Goal: Transaction & Acquisition: Book appointment/travel/reservation

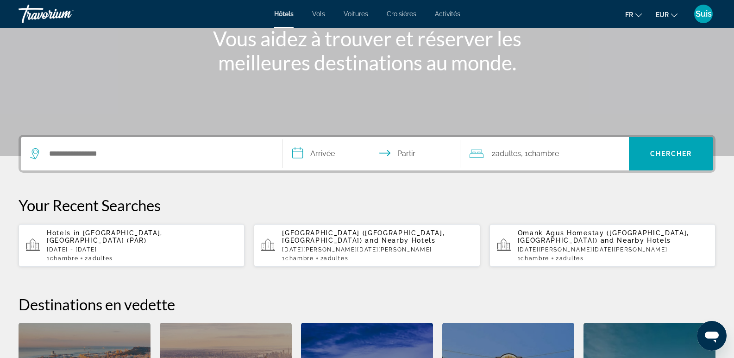
scroll to position [139, 0]
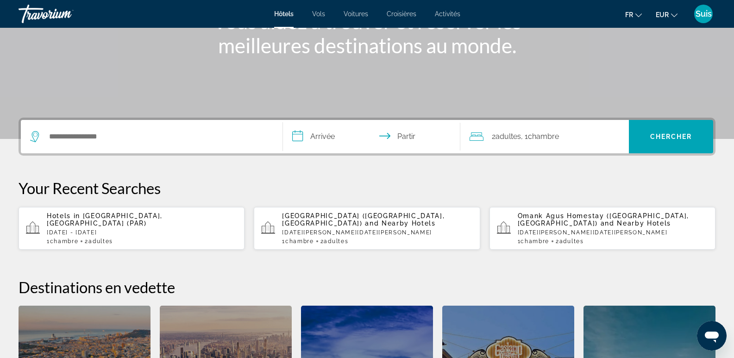
click at [86, 238] on div "1 Chambre pièces 2 Adulte Adultes" at bounding box center [142, 241] width 190 height 6
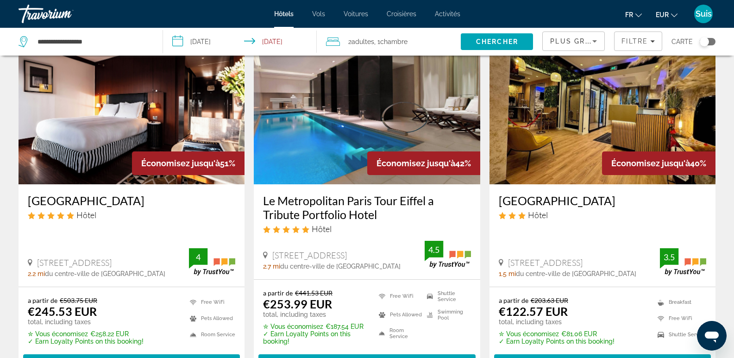
scroll to position [46, 0]
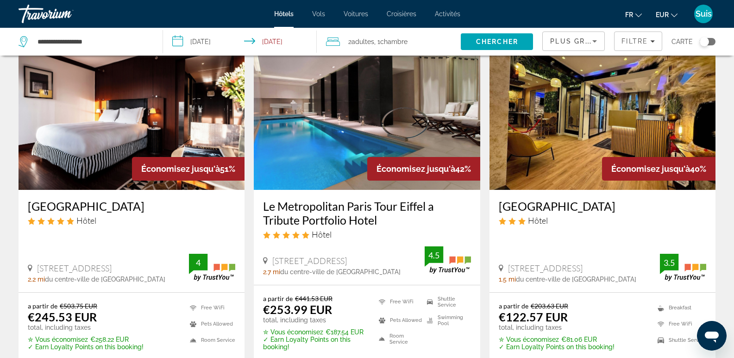
click at [299, 216] on h3 "Le Metropolitan Paris Tour Eiffel a Tribute Portfolio Hotel" at bounding box center [366, 213] width 207 height 28
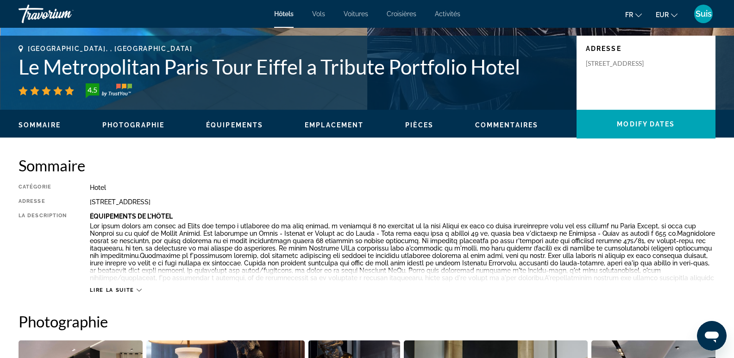
scroll to position [185, 0]
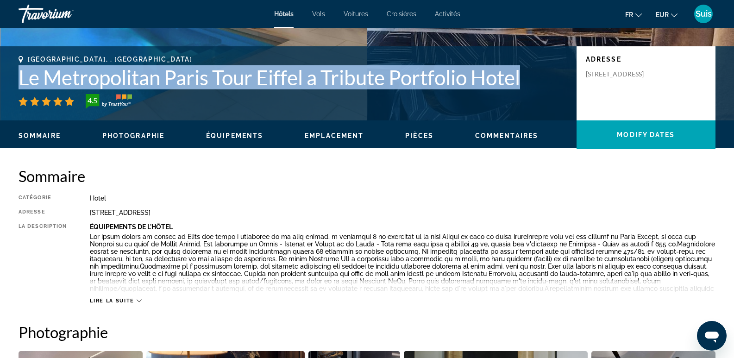
drag, startPoint x: 15, startPoint y: 80, endPoint x: 531, endPoint y: 86, distance: 515.3
click at [531, 86] on div "Paris, , France Le Metropolitan Paris Tour Eiffel a Tribute Portfolio Hotel 4.5…" at bounding box center [367, 84] width 734 height 56
copy h1 "Le Metropolitan Paris Tour Eiffel a Tribute Portfolio Hotel"
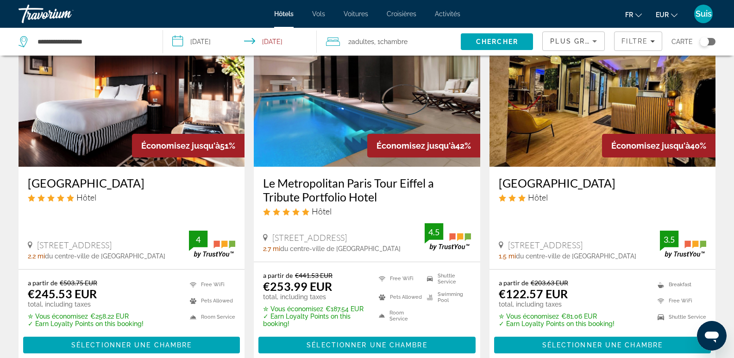
scroll to position [46, 0]
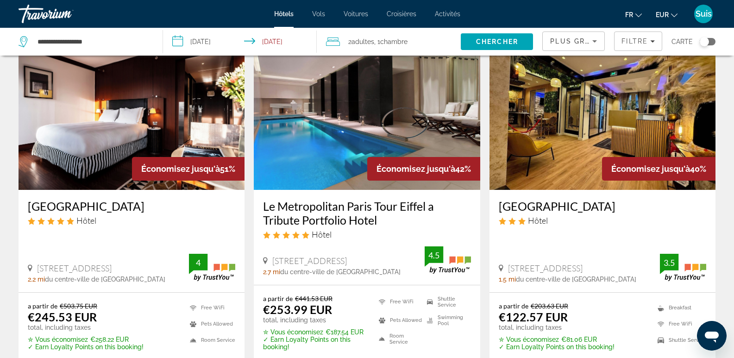
click at [189, 218] on div "Hôtel" at bounding box center [131, 220] width 207 height 10
click at [94, 206] on h3 "Grand Hôtel Champs Elysées" at bounding box center [131, 206] width 207 height 14
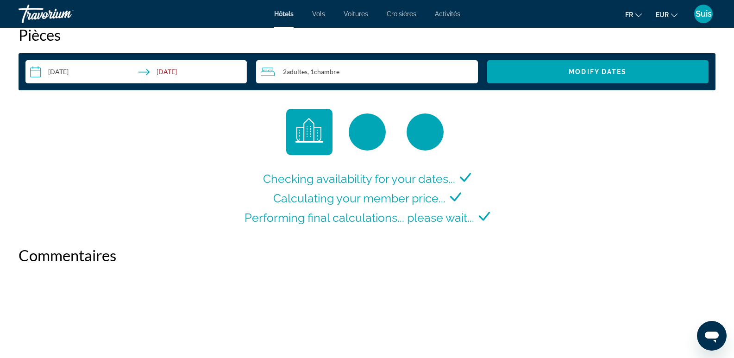
scroll to position [1250, 0]
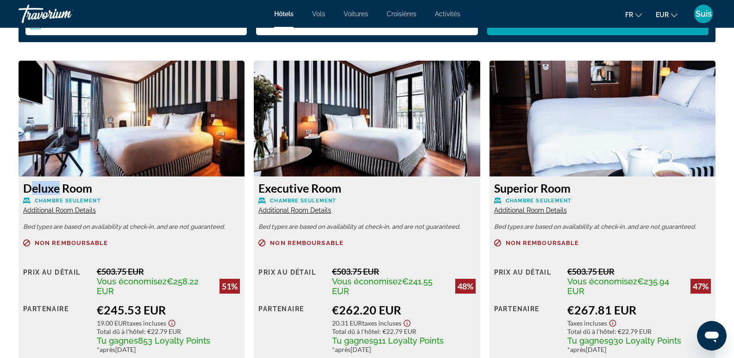
drag, startPoint x: 19, startPoint y: 187, endPoint x: 51, endPoint y: 188, distance: 31.5
click at [51, 188] on div "Deluxe Room Chambre seulement Additional Room Details Bed types are based on av…" at bounding box center [132, 278] width 226 height 205
click at [188, 199] on p "Chambre seulement" at bounding box center [131, 200] width 217 height 7
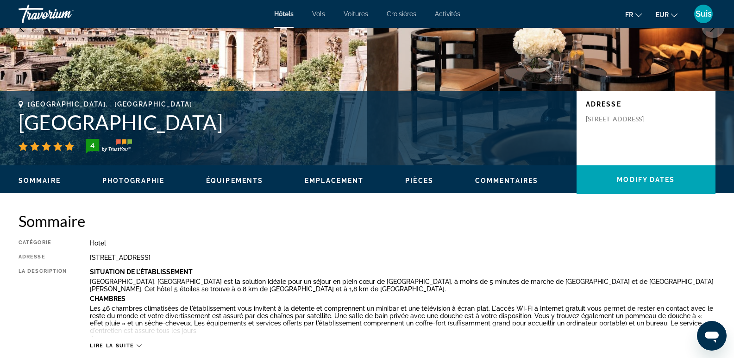
scroll to position [139, 0]
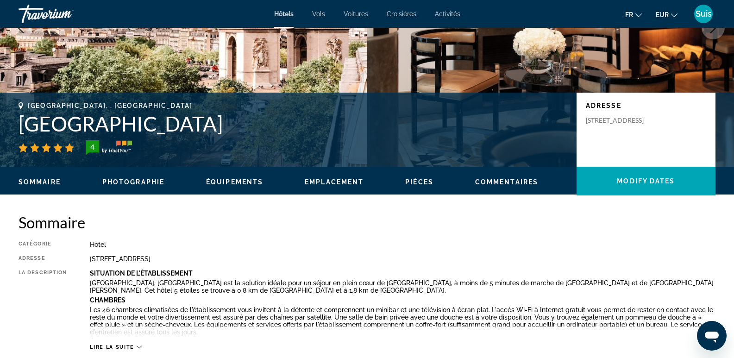
drag, startPoint x: 16, startPoint y: 122, endPoint x: 279, endPoint y: 126, distance: 263.5
click at [279, 126] on div "Paris, , France Grand Hôtel Champs Elysées 4 Adresse 78 Bis Avenue Marceau, Par…" at bounding box center [367, 130] width 734 height 56
copy h1 "Grand Hôtel Champs Elysées"
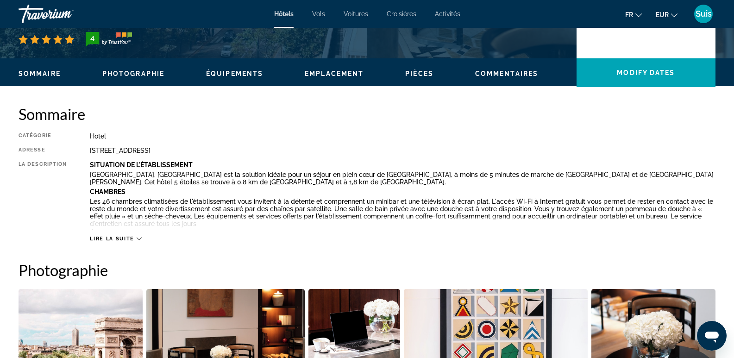
scroll to position [46, 0]
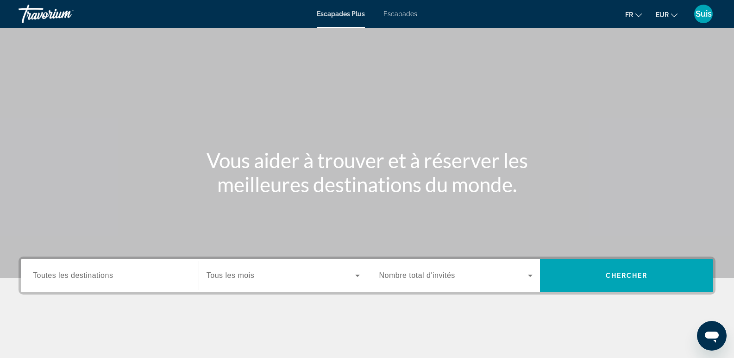
click at [395, 16] on font "Escapades" at bounding box center [400, 13] width 34 height 7
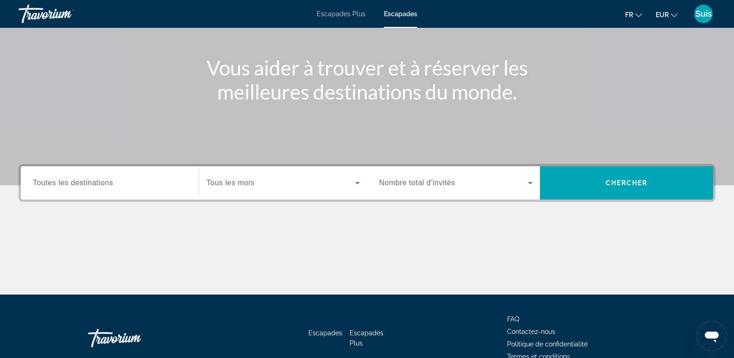
click at [83, 184] on span "Toutes les destinations" at bounding box center [73, 183] width 80 height 8
click at [83, 184] on input "Destination Toutes les destinations" at bounding box center [110, 183] width 154 height 11
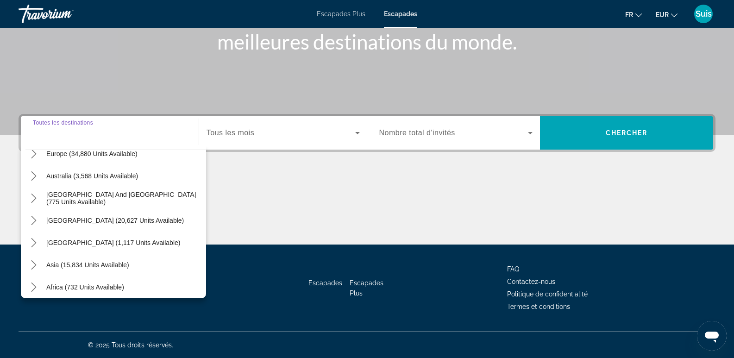
scroll to position [139, 0]
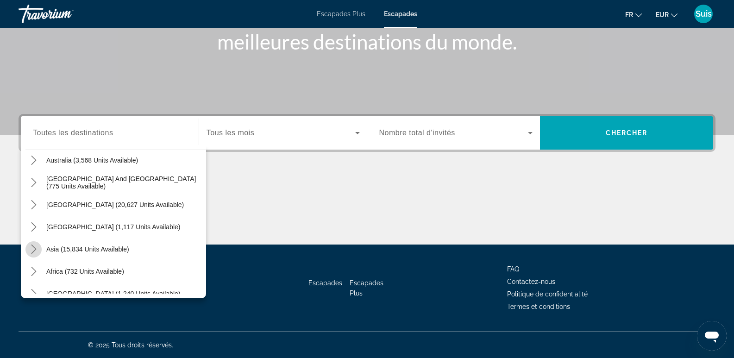
click at [32, 250] on icon "Toggle Asia (15,834 units available) submenu" at bounding box center [33, 248] width 9 height 9
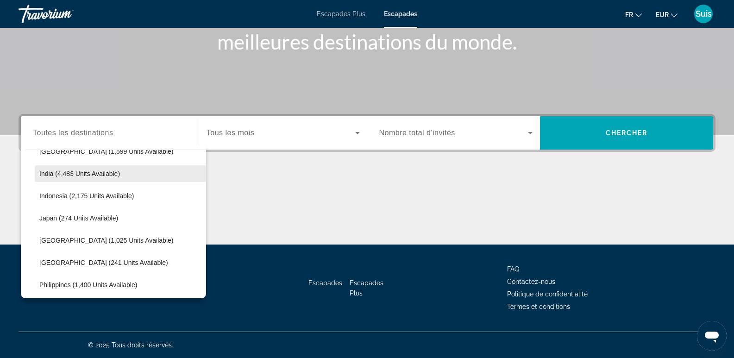
scroll to position [319, 0]
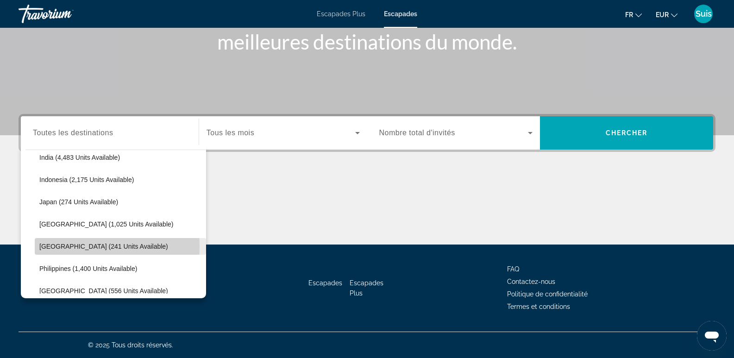
click at [56, 246] on span "Maldives (241 units available)" at bounding box center [103, 246] width 129 height 7
type input "**********"
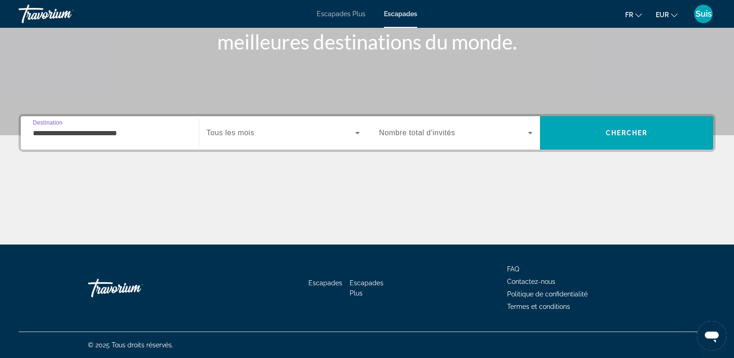
click at [419, 131] on span "Nombre total d'invités" at bounding box center [417, 133] width 76 height 8
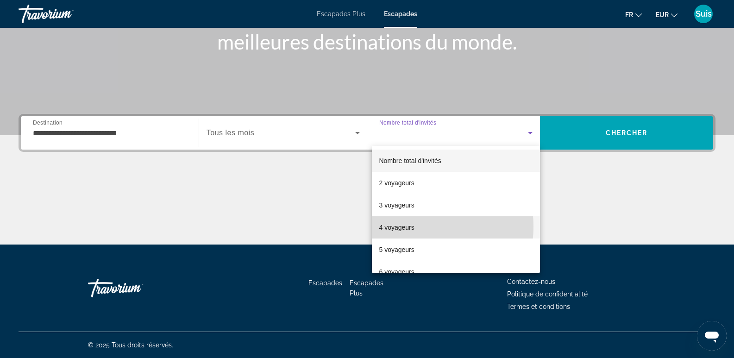
click at [402, 226] on font "4 voyageurs" at bounding box center [396, 227] width 35 height 7
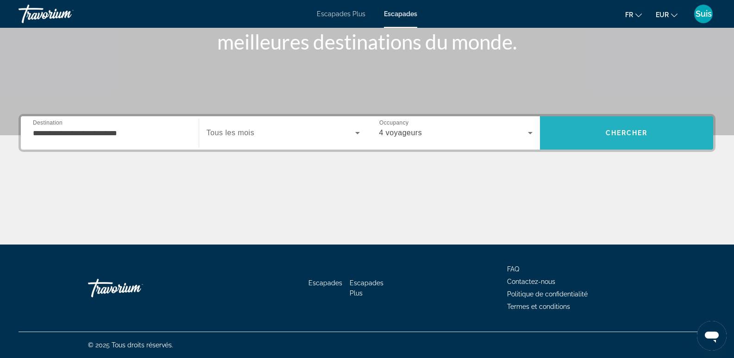
click at [645, 135] on span "Chercher" at bounding box center [627, 132] width 42 height 7
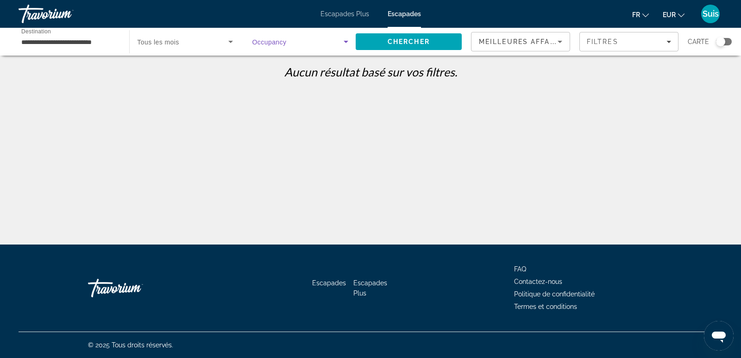
click at [348, 40] on icon "Search widget" at bounding box center [345, 41] width 11 height 11
click at [317, 66] on mat-option "Nombre total d'invités" at bounding box center [300, 69] width 111 height 22
click at [405, 42] on span "Chercher" at bounding box center [408, 41] width 42 height 7
click at [337, 42] on span "Search widget" at bounding box center [297, 41] width 91 height 11
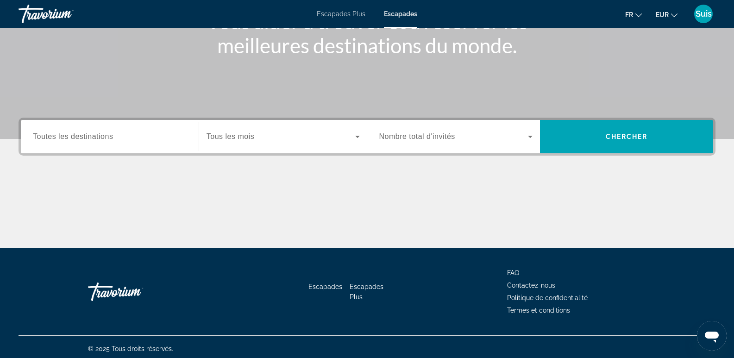
click at [109, 132] on span "Toutes les destinations" at bounding box center [73, 136] width 80 height 8
click at [109, 131] on input "Destination Toutes les destinations" at bounding box center [110, 136] width 154 height 11
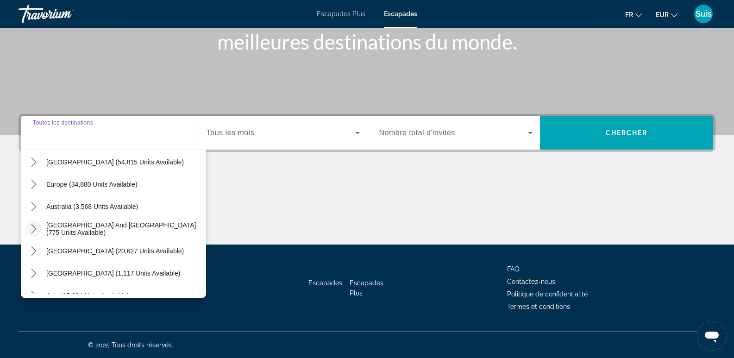
scroll to position [139, 0]
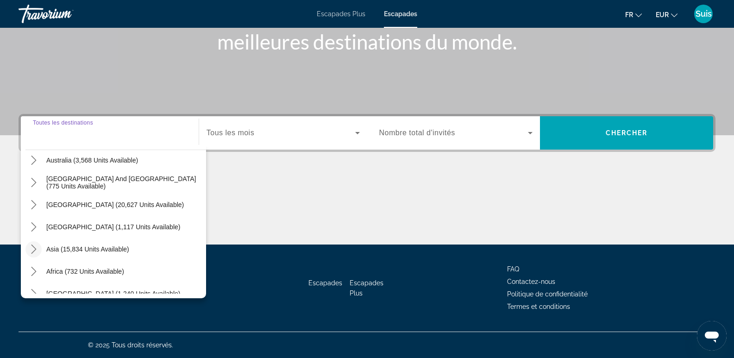
click at [32, 251] on icon "Toggle Asia (15,834 units available) submenu" at bounding box center [33, 248] width 9 height 9
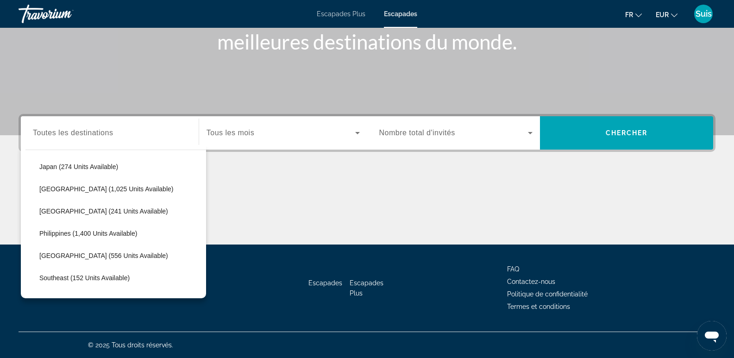
scroll to position [366, 0]
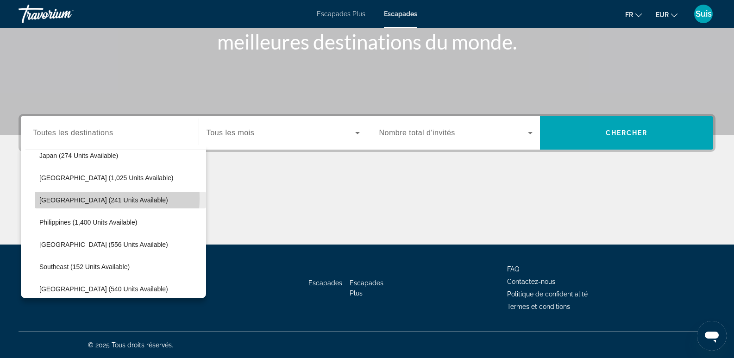
click at [65, 198] on span "[GEOGRAPHIC_DATA] (241 units available)" at bounding box center [103, 199] width 129 height 7
type input "**********"
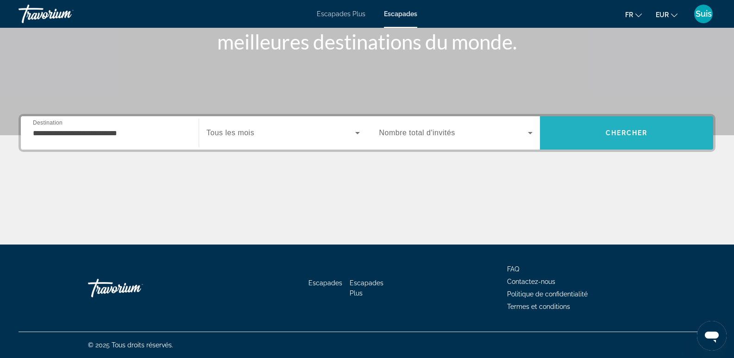
click at [601, 132] on span "Search" at bounding box center [626, 133] width 173 height 22
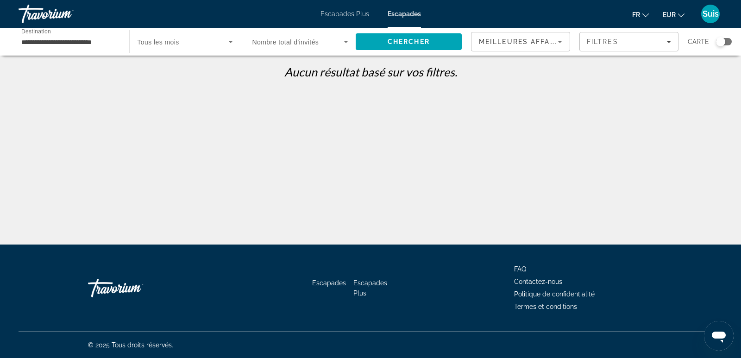
click at [126, 41] on div "Start Month Tous les mois" at bounding box center [182, 42] width 115 height 28
click at [45, 44] on input "**********" at bounding box center [69, 42] width 96 height 11
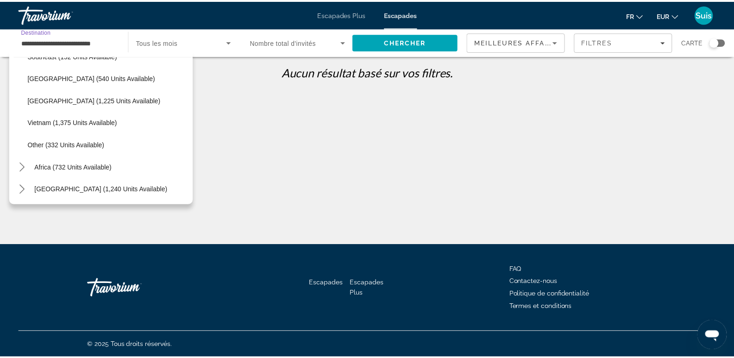
scroll to position [483, 0]
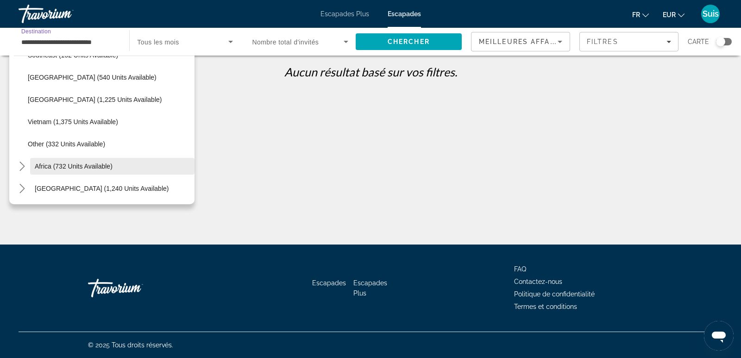
click at [55, 168] on span "Africa (732 units available)" at bounding box center [74, 165] width 78 height 7
type input "**********"
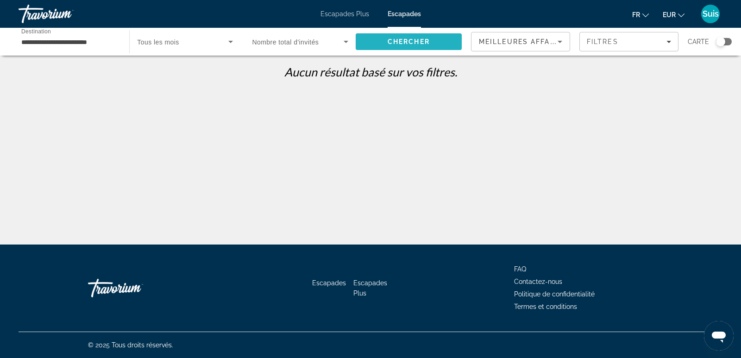
click at [419, 36] on span "Search" at bounding box center [409, 42] width 106 height 22
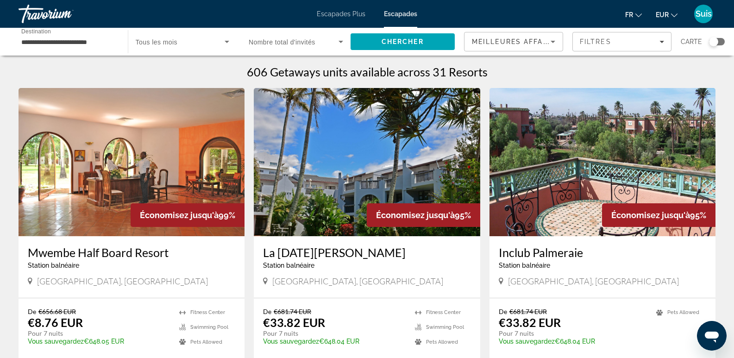
click at [333, 14] on font "Escapades Plus" at bounding box center [341, 13] width 49 height 7
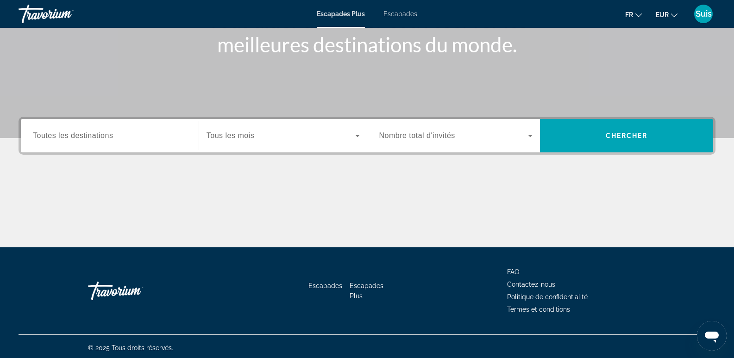
scroll to position [143, 0]
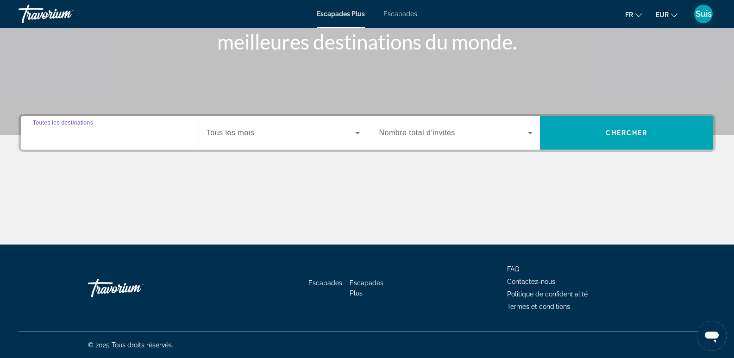
click at [120, 134] on input "Destination Toutes les destinations" at bounding box center [110, 133] width 154 height 11
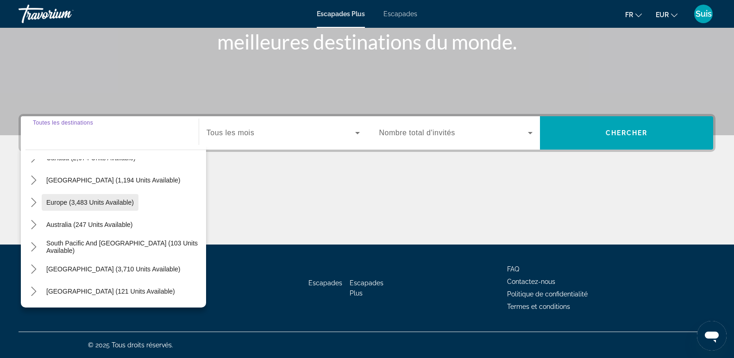
scroll to position [139, 0]
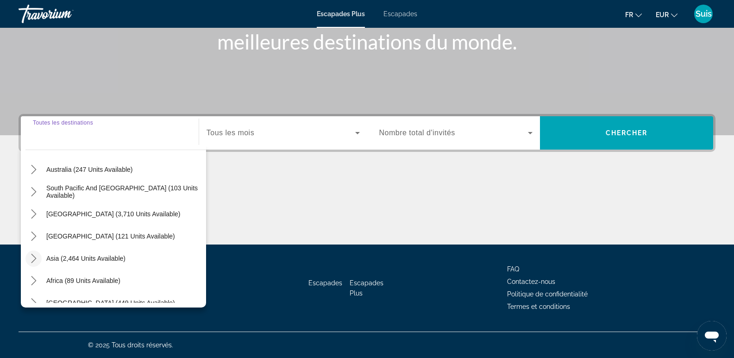
click at [34, 260] on icon "Toggle Asia (2,464 units available) submenu" at bounding box center [33, 258] width 5 height 9
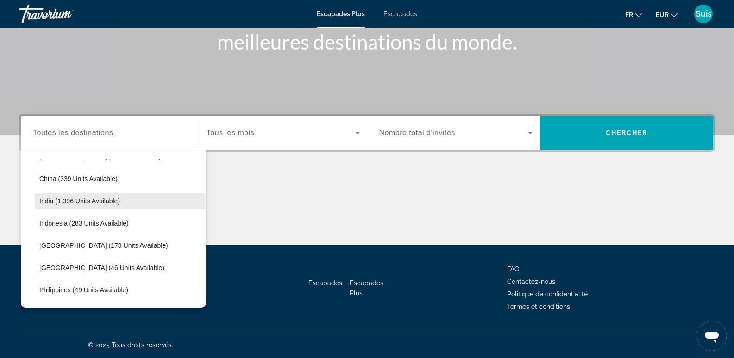
scroll to position [319, 0]
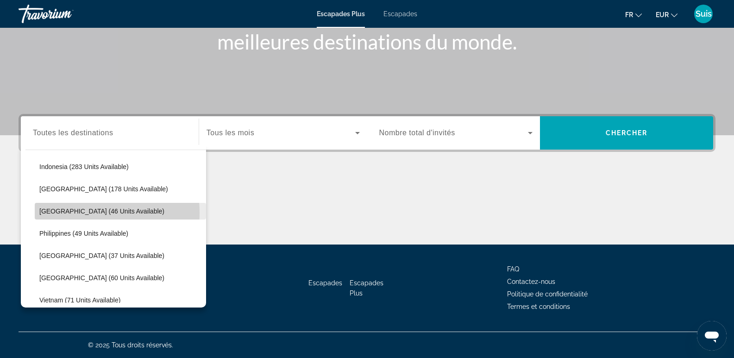
click at [70, 213] on span "Maldives (46 units available)" at bounding box center [101, 210] width 125 height 7
type input "**********"
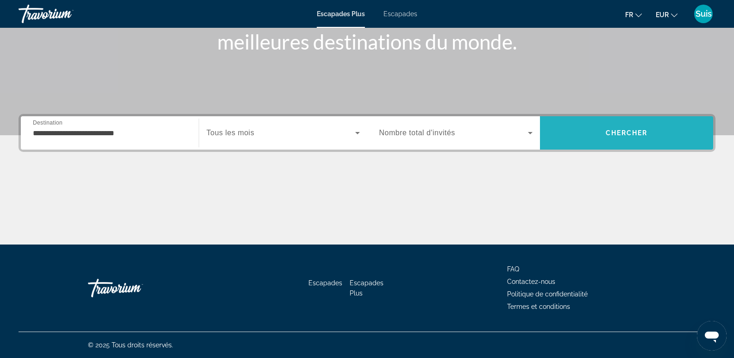
click at [632, 133] on span "Chercher" at bounding box center [627, 132] width 42 height 7
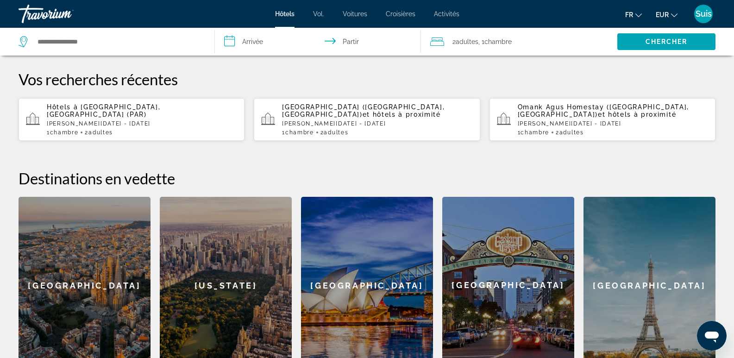
scroll to position [185, 0]
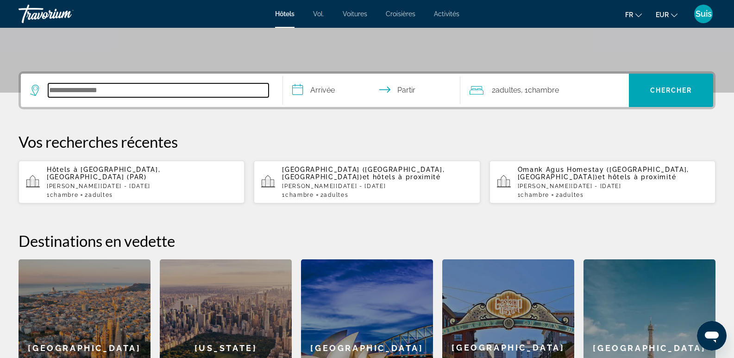
click at [146, 94] on input "Rechercher une destination hôtelière" at bounding box center [158, 90] width 220 height 14
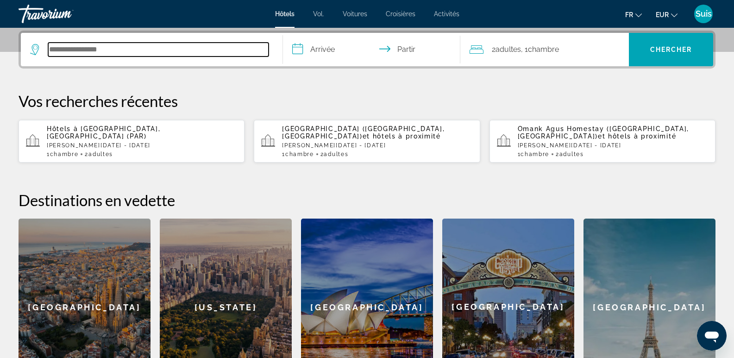
scroll to position [226, 0]
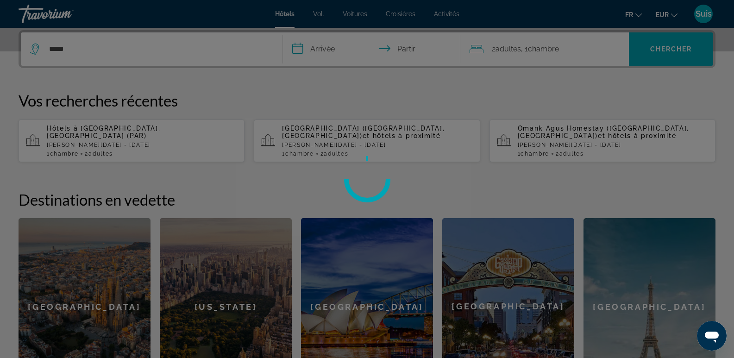
click at [326, 46] on div at bounding box center [367, 179] width 734 height 358
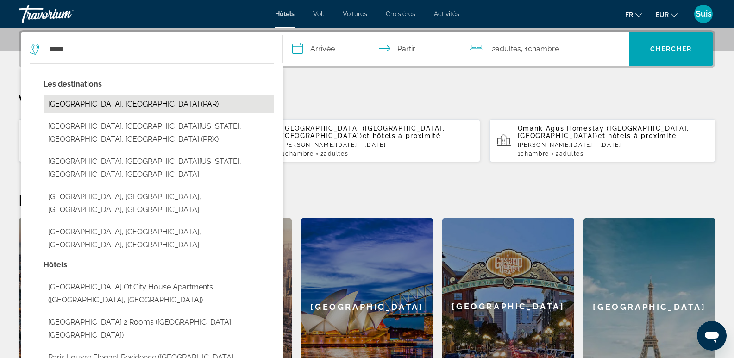
click at [112, 103] on button "Paris, France (PAR)" at bounding box center [159, 104] width 230 height 18
type input "**********"
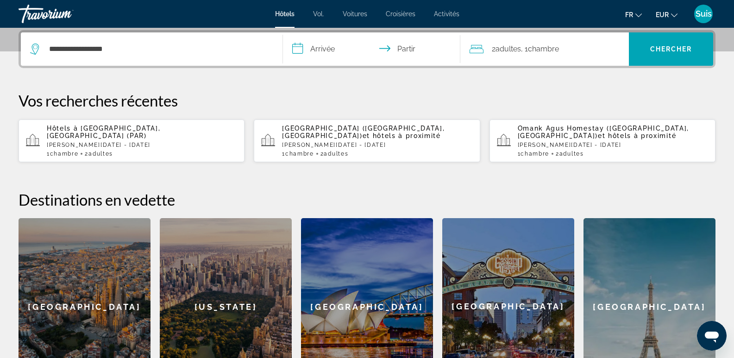
click at [354, 47] on input "**********" at bounding box center [373, 50] width 181 height 36
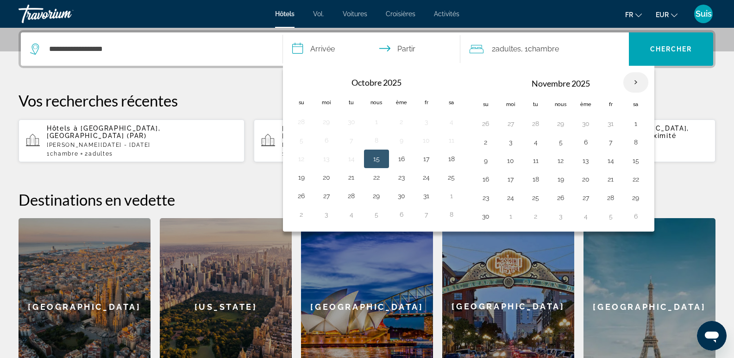
click at [634, 82] on th "Mois prochain" at bounding box center [635, 82] width 25 height 20
click at [604, 162] on button "14" at bounding box center [610, 160] width 15 height 13
click at [481, 184] on button "16" at bounding box center [485, 179] width 15 height 13
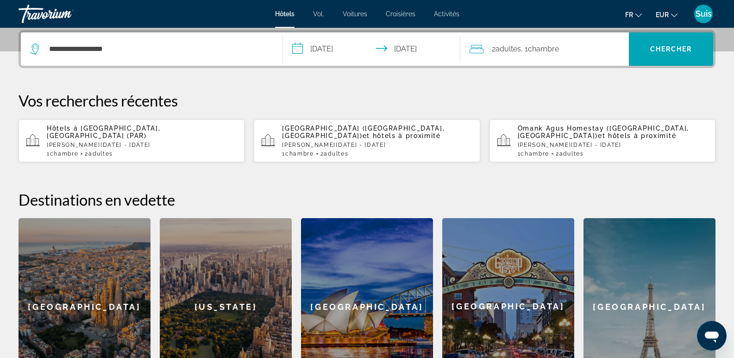
click at [343, 46] on input "**********" at bounding box center [373, 50] width 181 height 36
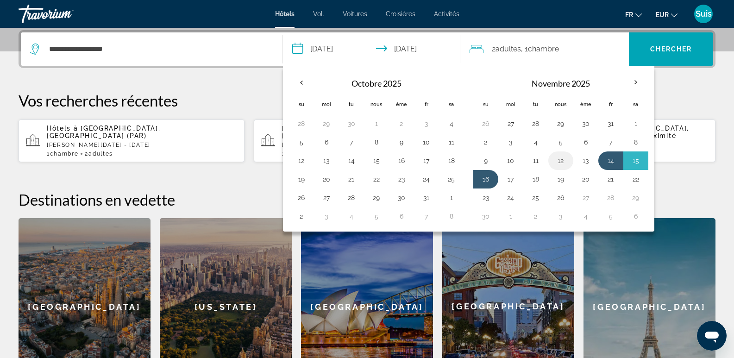
click at [561, 164] on button "12" at bounding box center [560, 160] width 15 height 13
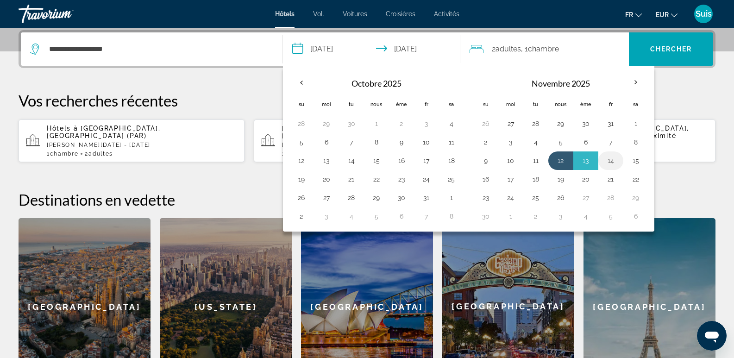
click at [606, 163] on button "14" at bounding box center [610, 160] width 15 height 13
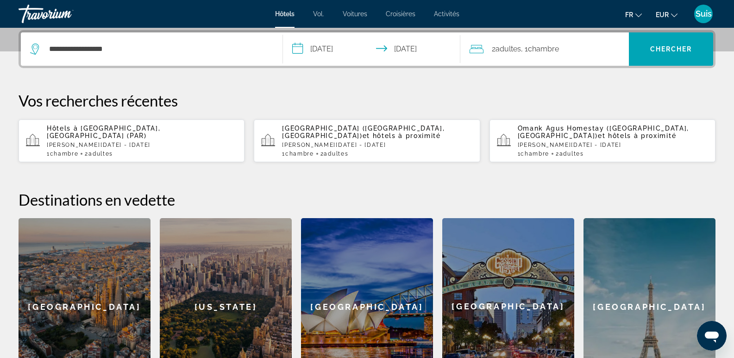
click at [338, 45] on input "**********" at bounding box center [373, 50] width 181 height 36
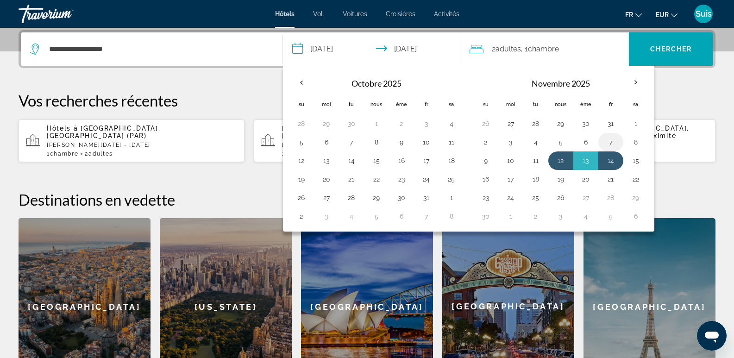
click at [611, 141] on button "7" at bounding box center [610, 142] width 15 height 13
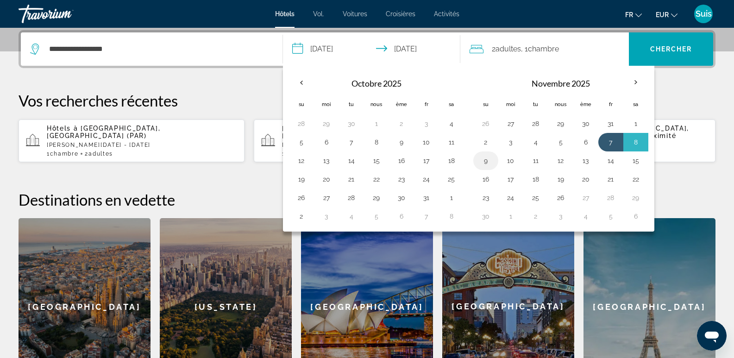
click at [484, 155] on button "9" at bounding box center [485, 160] width 15 height 13
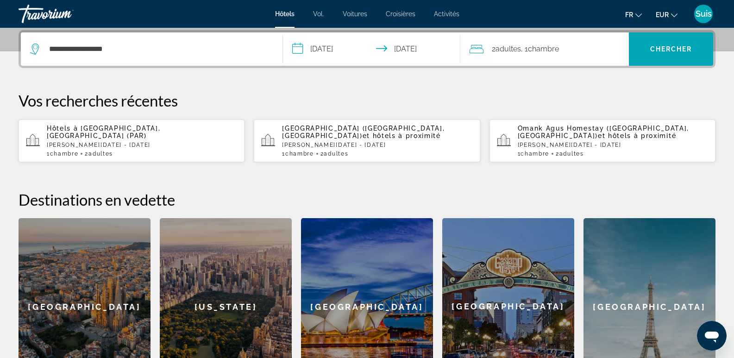
click at [321, 53] on input "**********" at bounding box center [373, 50] width 181 height 36
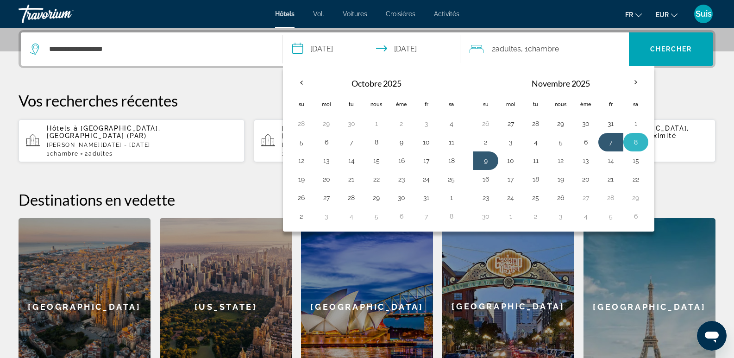
click at [636, 143] on button "8" at bounding box center [635, 142] width 15 height 13
click at [488, 159] on button "9" at bounding box center [485, 160] width 15 height 13
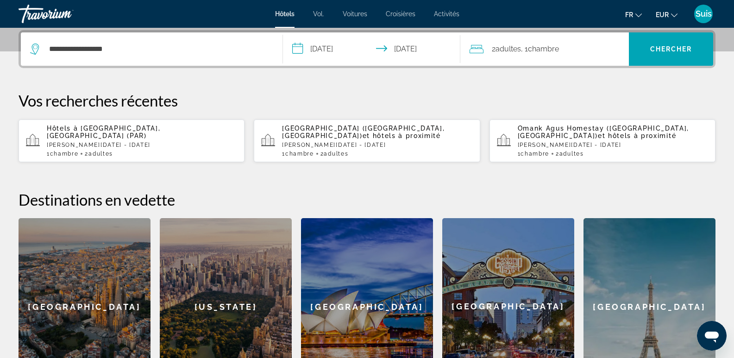
click at [510, 50] on font "adultes" at bounding box center [507, 48] width 25 height 9
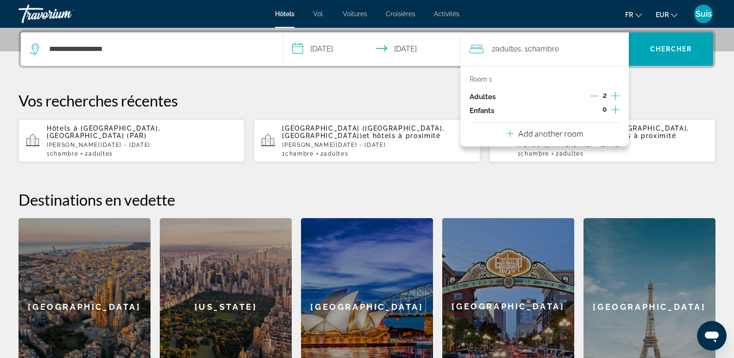
click at [419, 52] on input "**********" at bounding box center [373, 50] width 181 height 36
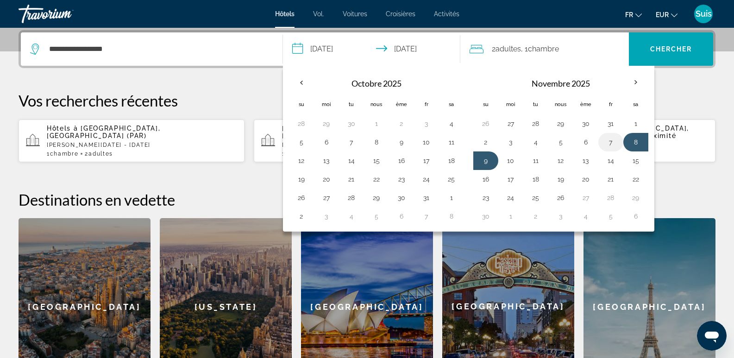
click at [613, 140] on button "7" at bounding box center [610, 142] width 15 height 13
click at [489, 161] on button "9" at bounding box center [485, 160] width 15 height 13
type input "**********"
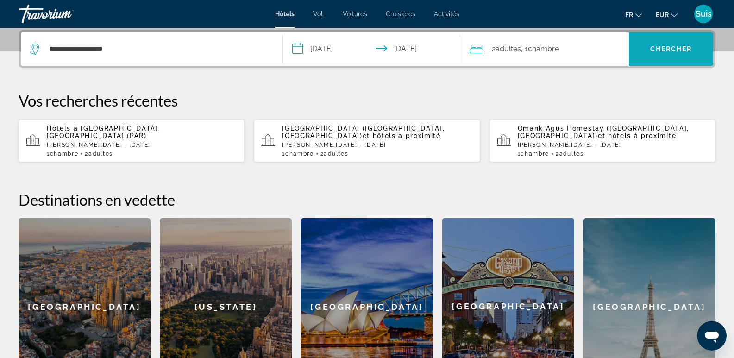
click at [692, 44] on span "Recherche" at bounding box center [671, 49] width 84 height 22
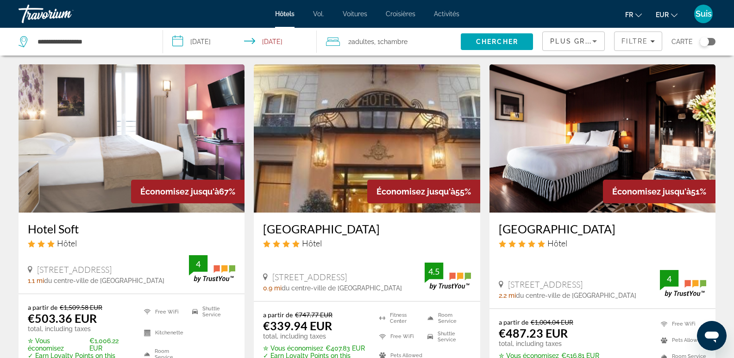
scroll to position [46, 0]
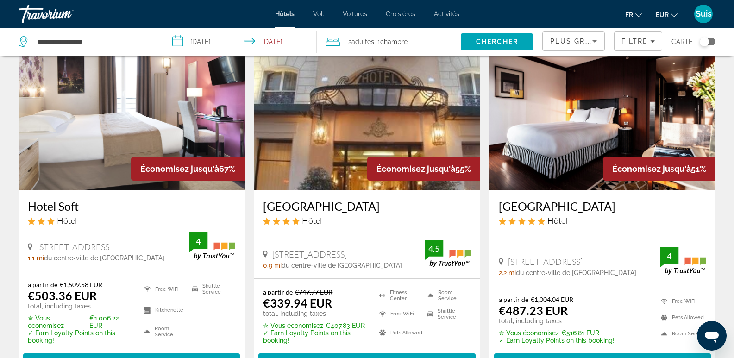
click at [331, 204] on h3 "Hotel St Pétersbourg Opéra & Spa" at bounding box center [366, 206] width 207 height 14
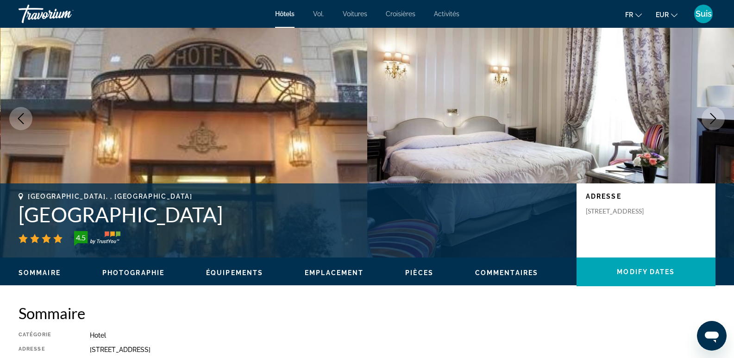
scroll to position [46, 0]
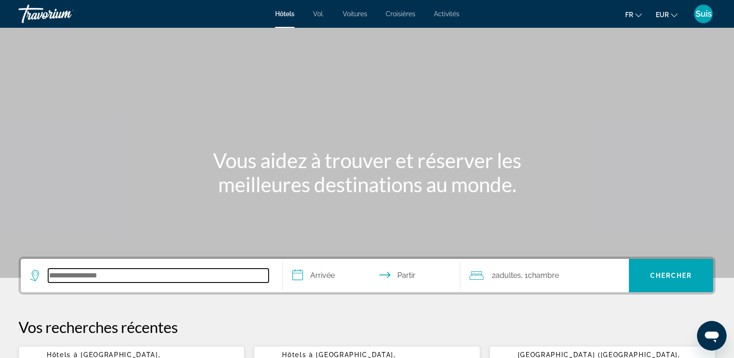
click at [70, 275] on input "Rechercher une destination hôtelière" at bounding box center [158, 276] width 220 height 14
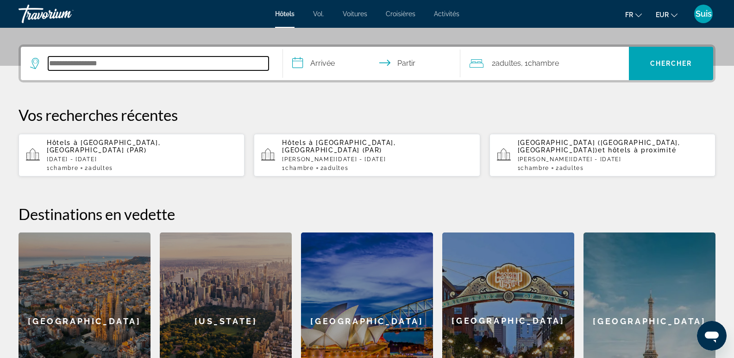
scroll to position [226, 0]
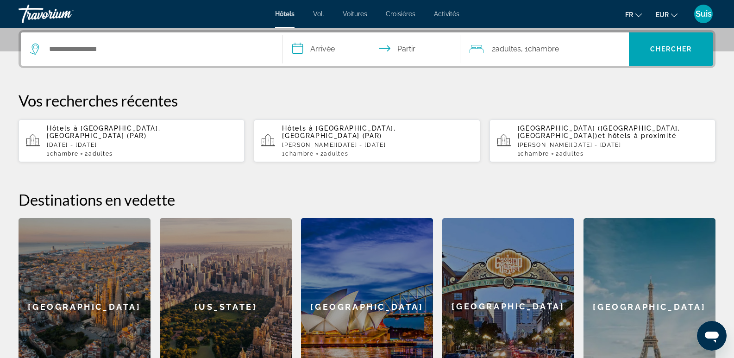
click at [388, 142] on p "Sam. 6 déc. - Dim. 7 déc." at bounding box center [377, 145] width 190 height 6
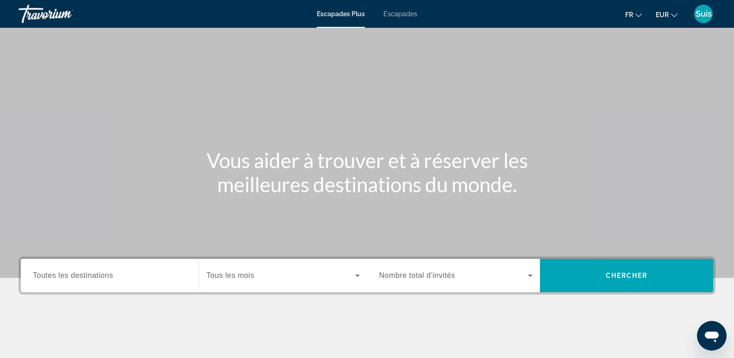
click at [400, 14] on font "Escapades" at bounding box center [400, 13] width 34 height 7
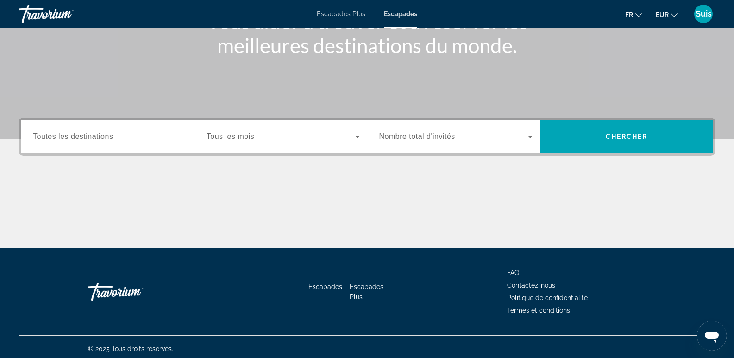
scroll to position [143, 0]
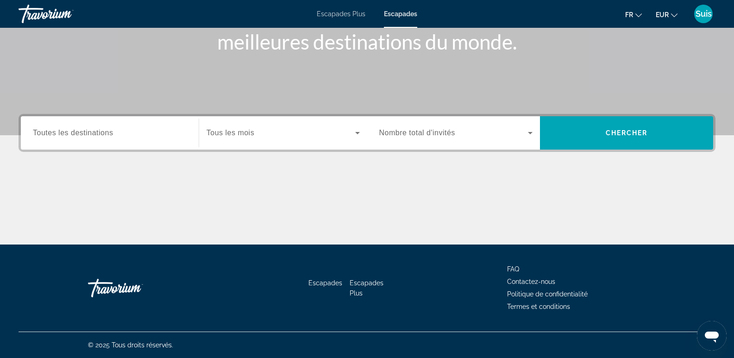
click at [46, 137] on span "Toutes les destinations" at bounding box center [73, 133] width 80 height 8
click at [46, 137] on input "Destination Toutes les destinations" at bounding box center [110, 133] width 154 height 11
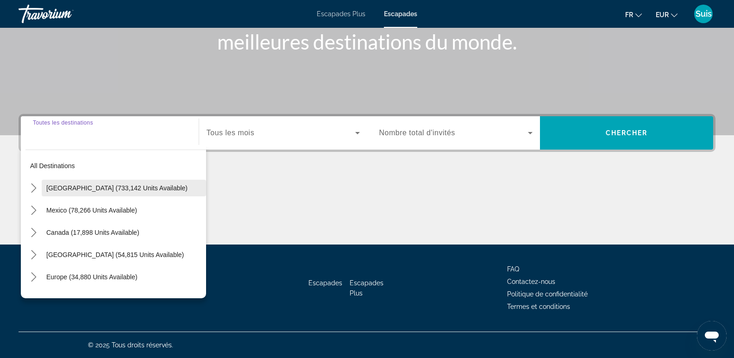
scroll to position [46, 0]
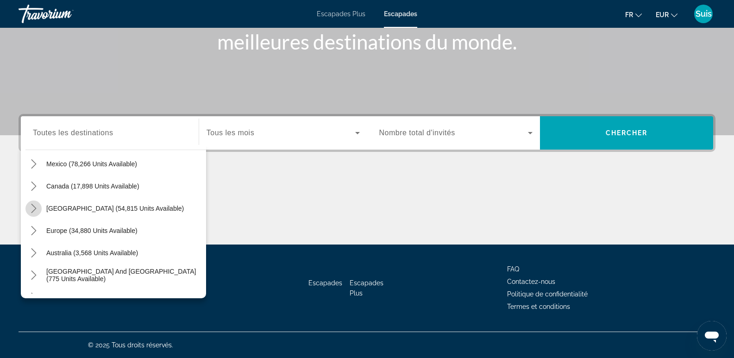
click at [35, 206] on icon "Toggle Caribbean & Atlantic Islands (54,815 units available) submenu" at bounding box center [33, 208] width 9 height 9
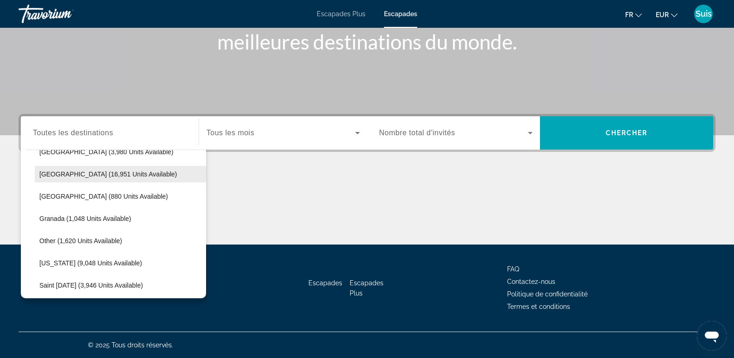
scroll to position [186, 0]
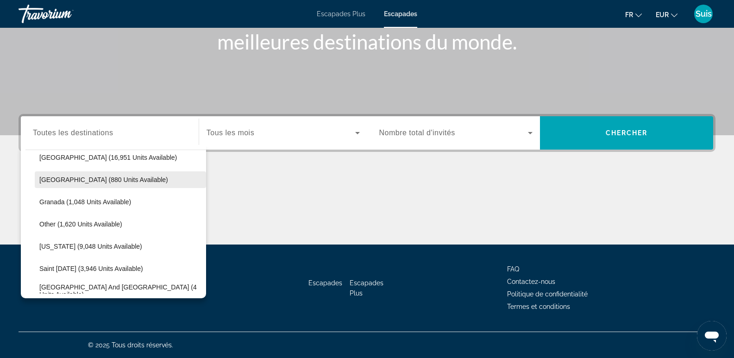
click at [74, 186] on span "Select destination: Dominican Republic (880 units available)" at bounding box center [120, 180] width 171 height 22
type input "**********"
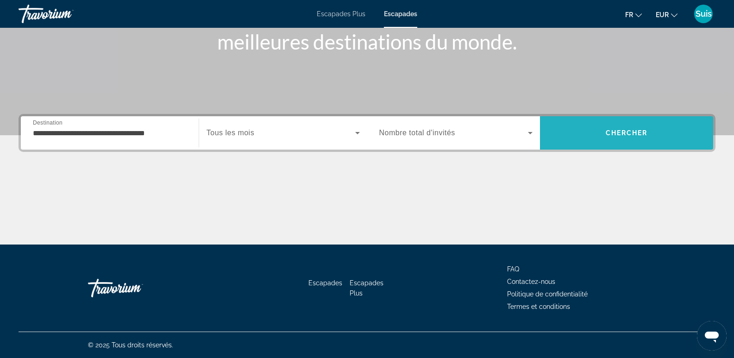
click at [626, 125] on span "Search" at bounding box center [626, 133] width 173 height 22
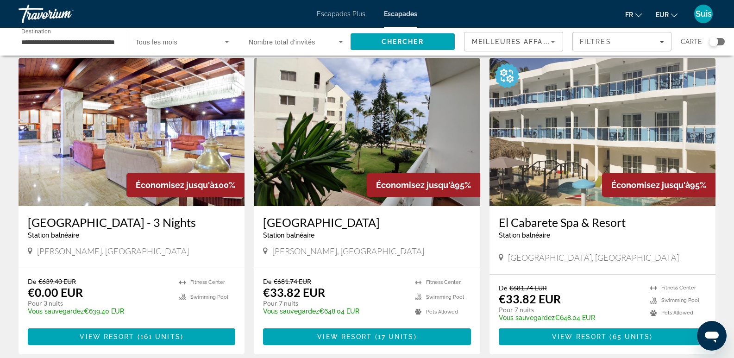
scroll to position [46, 0]
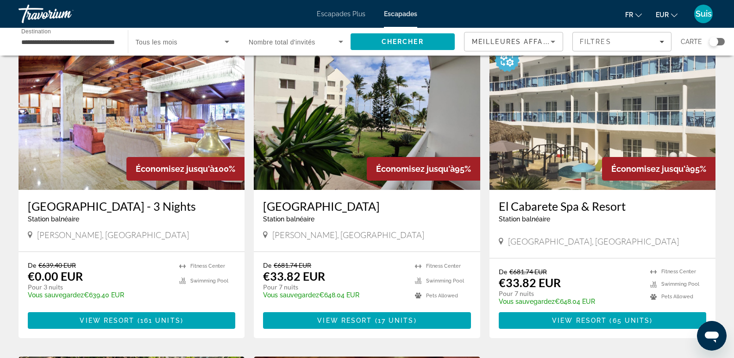
click at [593, 209] on h3 "El Cabarete Spa & Resort" at bounding box center [602, 206] width 207 height 14
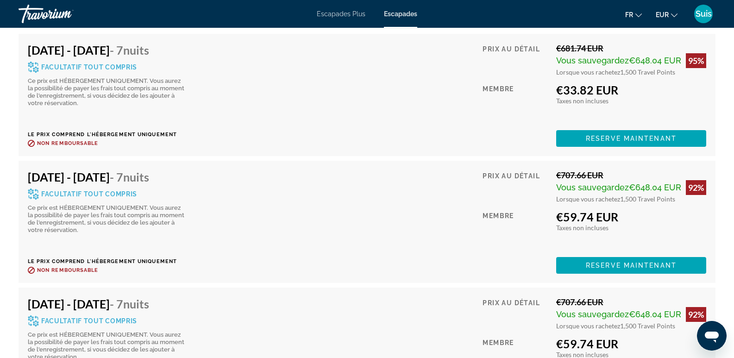
scroll to position [2870, 0]
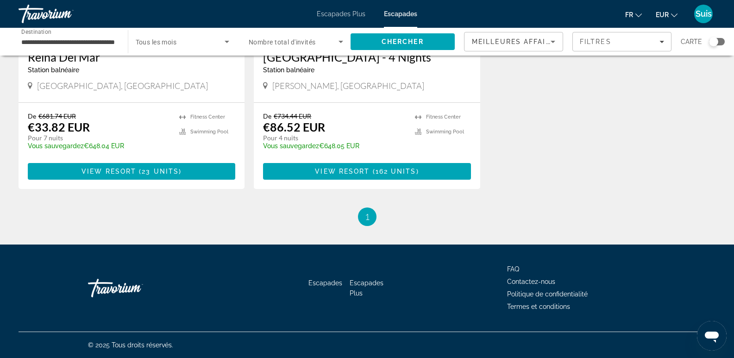
scroll to position [260, 0]
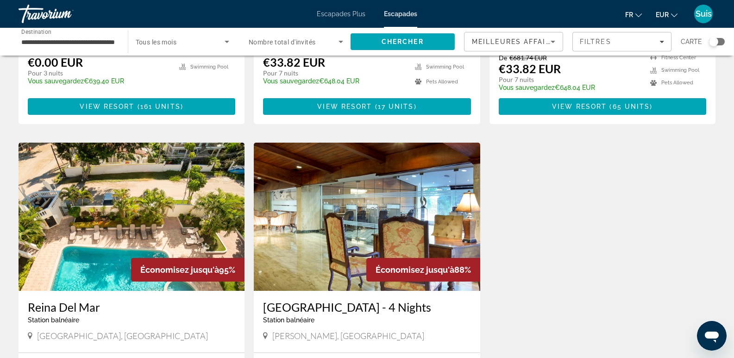
click at [37, 45] on input "**********" at bounding box center [68, 42] width 94 height 11
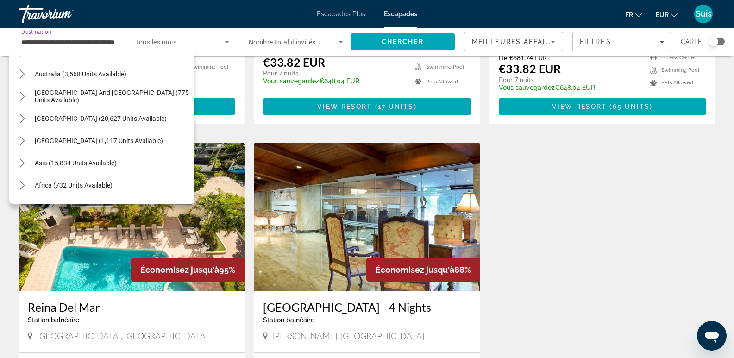
scroll to position [422, 0]
click at [18, 160] on icon "Toggle Asia (15,834 units available) submenu" at bounding box center [22, 160] width 9 height 9
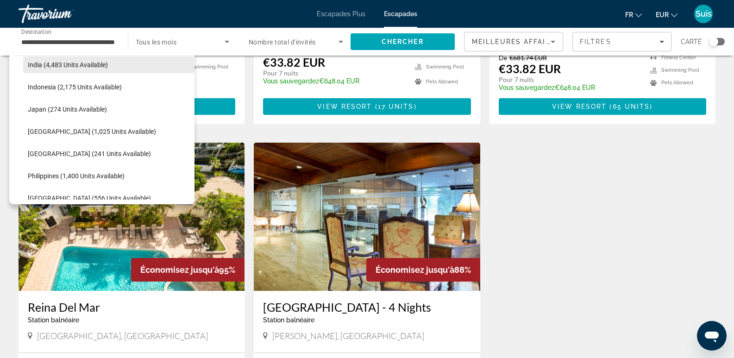
scroll to position [608, 0]
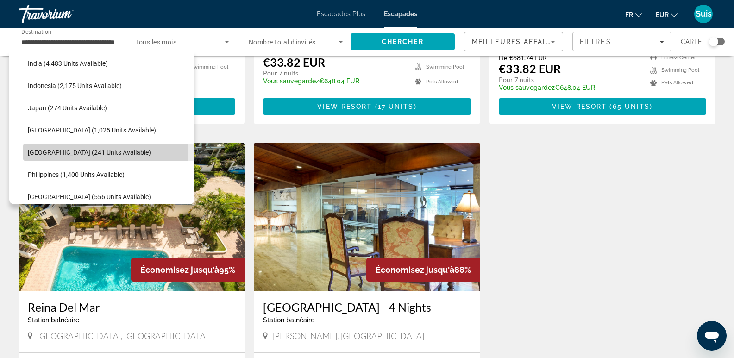
click at [35, 155] on span "Maldives (241 units available)" at bounding box center [89, 152] width 123 height 7
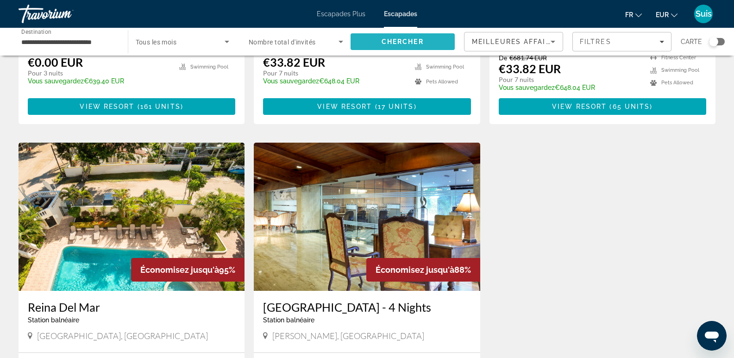
click at [377, 36] on span "Search" at bounding box center [402, 42] width 105 height 22
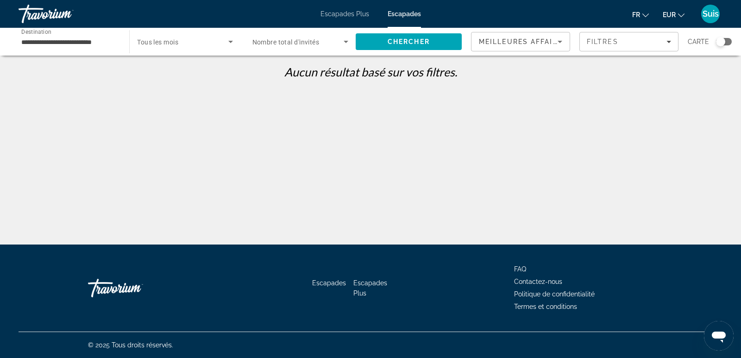
click at [82, 41] on input "**********" at bounding box center [69, 42] width 96 height 11
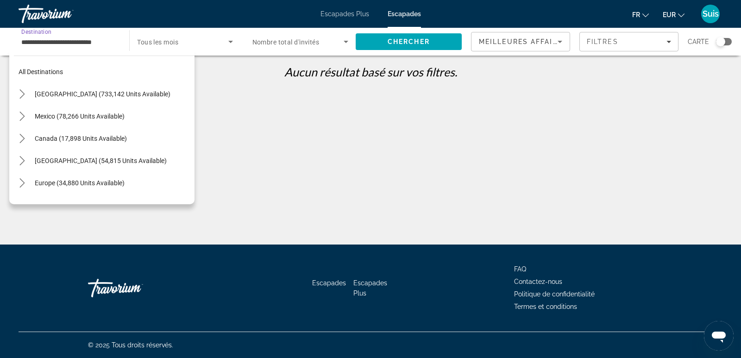
scroll to position [344, 0]
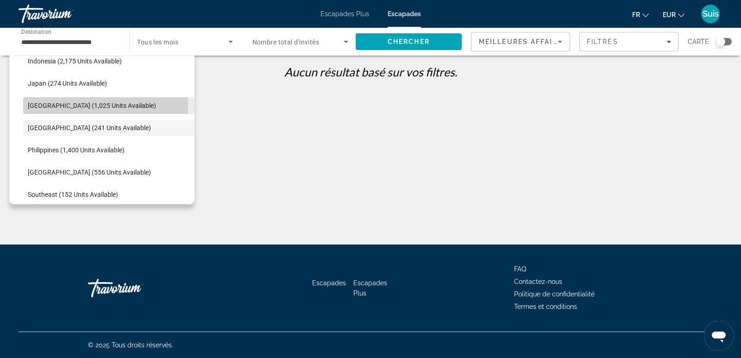
click at [28, 104] on span "Malaysia (1,025 units available)" at bounding box center [92, 105] width 128 height 7
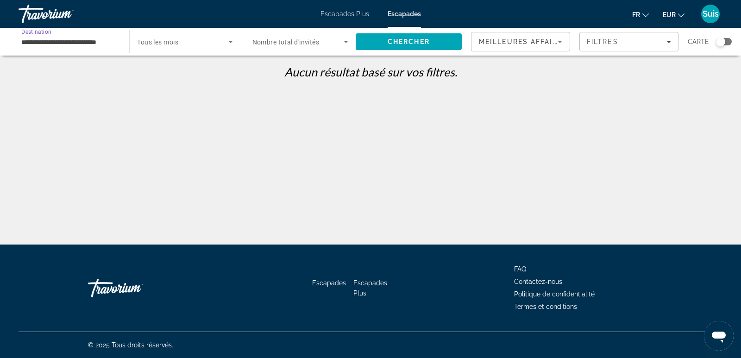
click at [53, 42] on input "**********" at bounding box center [69, 42] width 96 height 11
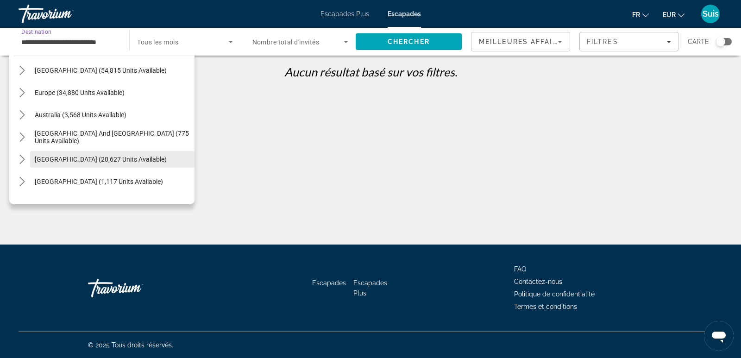
scroll to position [44, 0]
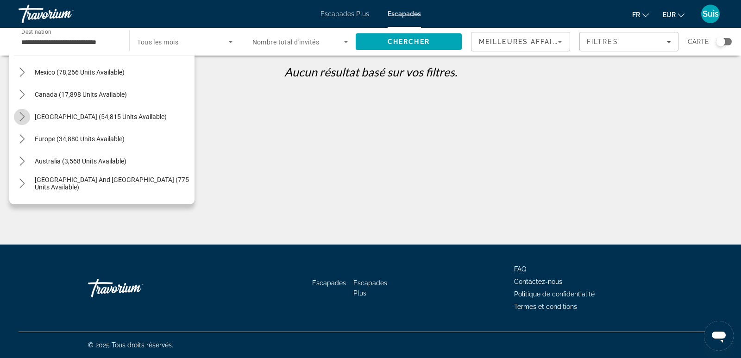
click at [25, 120] on icon "Toggle Caribbean & Atlantic Islands (54,815 units available) submenu" at bounding box center [22, 116] width 9 height 9
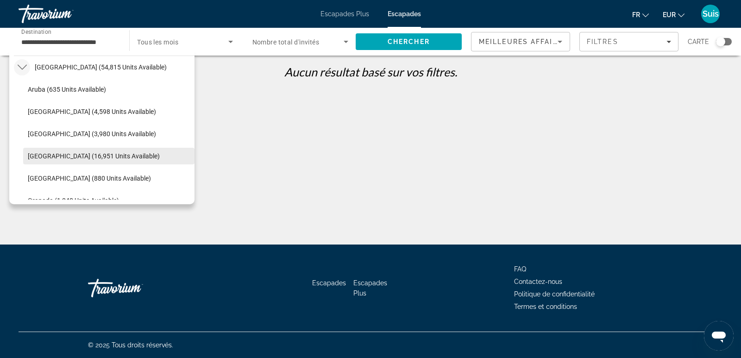
scroll to position [140, 0]
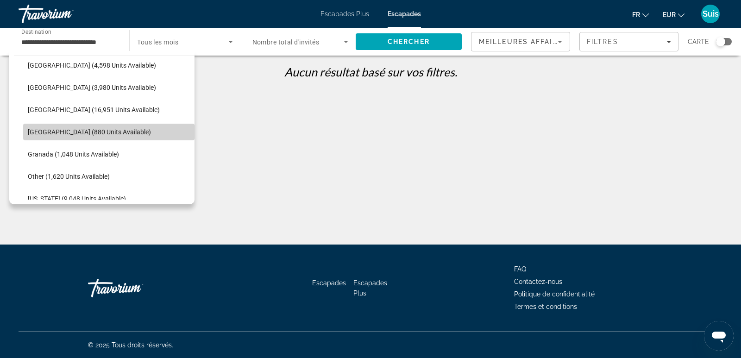
click at [133, 129] on span "Dominican Republic (880 units available)" at bounding box center [89, 131] width 123 height 7
type input "**********"
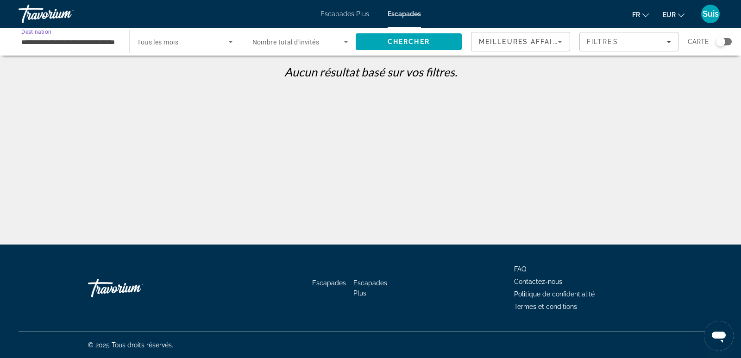
click at [230, 39] on icon "Search widget" at bounding box center [230, 41] width 11 height 11
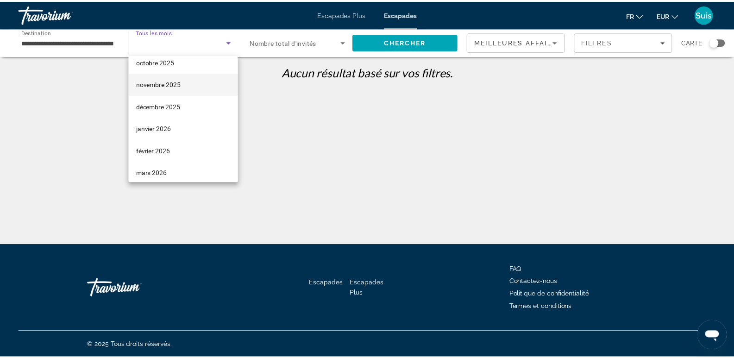
scroll to position [46, 0]
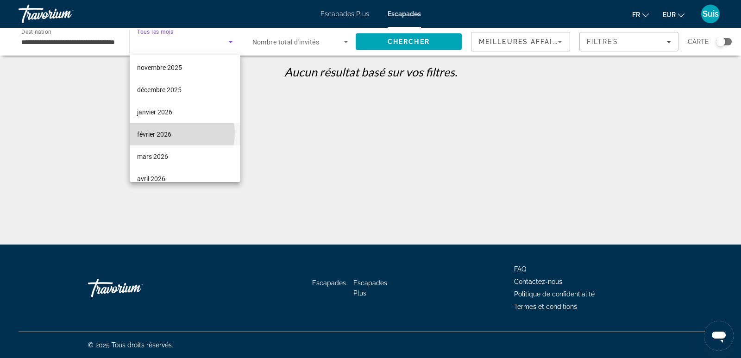
click at [171, 132] on font "février 2026" at bounding box center [154, 134] width 34 height 7
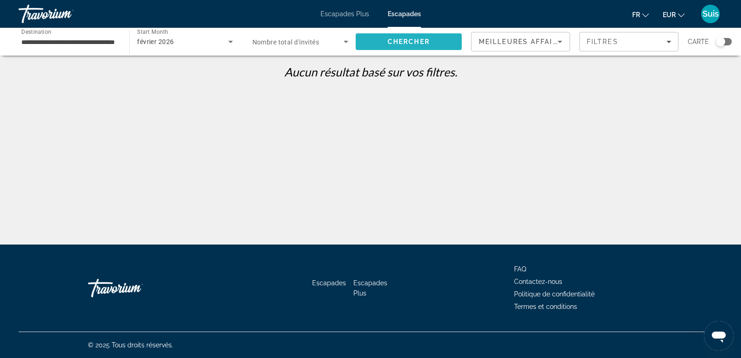
click at [449, 41] on span "Search" at bounding box center [409, 42] width 106 height 22
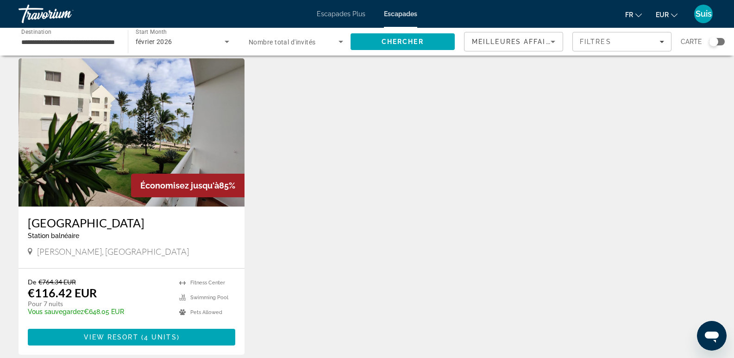
scroll to position [46, 0]
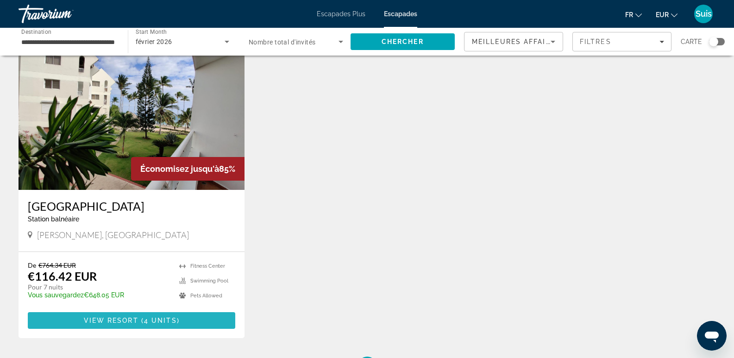
click at [126, 314] on span "Contenu principal" at bounding box center [131, 320] width 207 height 22
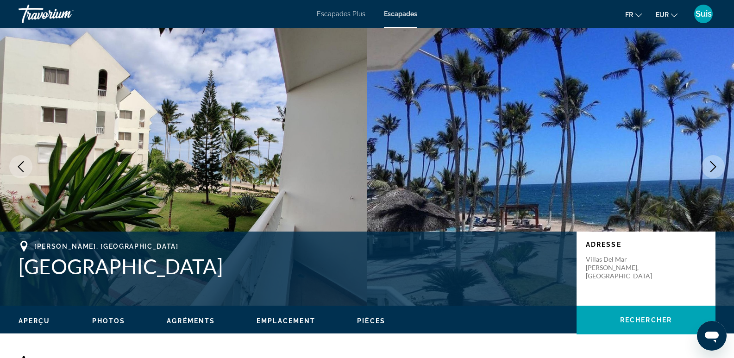
click at [716, 168] on icon "Next image" at bounding box center [712, 166] width 11 height 11
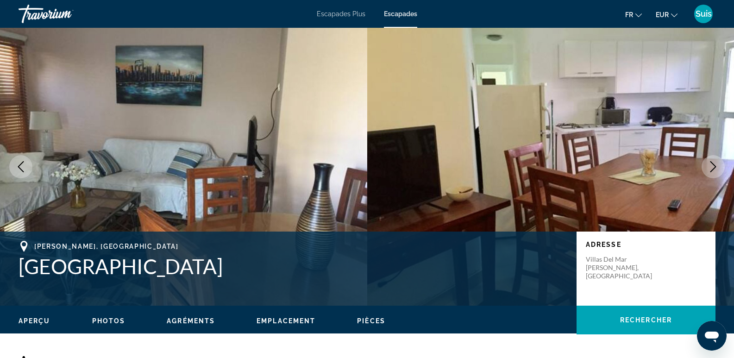
click at [716, 168] on icon "Next image" at bounding box center [712, 166] width 11 height 11
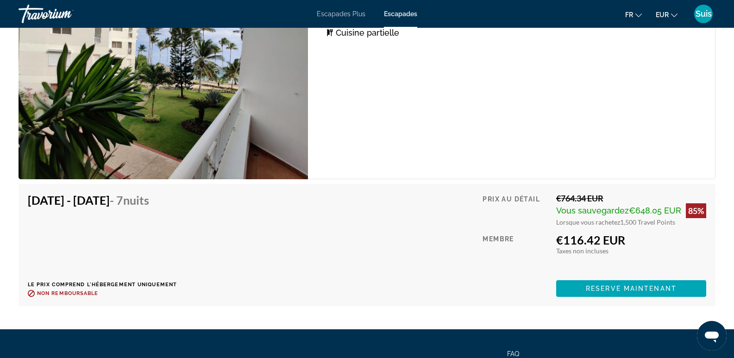
scroll to position [1898, 0]
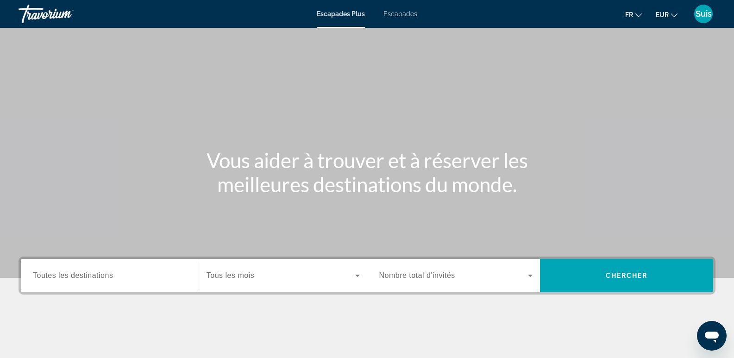
click at [400, 14] on font "Escapades" at bounding box center [400, 13] width 34 height 7
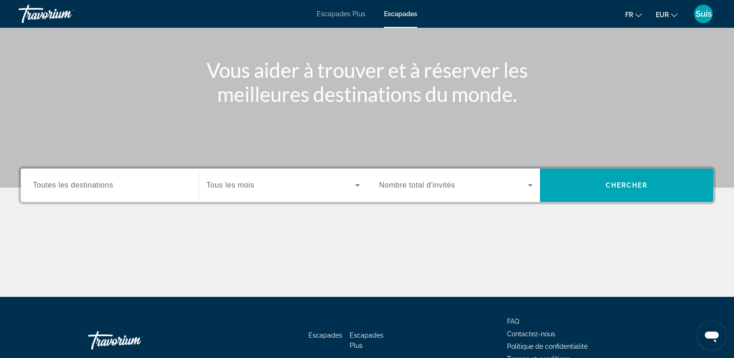
scroll to position [93, 0]
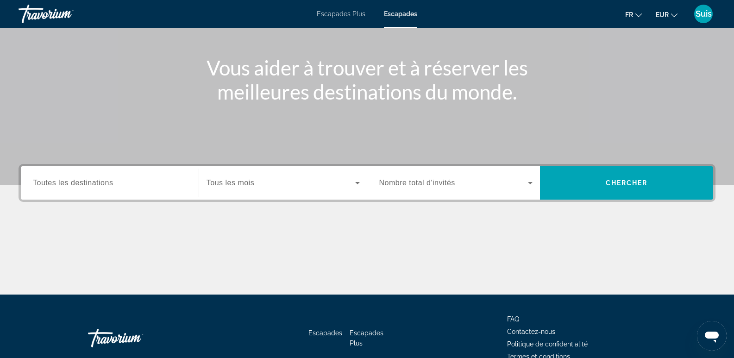
click at [85, 194] on div "Search widget" at bounding box center [110, 183] width 154 height 26
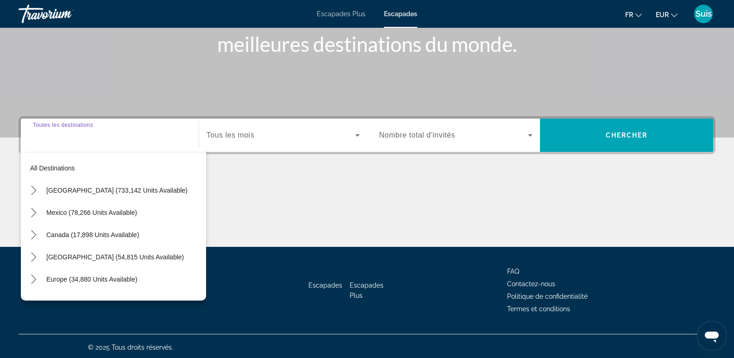
scroll to position [143, 0]
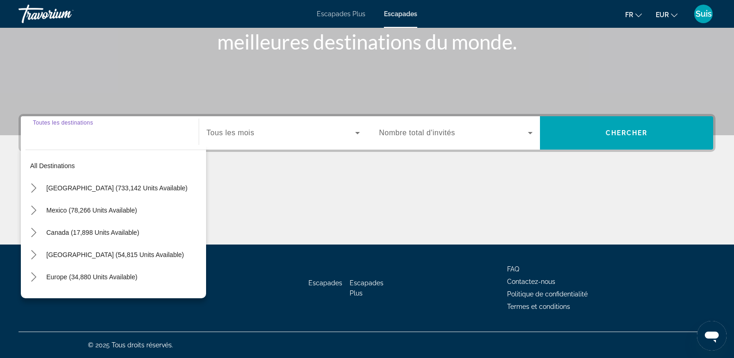
click at [86, 189] on span "[GEOGRAPHIC_DATA] (733,142 units available)" at bounding box center [116, 187] width 141 height 7
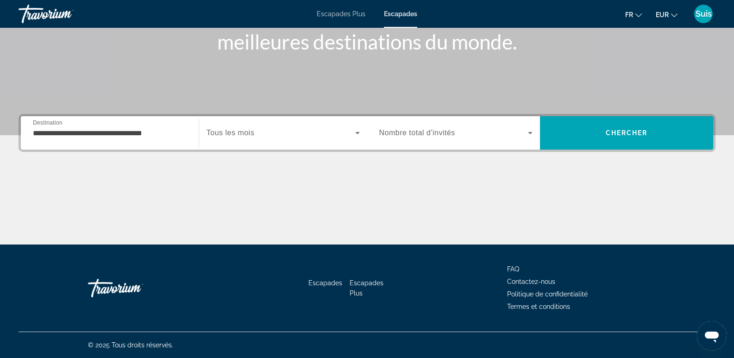
click at [69, 143] on div "**********" at bounding box center [110, 133] width 154 height 26
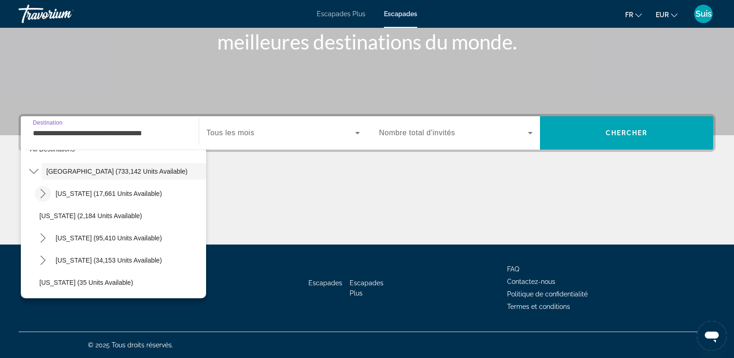
scroll to position [0, 0]
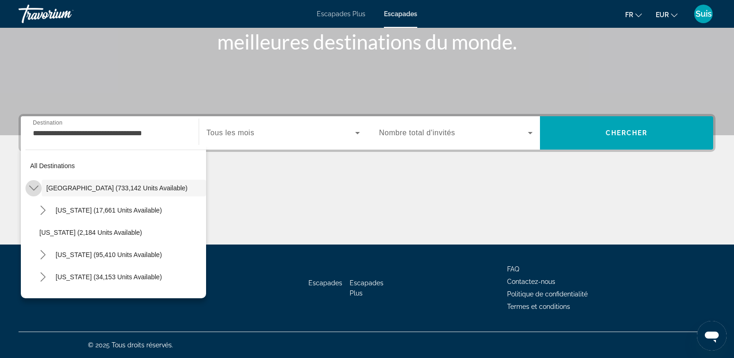
click at [34, 188] on icon "Toggle United States (733,142 units available) submenu" at bounding box center [33, 187] width 9 height 9
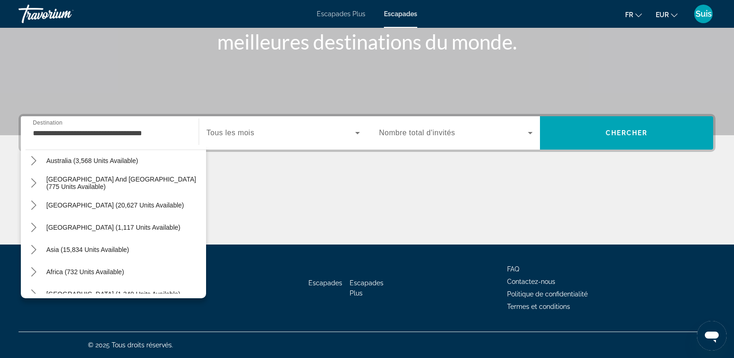
scroll to position [139, 0]
click at [36, 181] on icon "Toggle South Pacific and Oceania (775 units available) submenu" at bounding box center [33, 182] width 9 height 9
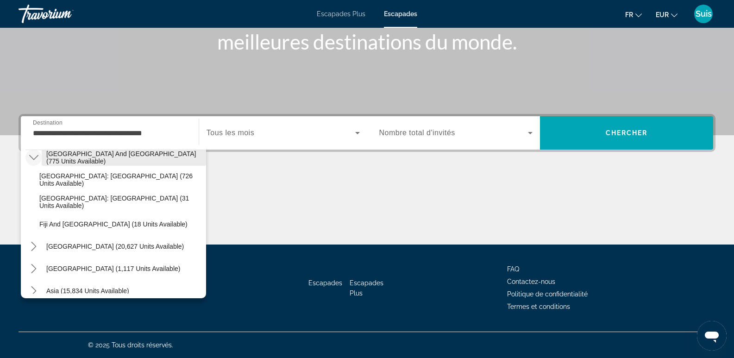
scroll to position [185, 0]
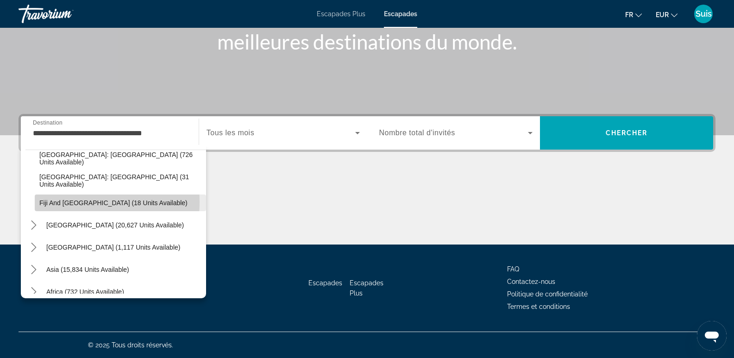
click at [67, 202] on span "Fiji and [GEOGRAPHIC_DATA] (18 units available)" at bounding box center [113, 202] width 148 height 7
type input "**********"
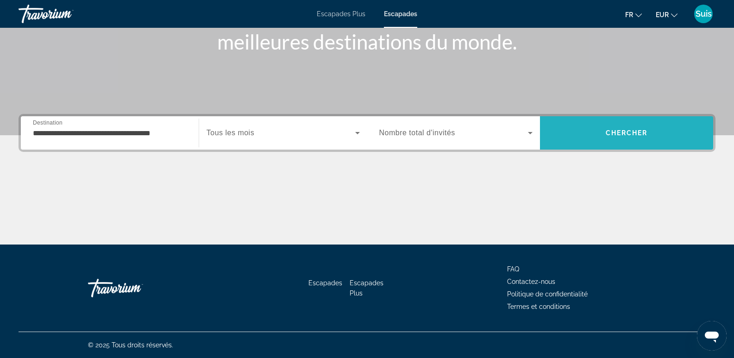
click at [612, 125] on span "Search" at bounding box center [626, 133] width 173 height 22
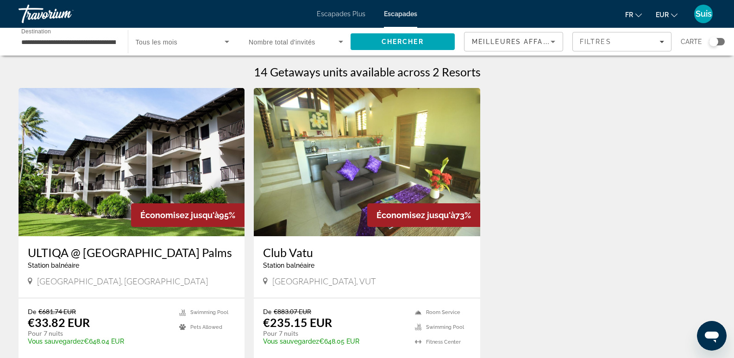
click at [378, 151] on img "Contenu principal" at bounding box center [367, 162] width 226 height 148
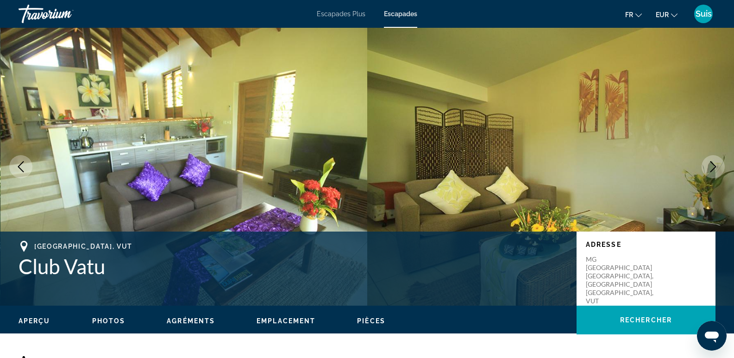
click at [709, 172] on button "Next image" at bounding box center [712, 166] width 23 height 23
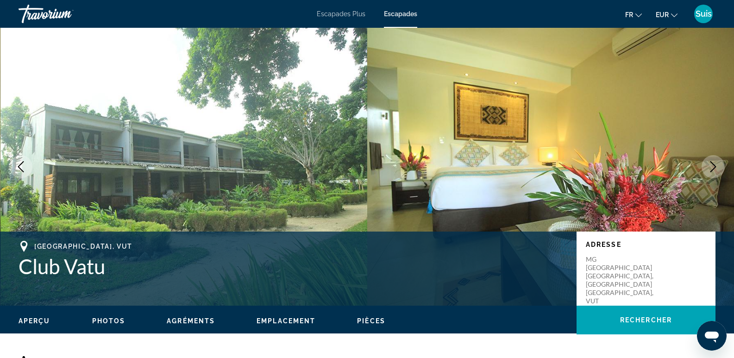
click at [709, 172] on button "Next image" at bounding box center [712, 166] width 23 height 23
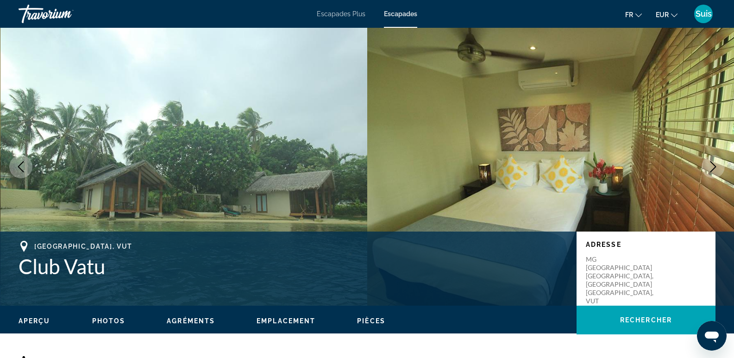
click at [709, 172] on button "Next image" at bounding box center [712, 166] width 23 height 23
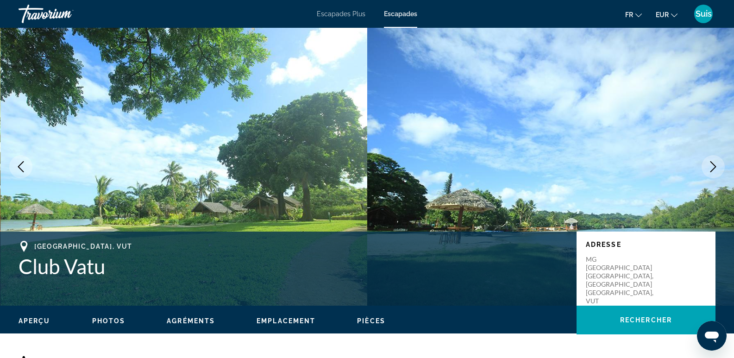
click at [709, 172] on button "Next image" at bounding box center [712, 166] width 23 height 23
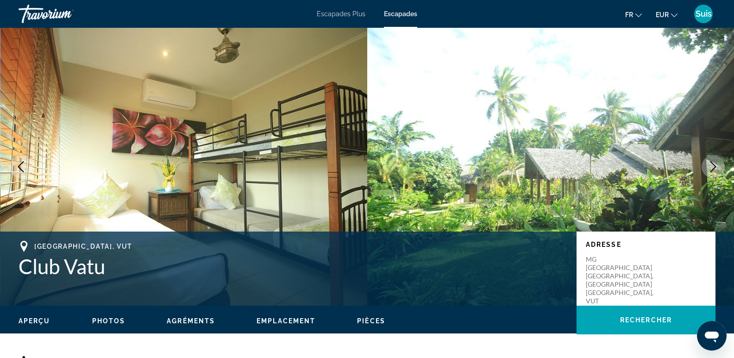
click at [709, 172] on button "Next image" at bounding box center [712, 166] width 23 height 23
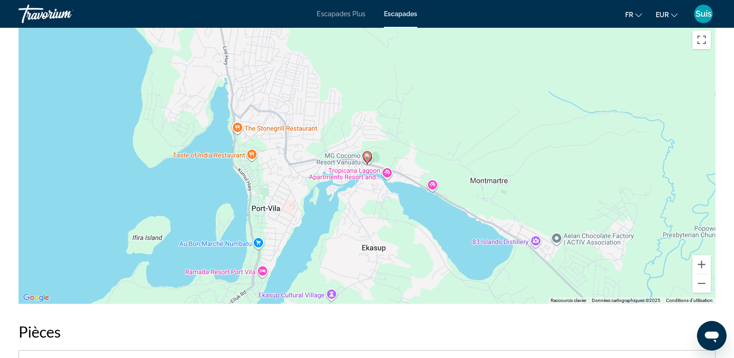
scroll to position [1065, 0]
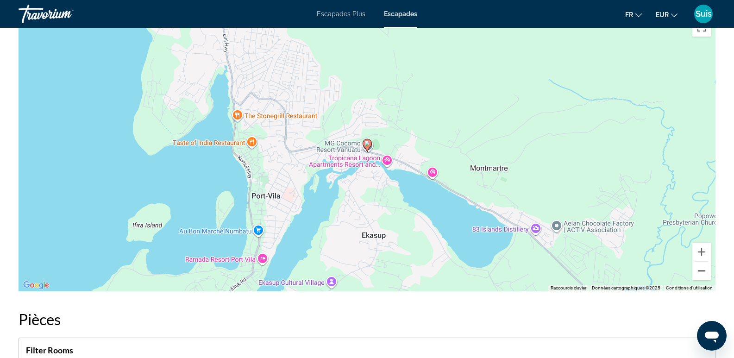
click at [697, 273] on button "Zoom arrière" at bounding box center [701, 271] width 19 height 19
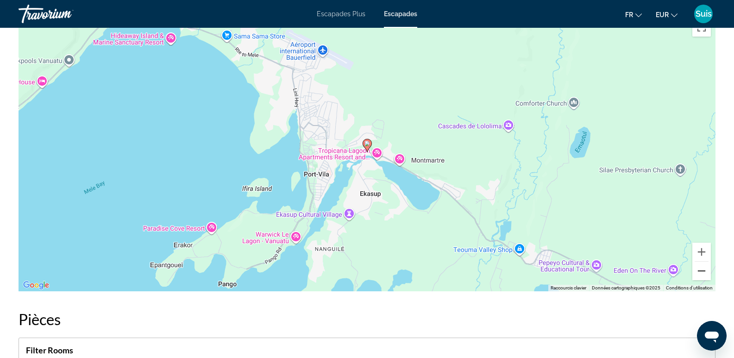
click at [697, 273] on button "Zoom arrière" at bounding box center [701, 271] width 19 height 19
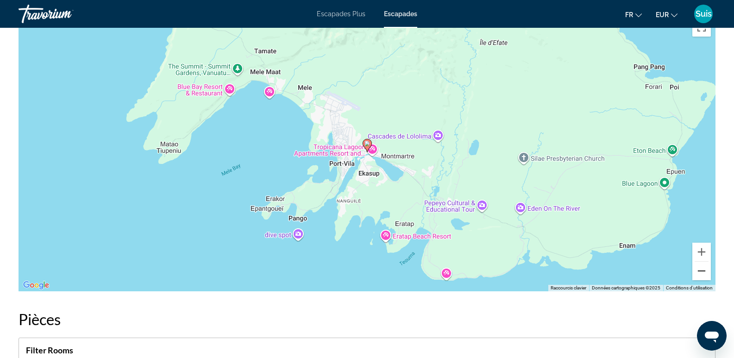
click at [697, 273] on button "Zoom arrière" at bounding box center [701, 271] width 19 height 19
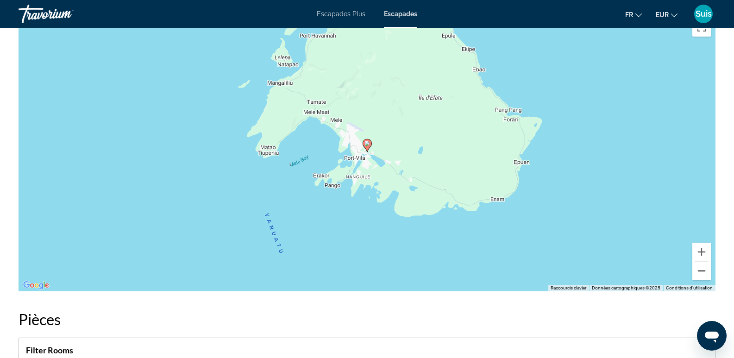
click at [697, 273] on button "Zoom arrière" at bounding box center [701, 271] width 19 height 19
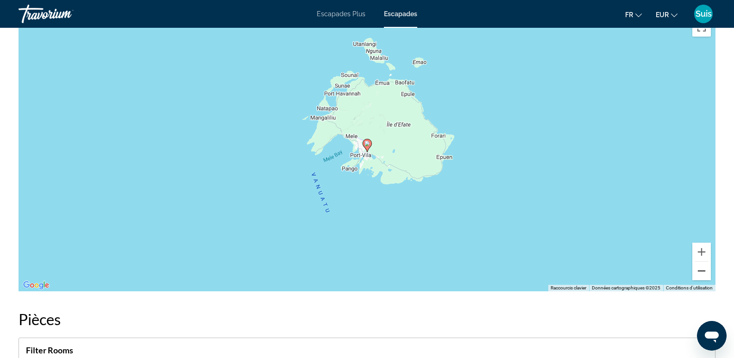
click at [697, 273] on button "Zoom arrière" at bounding box center [701, 271] width 19 height 19
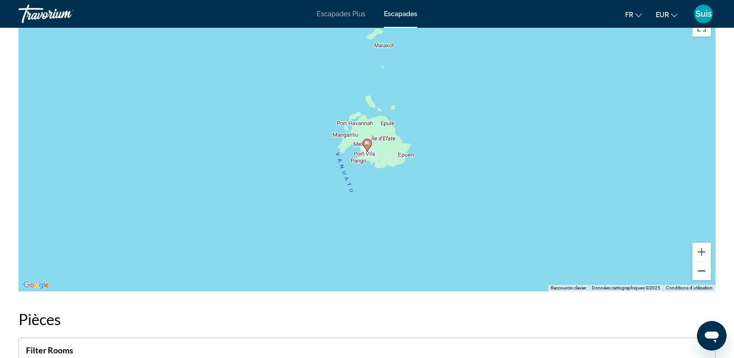
click at [697, 273] on button "Zoom arrière" at bounding box center [701, 271] width 19 height 19
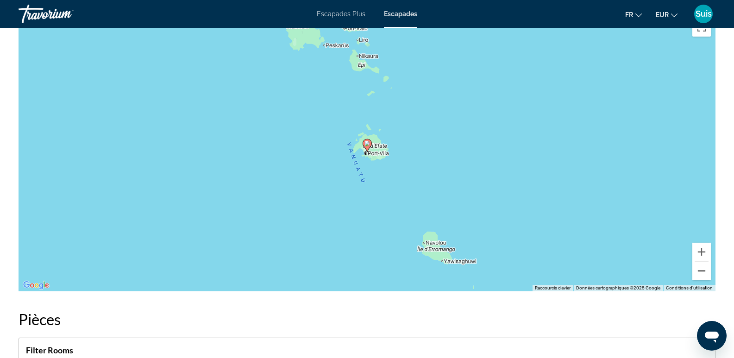
click at [697, 273] on button "Zoom arrière" at bounding box center [701, 271] width 19 height 19
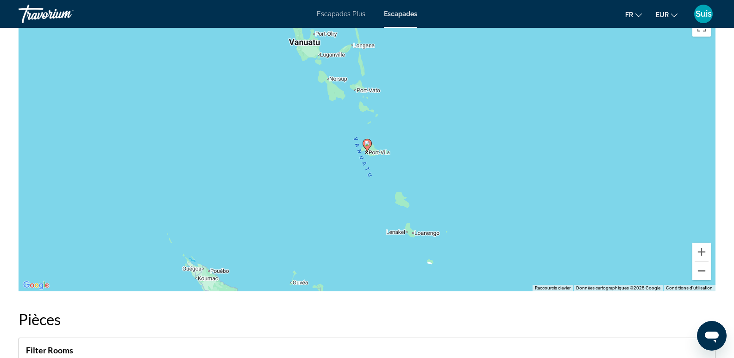
click at [697, 273] on button "Zoom arrière" at bounding box center [701, 271] width 19 height 19
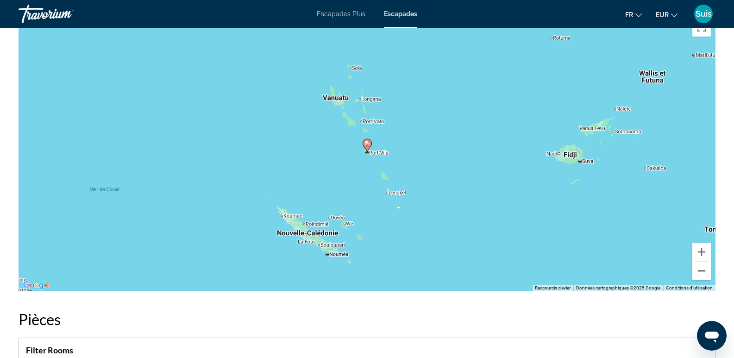
click at [699, 273] on button "Zoom arrière" at bounding box center [701, 271] width 19 height 19
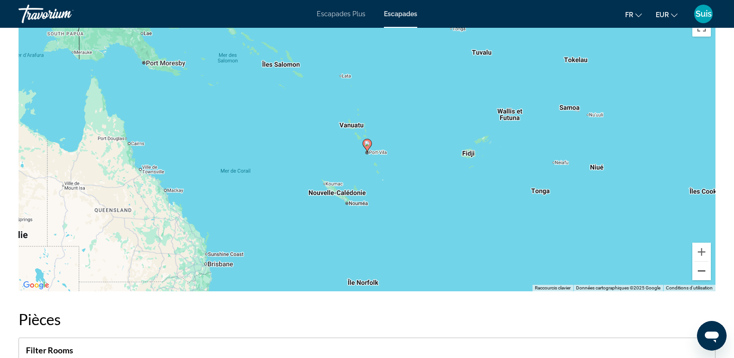
click at [703, 270] on button "Zoom arrière" at bounding box center [701, 271] width 19 height 19
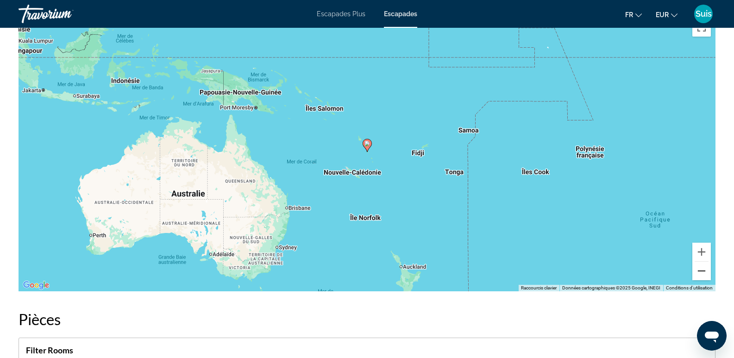
click at [703, 270] on button "Zoom arrière" at bounding box center [701, 271] width 19 height 19
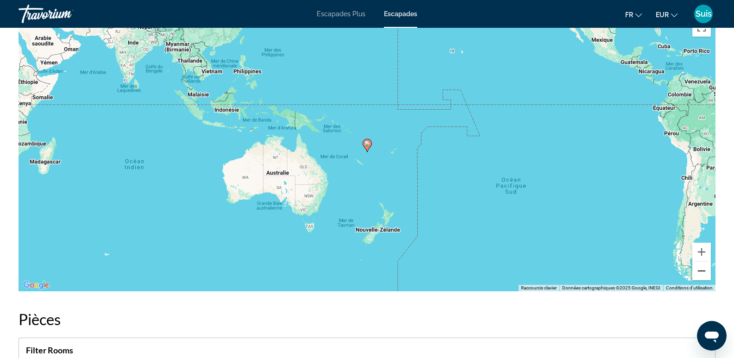
click at [703, 270] on button "Zoom arrière" at bounding box center [701, 271] width 19 height 19
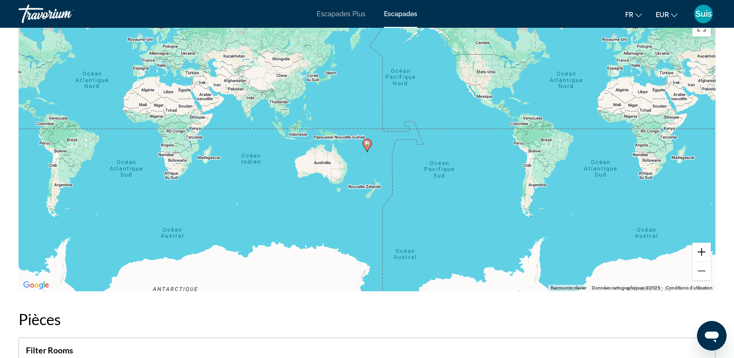
click at [699, 252] on button "Zoom avant" at bounding box center [701, 252] width 19 height 19
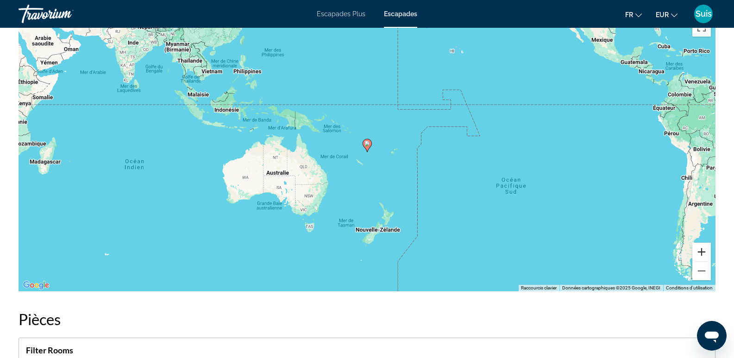
click at [699, 252] on button "Zoom avant" at bounding box center [701, 252] width 19 height 19
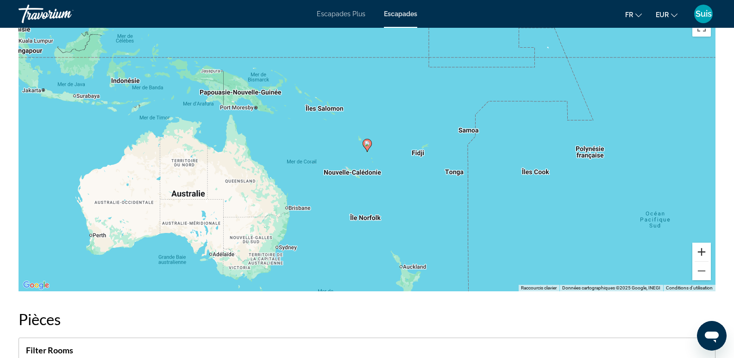
click at [699, 252] on button "Zoom avant" at bounding box center [701, 252] width 19 height 19
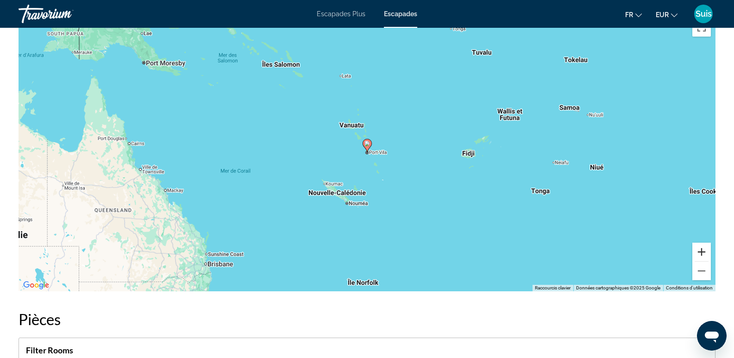
click at [705, 249] on button "Zoom avant" at bounding box center [701, 252] width 19 height 19
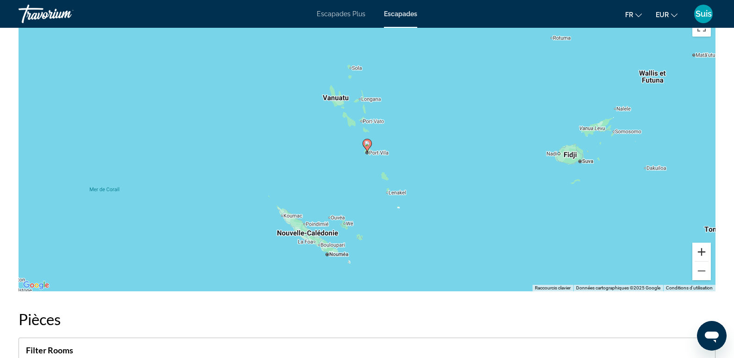
click at [705, 249] on button "Zoom avant" at bounding box center [701, 252] width 19 height 19
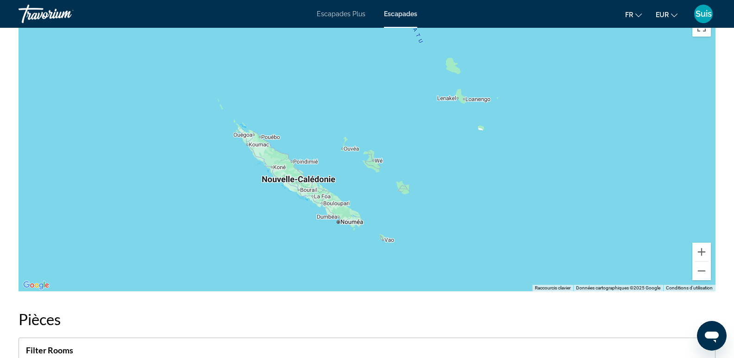
drag, startPoint x: 485, startPoint y: 248, endPoint x: 538, endPoint y: 109, distance: 149.2
click at [538, 109] on div "Pour activer le glissement avec le clavier, appuyez sur Alt+Entrée. Une fois ce…" at bounding box center [367, 152] width 697 height 278
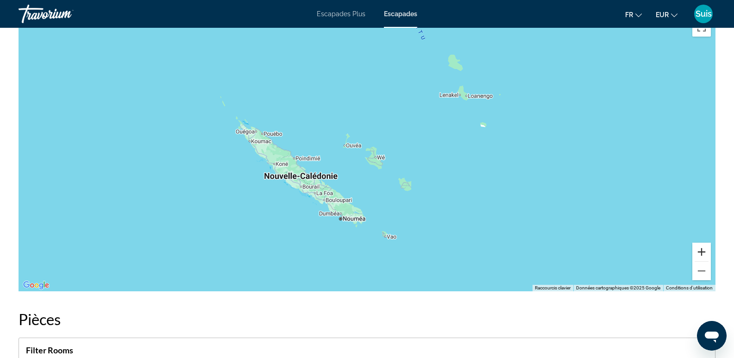
click at [700, 254] on button "Zoom avant" at bounding box center [701, 252] width 19 height 19
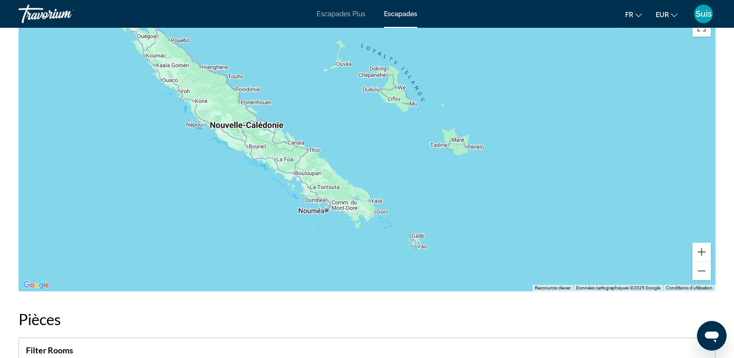
drag, startPoint x: 569, startPoint y: 230, endPoint x: 585, endPoint y: 168, distance: 64.4
click at [585, 168] on div "Contenu principal" at bounding box center [367, 152] width 697 height 278
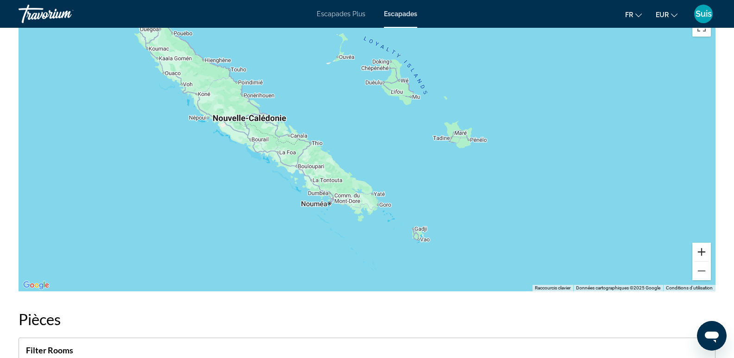
click at [704, 251] on button "Zoom avant" at bounding box center [701, 252] width 19 height 19
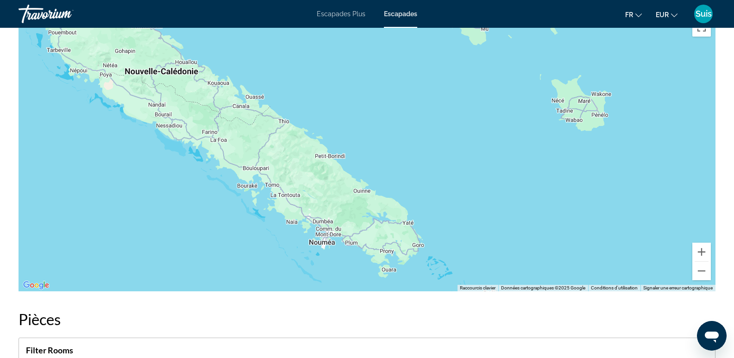
drag, startPoint x: 480, startPoint y: 220, endPoint x: 509, endPoint y: 208, distance: 30.9
click at [509, 208] on div "Contenu principal" at bounding box center [367, 152] width 697 height 278
click at [705, 253] on button "Zoom avant" at bounding box center [701, 252] width 19 height 19
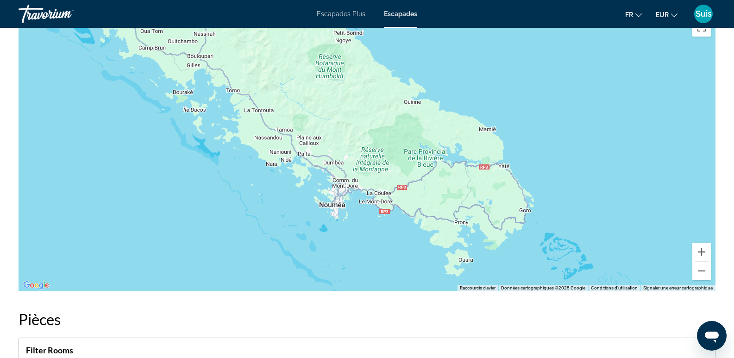
drag, startPoint x: 567, startPoint y: 245, endPoint x: 621, endPoint y: 123, distance: 133.1
click at [621, 123] on div "Contenu principal" at bounding box center [367, 152] width 697 height 278
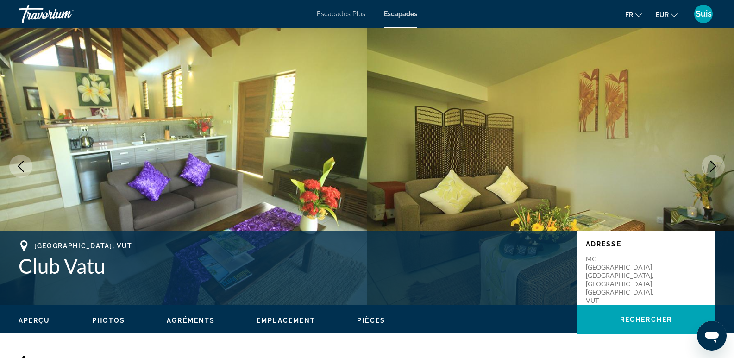
scroll to position [0, 0]
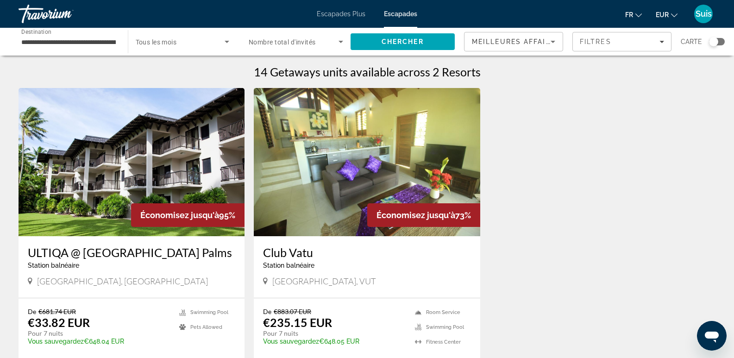
click at [167, 38] on span "Tous les mois" at bounding box center [156, 41] width 41 height 7
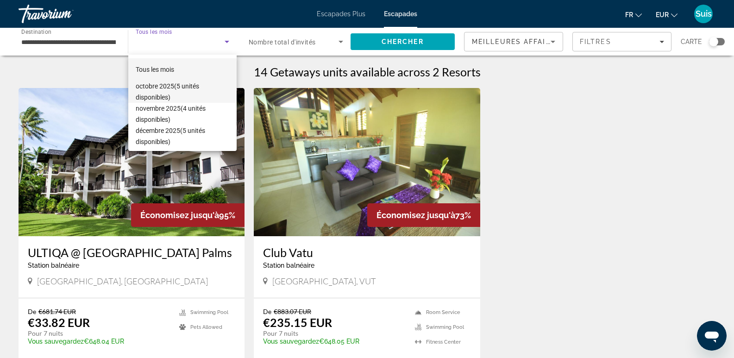
scroll to position [93, 0]
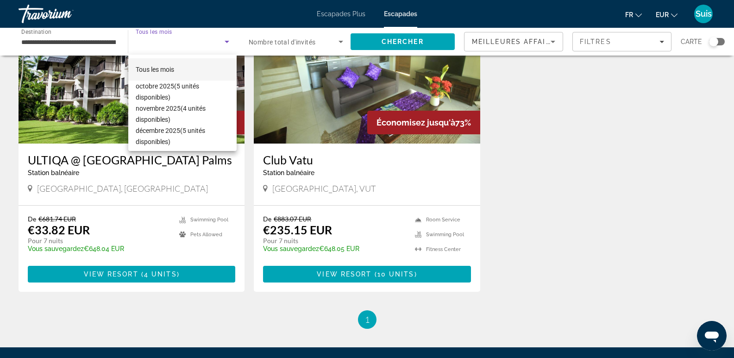
click at [547, 138] on div at bounding box center [367, 179] width 734 height 358
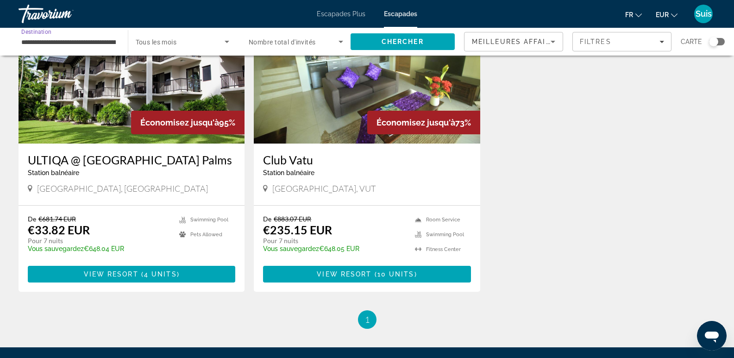
click at [41, 38] on input "**********" at bounding box center [68, 42] width 94 height 11
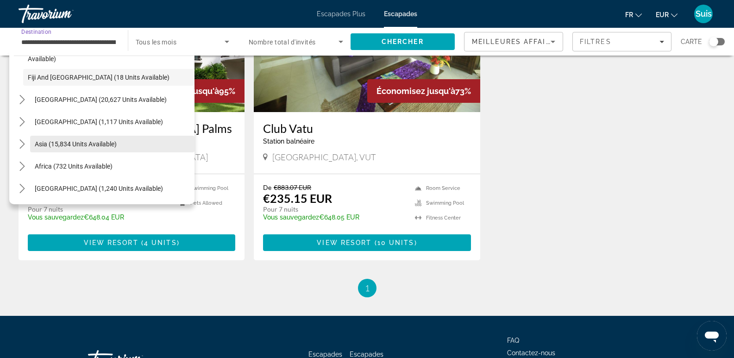
scroll to position [139, 0]
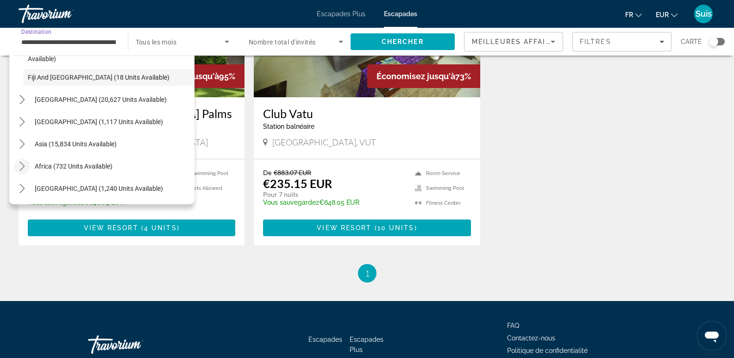
click at [22, 166] on icon "Toggle Africa (732 units available) submenu" at bounding box center [22, 166] width 9 height 9
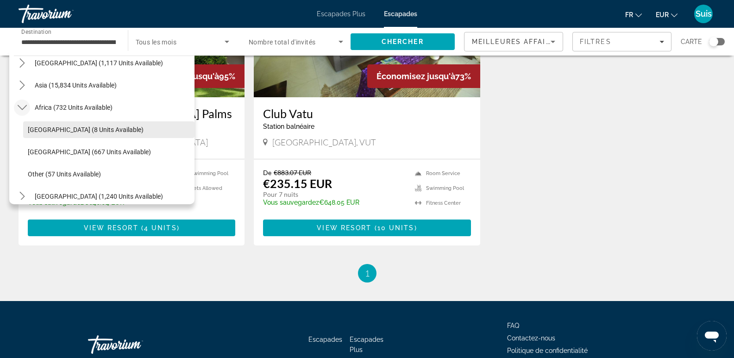
scroll to position [283, 0]
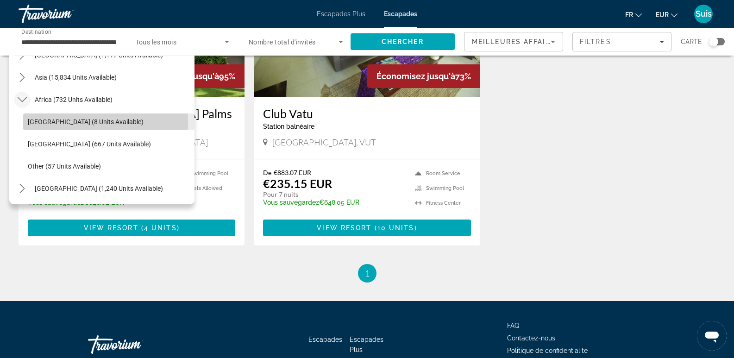
click at [48, 122] on span "Morocco (8 units available)" at bounding box center [86, 121] width 116 height 7
type input "**********"
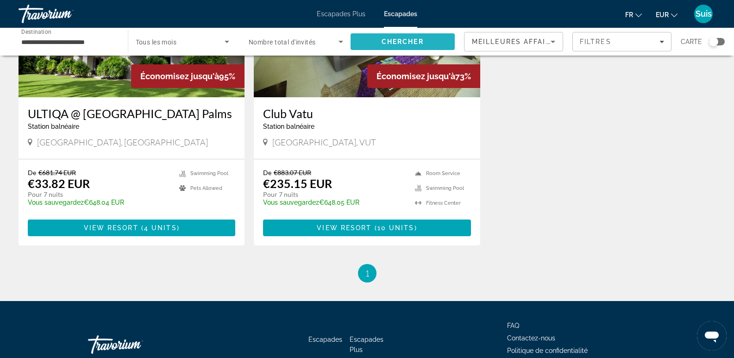
click at [388, 40] on span "Chercher" at bounding box center [402, 41] width 42 height 7
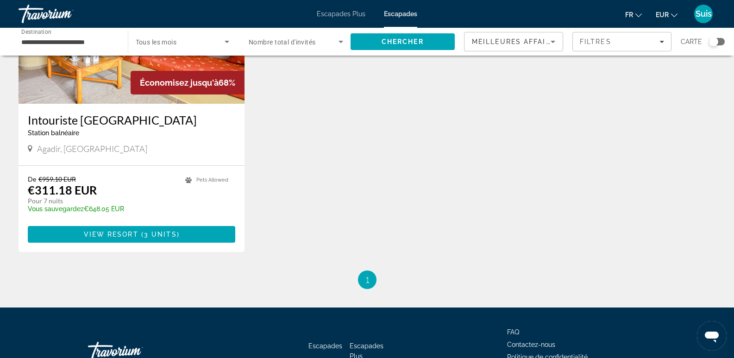
scroll to position [139, 0]
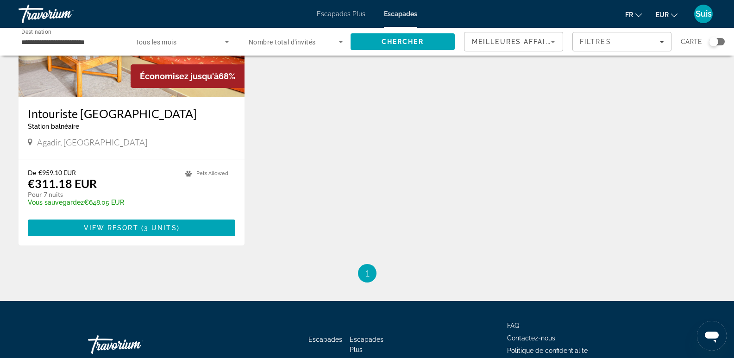
click at [128, 89] on img "Contenu principal" at bounding box center [132, 23] width 226 height 148
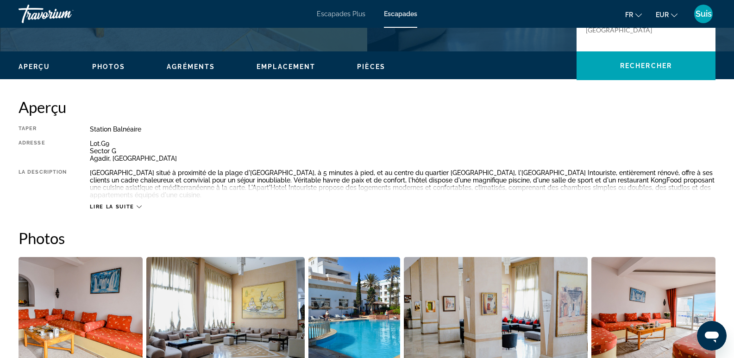
scroll to position [93, 0]
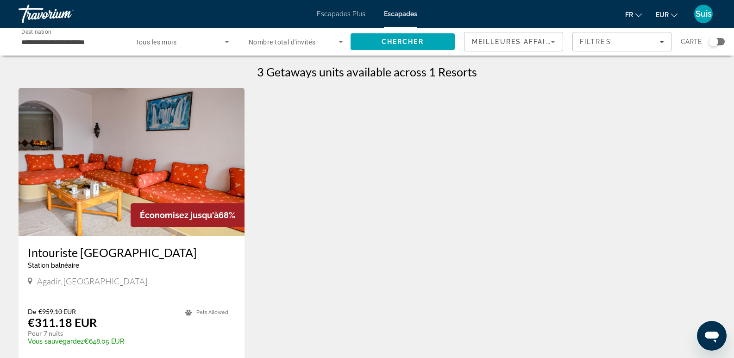
click at [170, 38] on span "Tous les mois" at bounding box center [156, 41] width 41 height 7
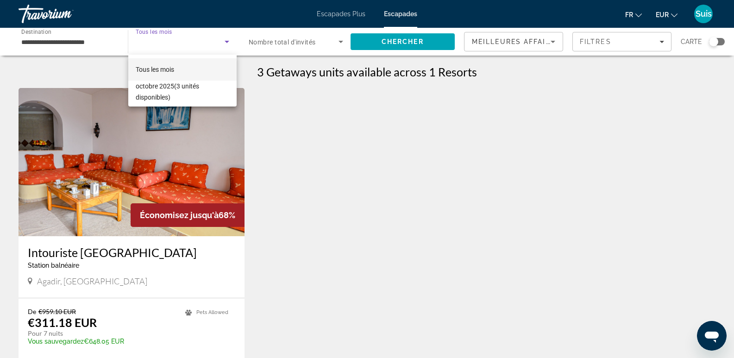
click at [28, 44] on div at bounding box center [367, 179] width 734 height 358
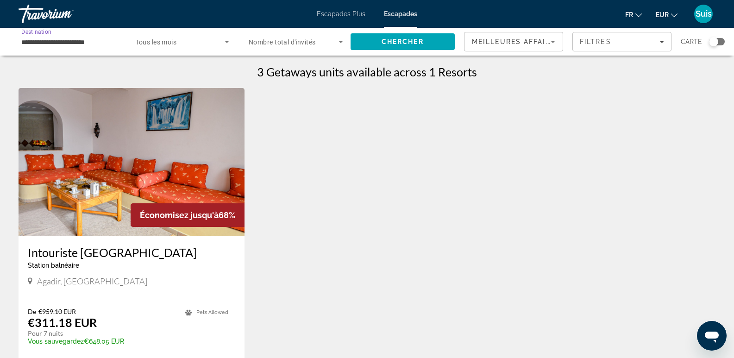
click at [37, 45] on input "**********" at bounding box center [68, 42] width 94 height 11
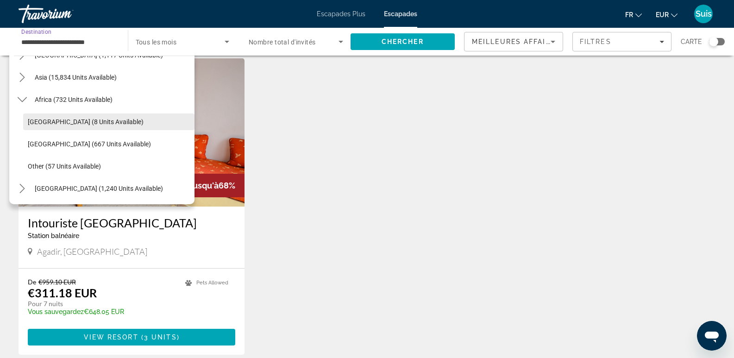
scroll to position [46, 0]
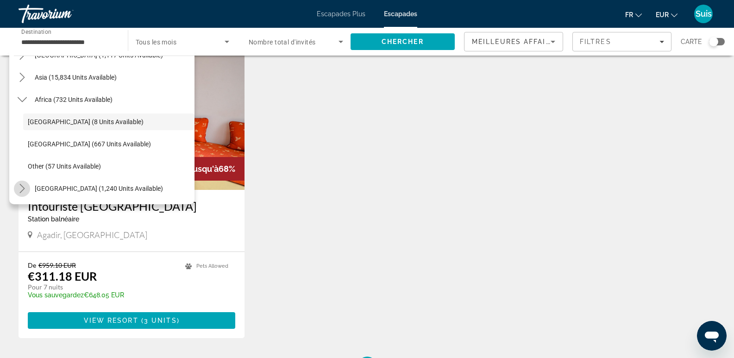
click at [22, 187] on icon "Toggle Middle East (1,240 units available) submenu" at bounding box center [22, 188] width 9 height 9
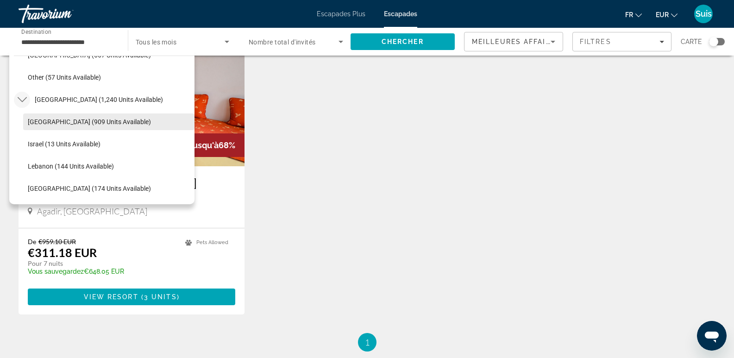
scroll to position [93, 0]
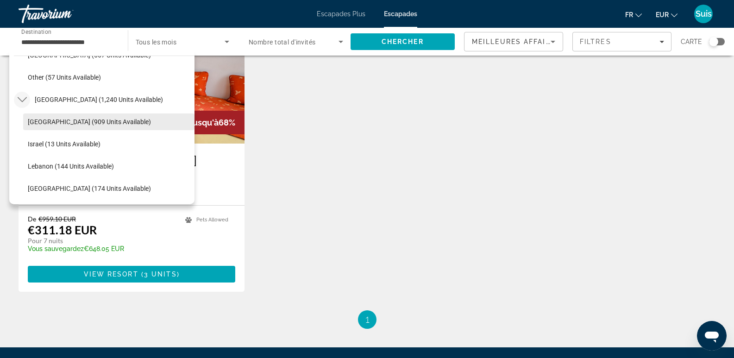
click at [32, 121] on span "Egypt (909 units available)" at bounding box center [89, 121] width 123 height 7
type input "**********"
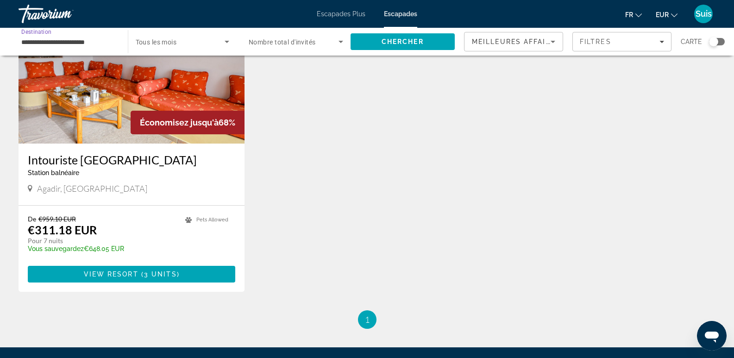
click at [222, 43] on icon "Search widget" at bounding box center [226, 41] width 11 height 11
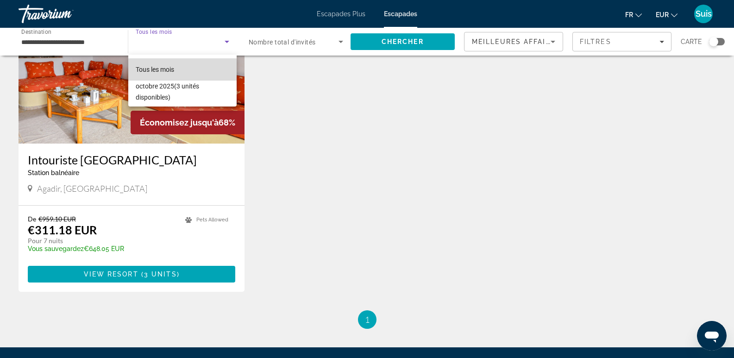
click at [185, 69] on mat-option "Tous les mois" at bounding box center [182, 69] width 109 height 22
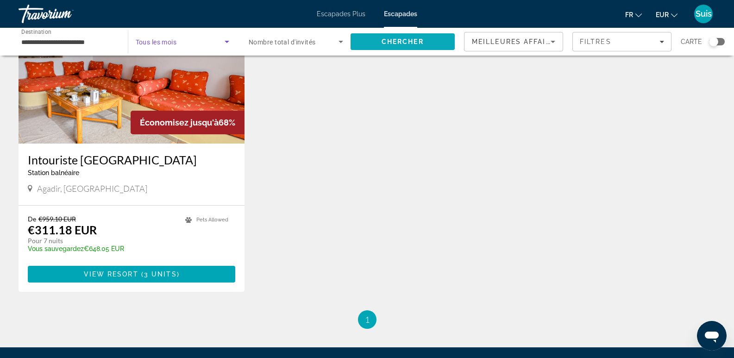
click at [398, 42] on span "Chercher" at bounding box center [402, 41] width 42 height 7
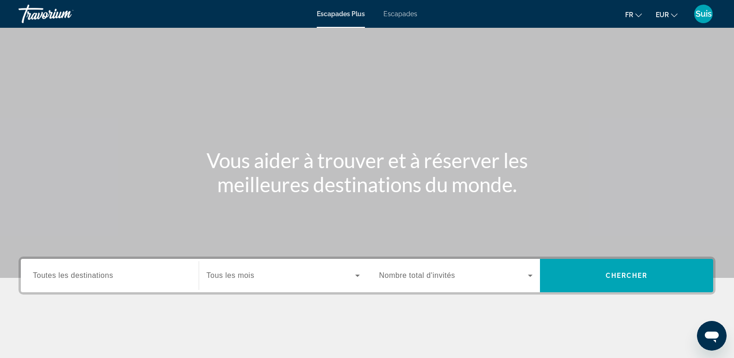
click at [399, 14] on font "Escapades" at bounding box center [400, 13] width 34 height 7
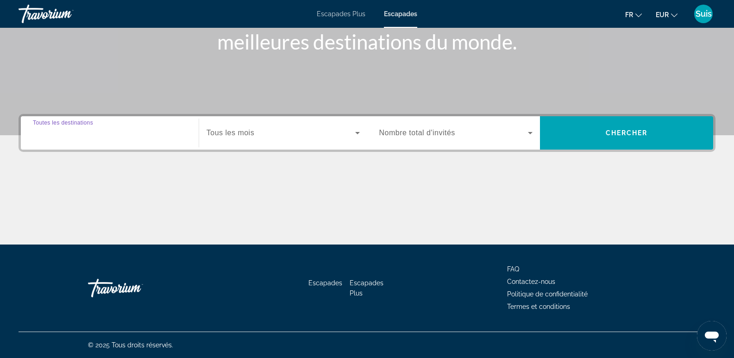
click at [117, 135] on input "Destination Toutes les destinations" at bounding box center [110, 133] width 154 height 11
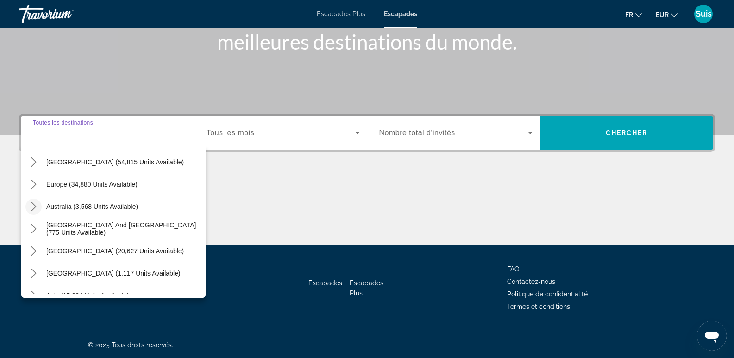
scroll to position [139, 0]
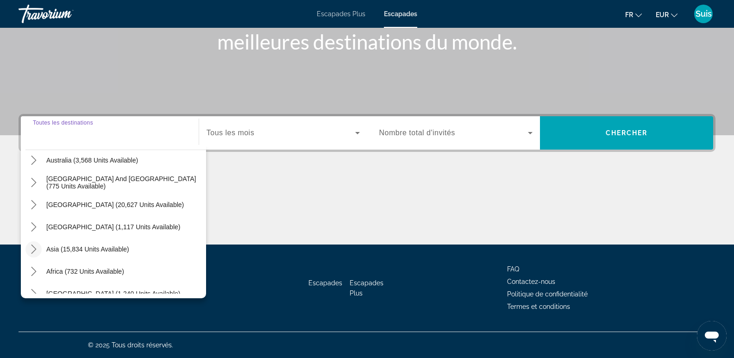
click at [33, 245] on icon "Toggle Asia (15,834 units available) submenu" at bounding box center [33, 248] width 9 height 9
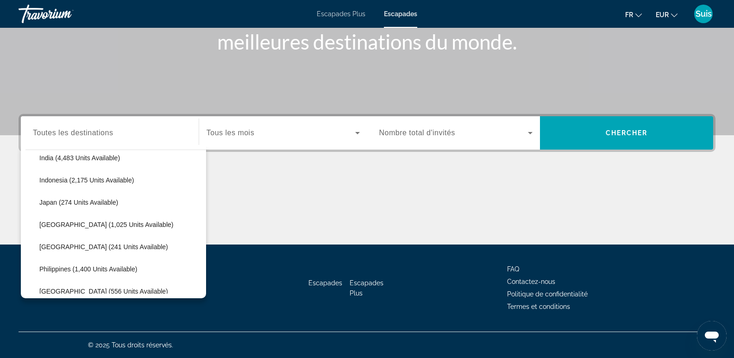
scroll to position [319, 0]
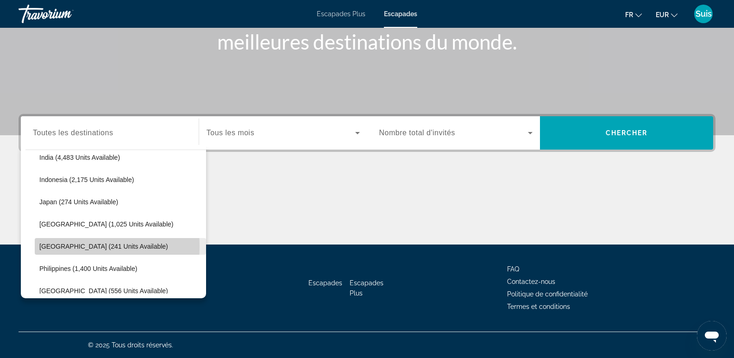
click at [58, 246] on span "Maldives (241 units available)" at bounding box center [103, 246] width 129 height 7
type input "**********"
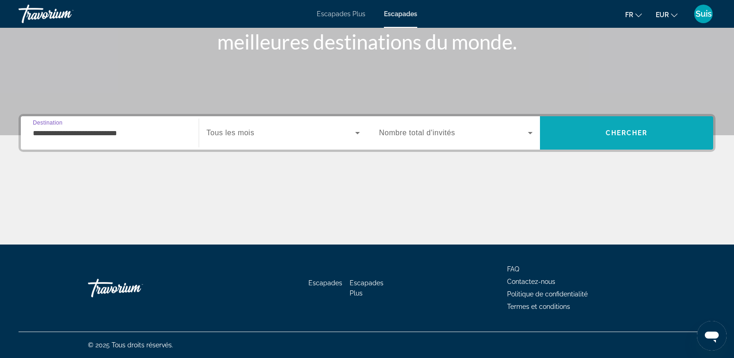
click at [584, 139] on span "Search" at bounding box center [626, 133] width 173 height 22
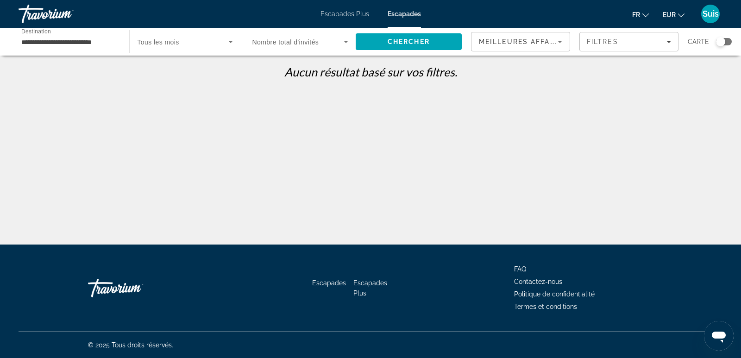
click at [118, 43] on div "**********" at bounding box center [69, 42] width 111 height 26
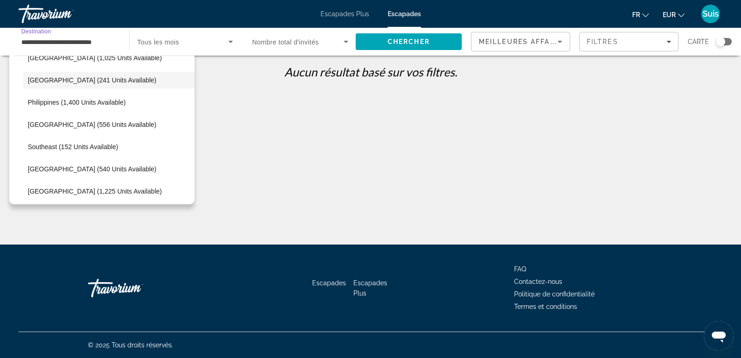
scroll to position [463, 0]
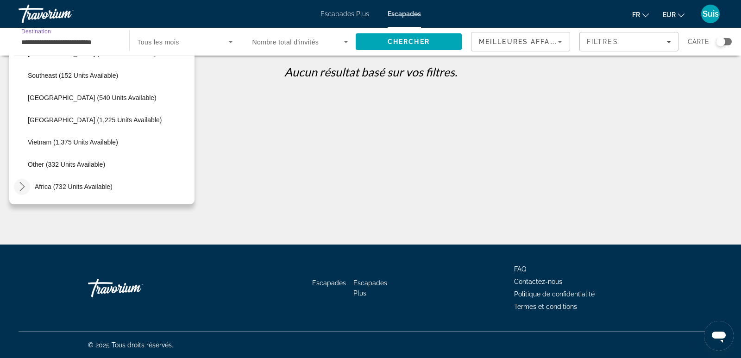
click at [18, 183] on icon "Toggle Africa (732 units available) submenu" at bounding box center [22, 186] width 9 height 9
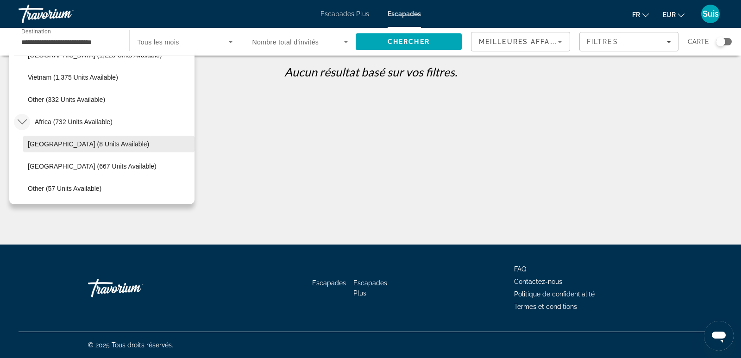
scroll to position [550, 0]
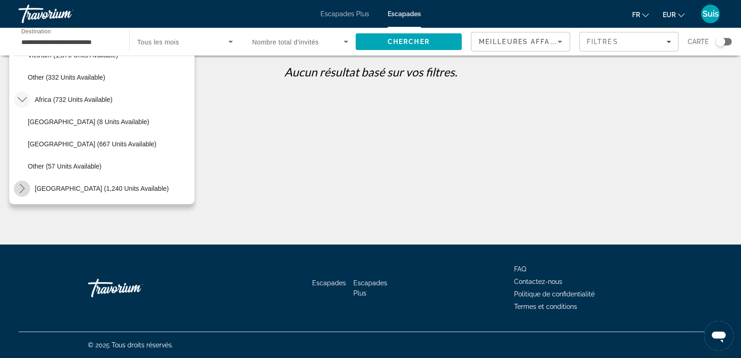
click at [22, 188] on icon "Toggle Middle East (1,240 units available) submenu" at bounding box center [22, 188] width 9 height 9
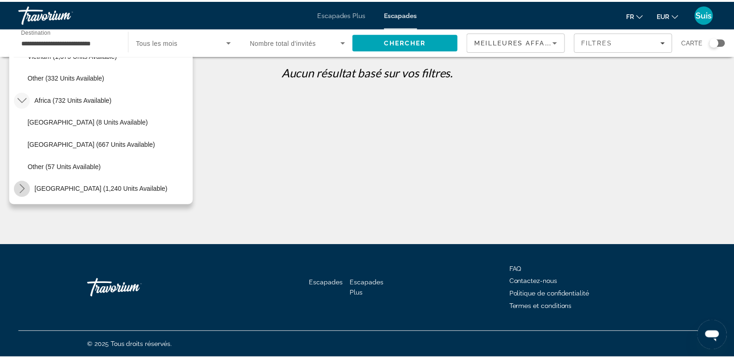
scroll to position [639, 0]
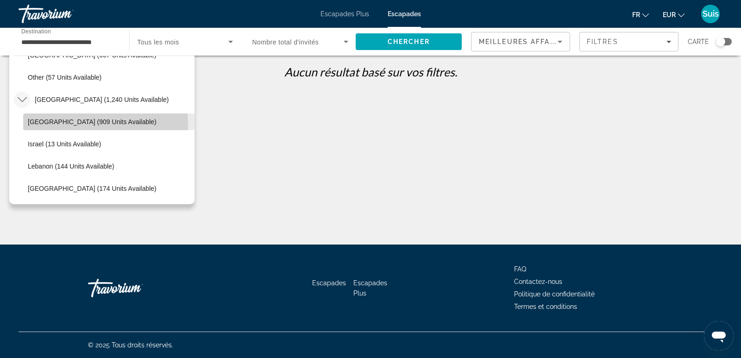
click at [70, 125] on span "Egypt (909 units available)" at bounding box center [92, 121] width 129 height 7
type input "**********"
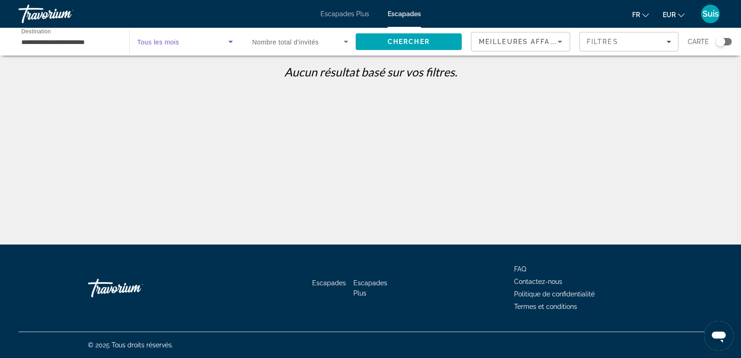
click at [225, 37] on icon "Search widget" at bounding box center [230, 41] width 11 height 11
click at [441, 42] on div at bounding box center [370, 179] width 741 height 358
click at [441, 42] on span "Search" at bounding box center [409, 42] width 106 height 22
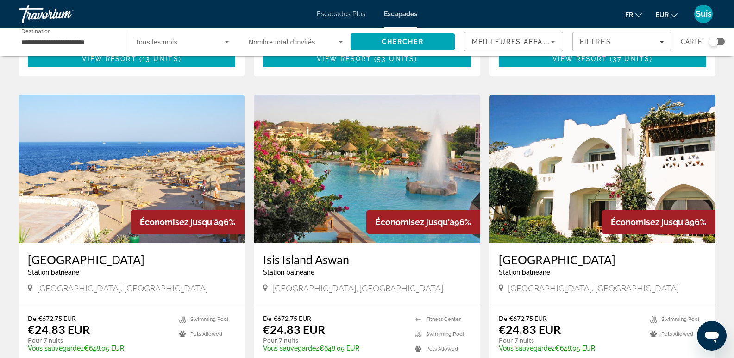
scroll to position [324, 0]
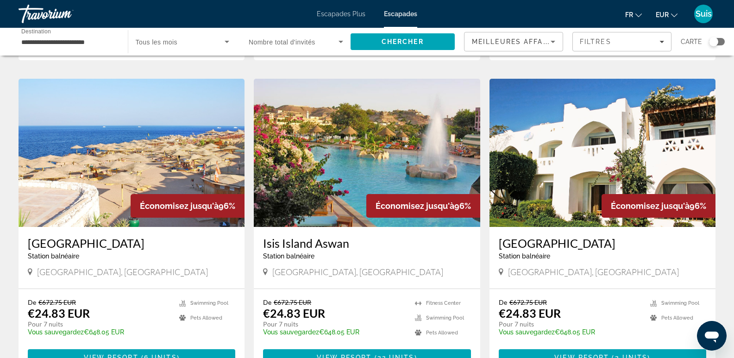
click at [80, 240] on h3 "Coral Hills Resort" at bounding box center [131, 243] width 207 height 14
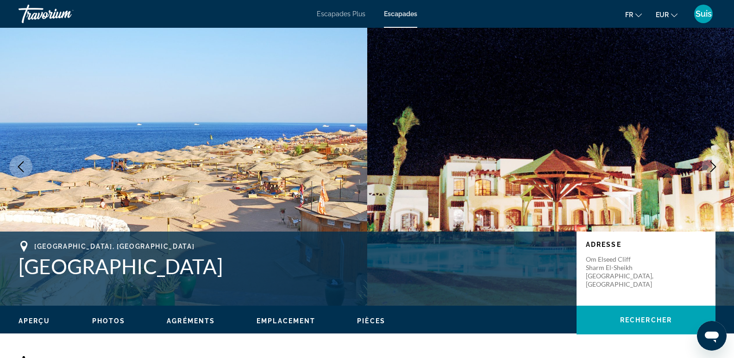
click at [710, 168] on icon "Next image" at bounding box center [712, 166] width 11 height 11
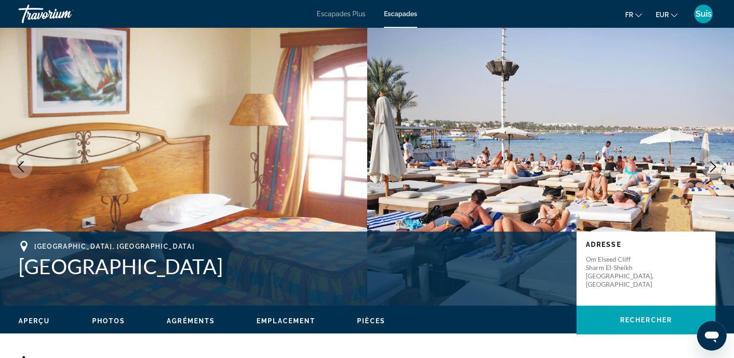
click at [710, 168] on icon "Next image" at bounding box center [712, 166] width 11 height 11
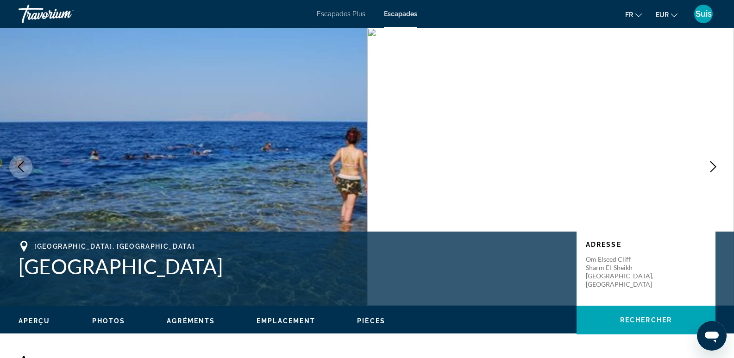
click at [710, 168] on icon "Next image" at bounding box center [712, 166] width 11 height 11
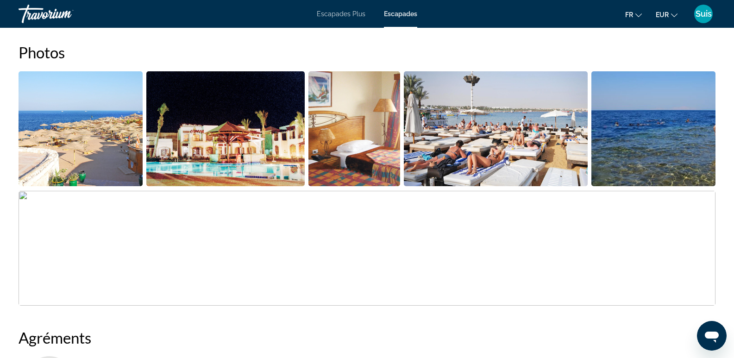
scroll to position [231, 0]
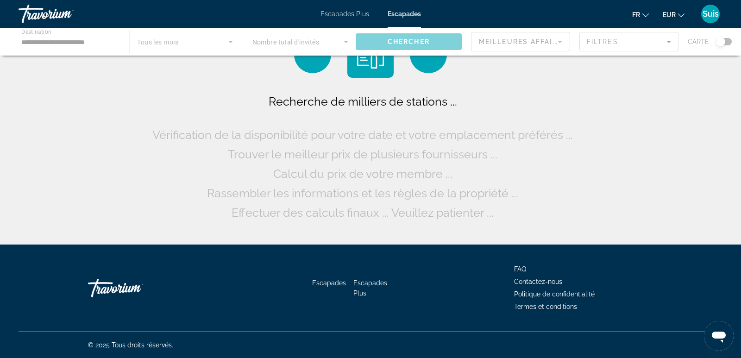
click at [168, 46] on div "Contenu principal" at bounding box center [370, 42] width 741 height 28
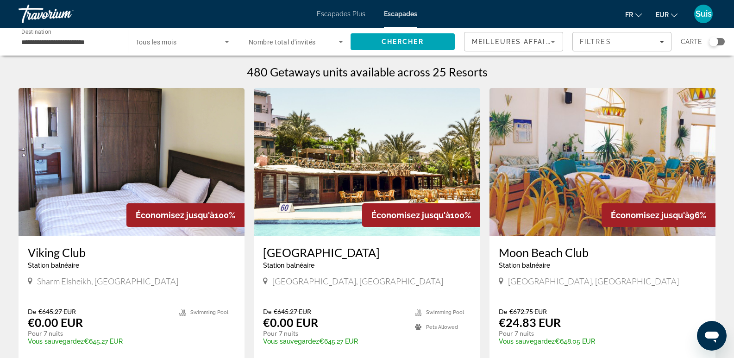
click at [230, 43] on icon "Search widget" at bounding box center [226, 41] width 11 height 11
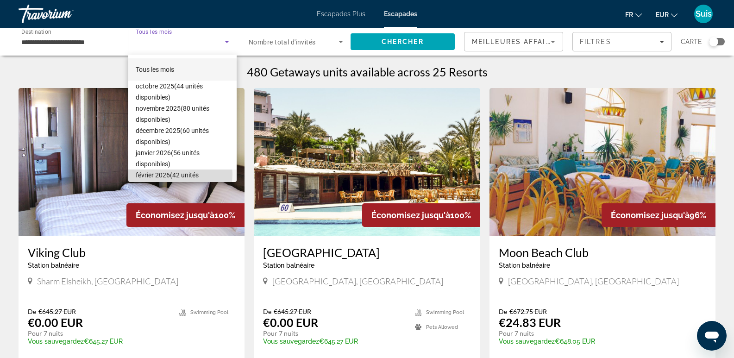
click at [170, 174] on font "février 2026" at bounding box center [153, 174] width 34 height 7
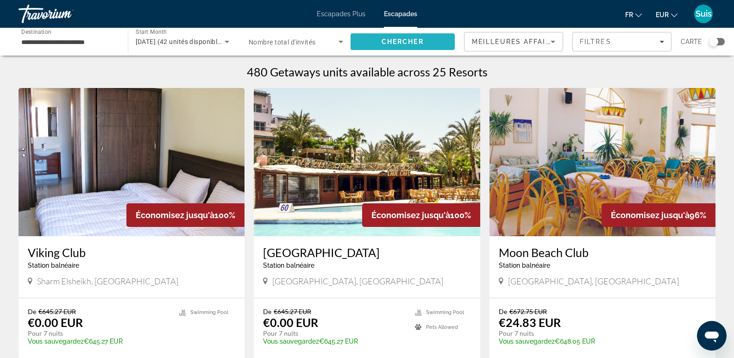
click at [401, 38] on span "Chercher" at bounding box center [402, 41] width 42 height 7
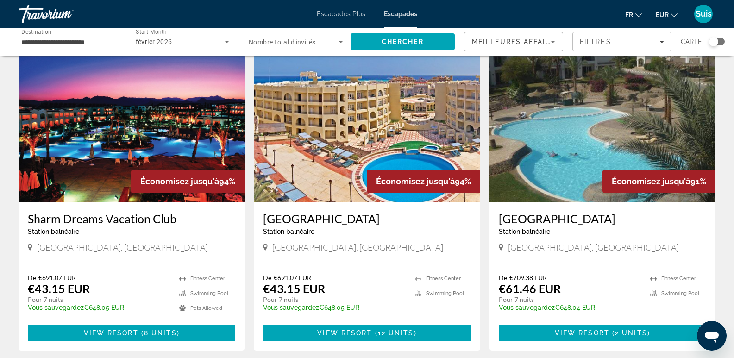
scroll to position [648, 0]
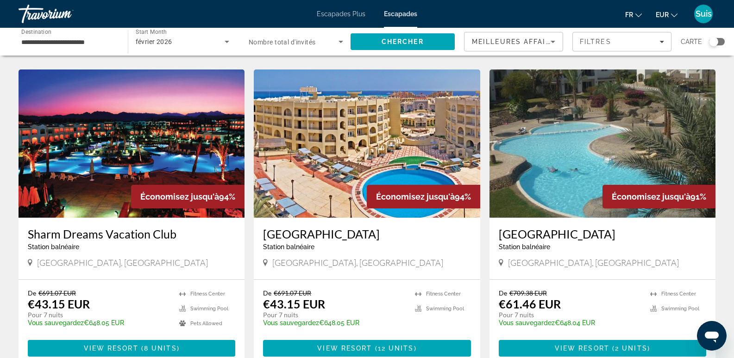
click at [61, 235] on h3 "Sharm Dreams Vacation Club" at bounding box center [131, 234] width 207 height 14
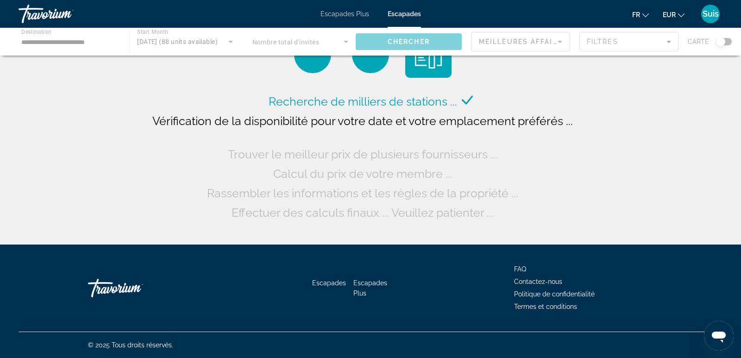
click at [184, 42] on div "Contenu principal" at bounding box center [370, 42] width 741 height 28
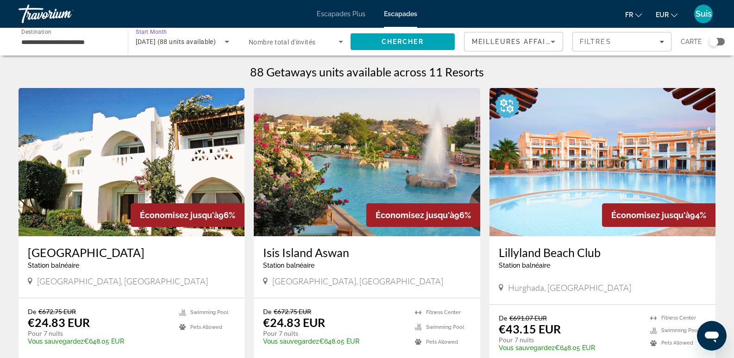
click at [226, 42] on icon "Search widget" at bounding box center [227, 42] width 5 height 2
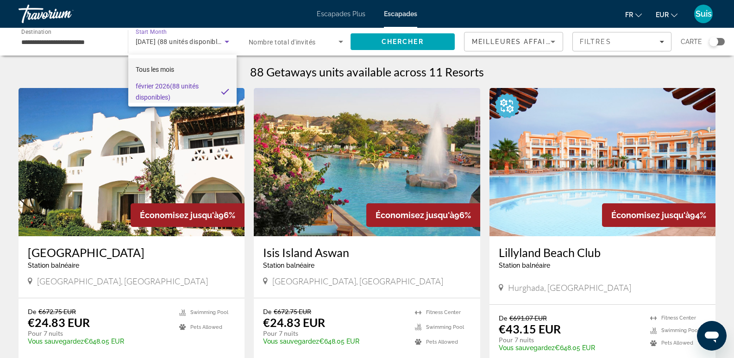
click at [172, 71] on font "Tous les mois" at bounding box center [155, 69] width 38 height 7
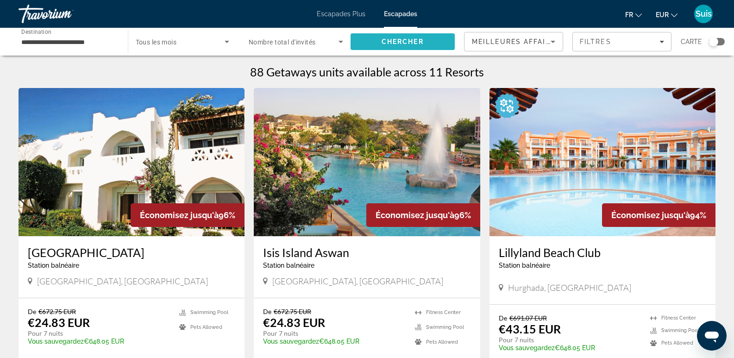
click at [383, 50] on span "Search" at bounding box center [402, 42] width 105 height 22
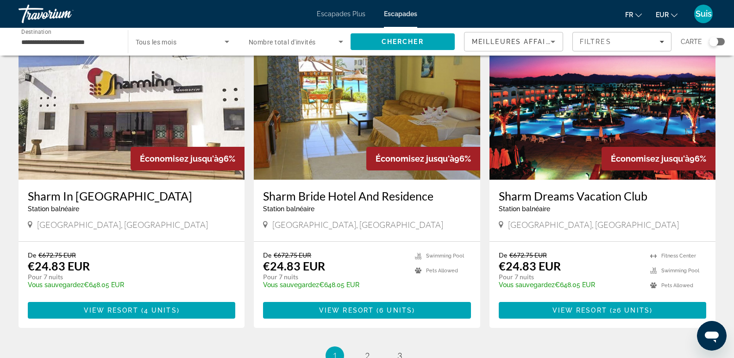
scroll to position [1018, 0]
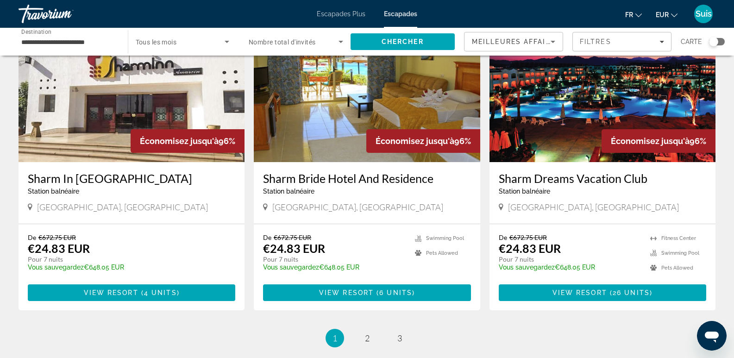
click at [568, 180] on h3 "Sharm Dreams Vacation Club" at bounding box center [602, 178] width 207 height 14
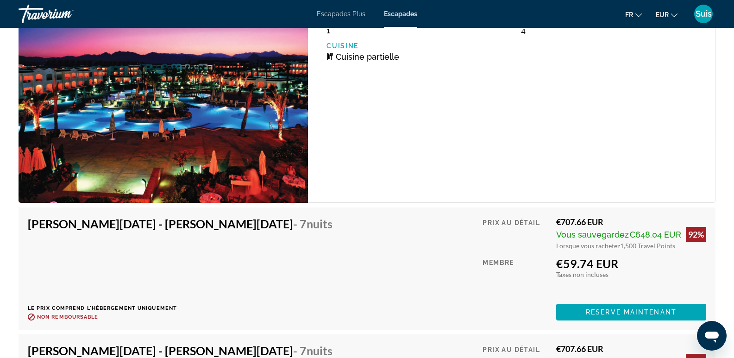
scroll to position [2279, 0]
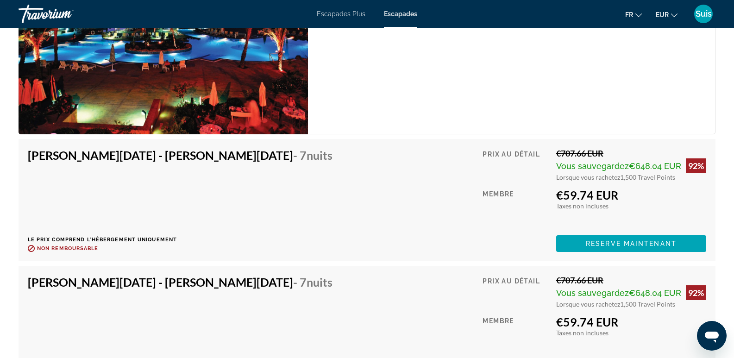
drag, startPoint x: 353, startPoint y: 204, endPoint x: 506, endPoint y: 208, distance: 152.4
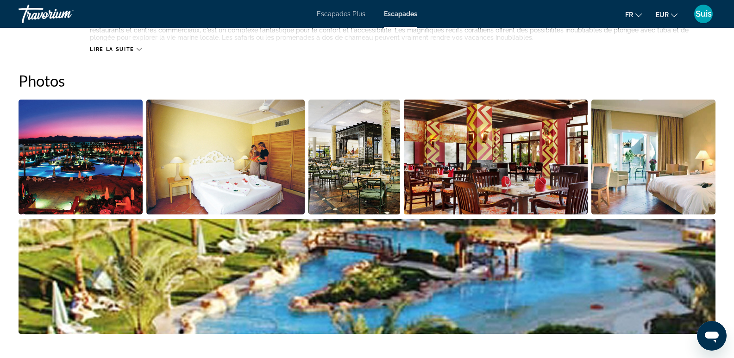
scroll to position [381, 0]
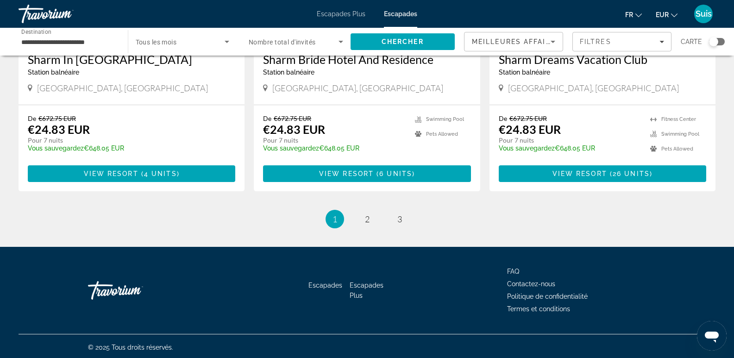
scroll to position [1140, 0]
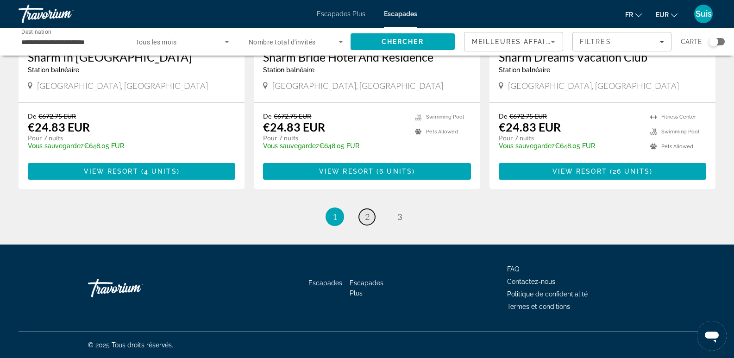
click at [366, 216] on span "2" at bounding box center [367, 217] width 5 height 10
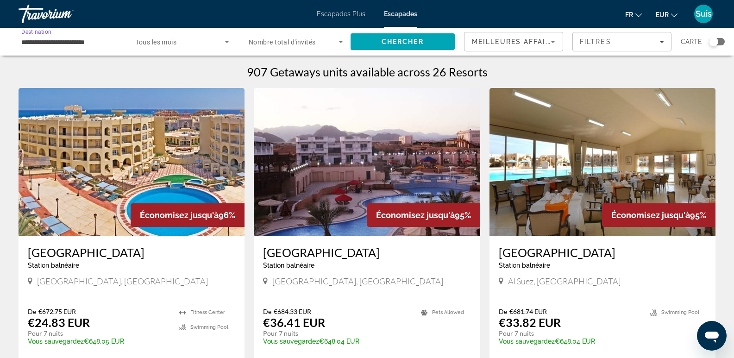
click at [107, 43] on input "**********" at bounding box center [68, 42] width 94 height 11
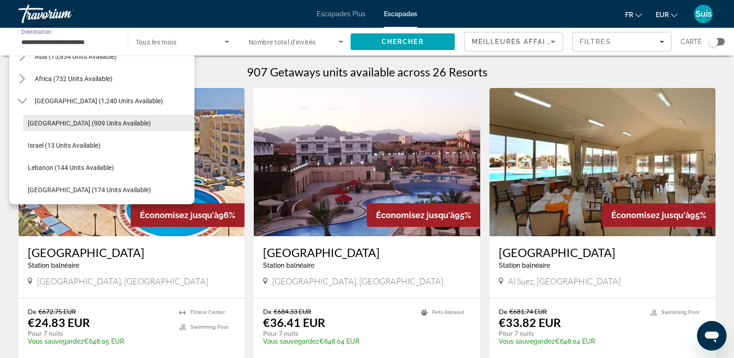
scroll to position [239, 0]
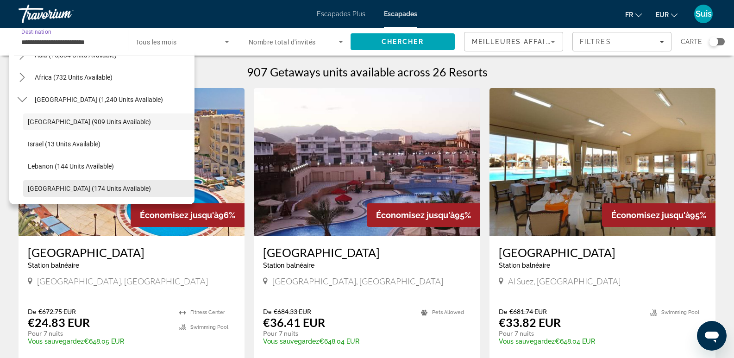
click at [102, 189] on span "United Arab Emirates (174 units available)" at bounding box center [89, 188] width 123 height 7
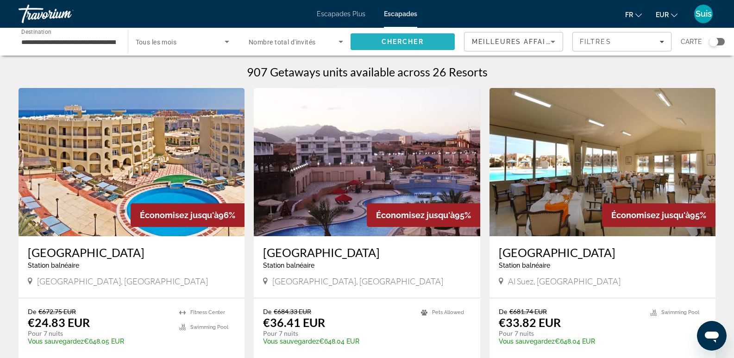
click at [402, 44] on span "Chercher" at bounding box center [402, 41] width 42 height 7
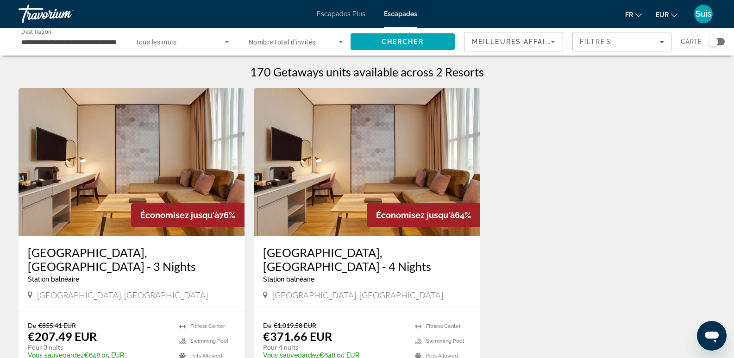
click at [83, 35] on div "**********" at bounding box center [68, 42] width 94 height 26
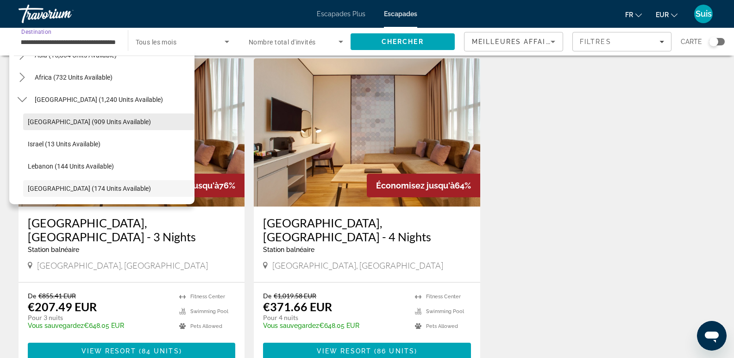
scroll to position [46, 0]
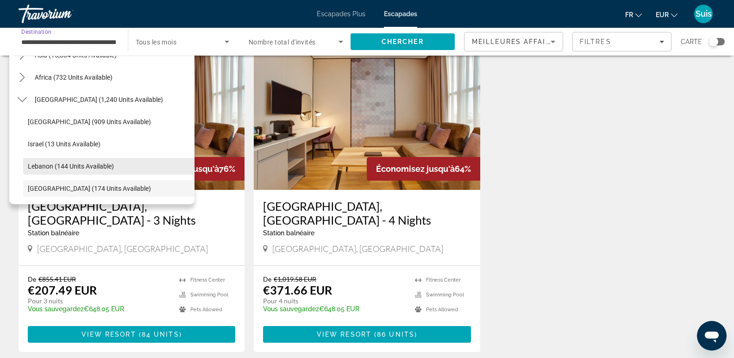
click at [50, 163] on span "Lebanon (144 units available)" at bounding box center [71, 165] width 86 height 7
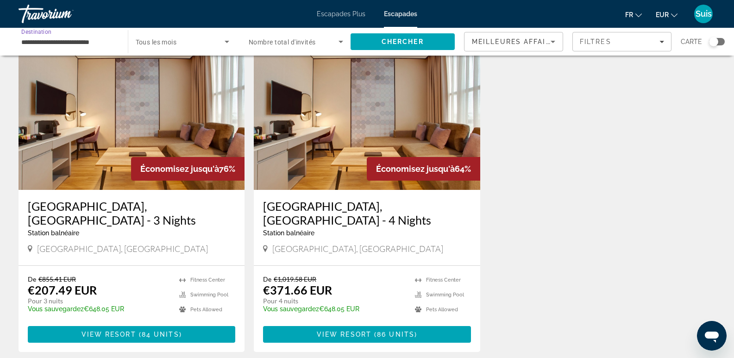
scroll to position [0, 0]
click at [367, 39] on span "Search" at bounding box center [402, 42] width 105 height 22
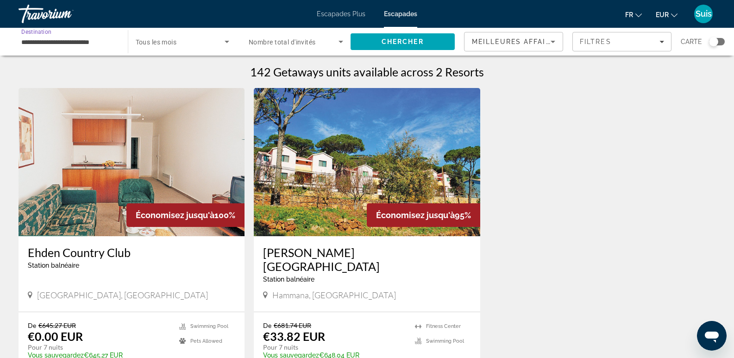
click at [104, 43] on input "**********" at bounding box center [68, 42] width 94 height 11
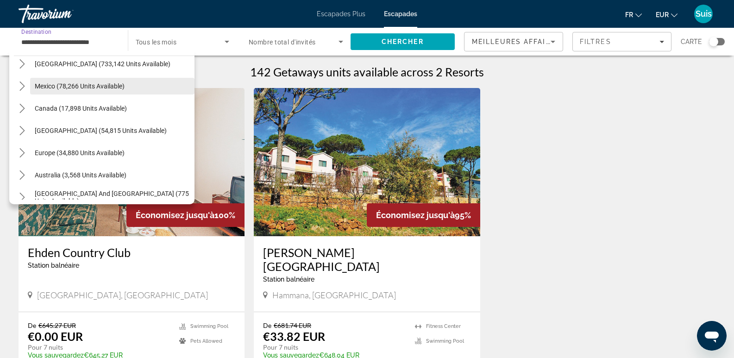
scroll to position [46, 0]
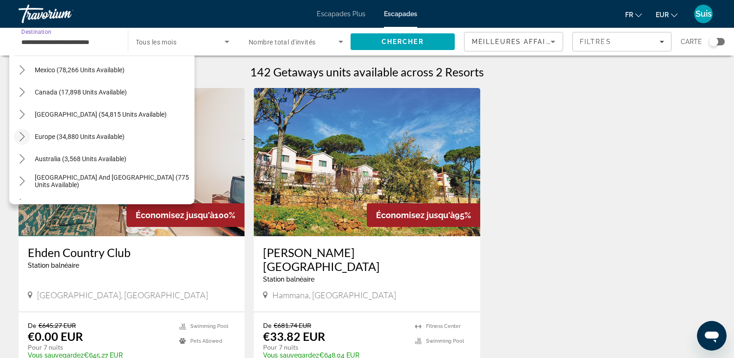
click at [22, 137] on icon "Toggle Europe (34,880 units available) submenu" at bounding box center [22, 136] width 9 height 9
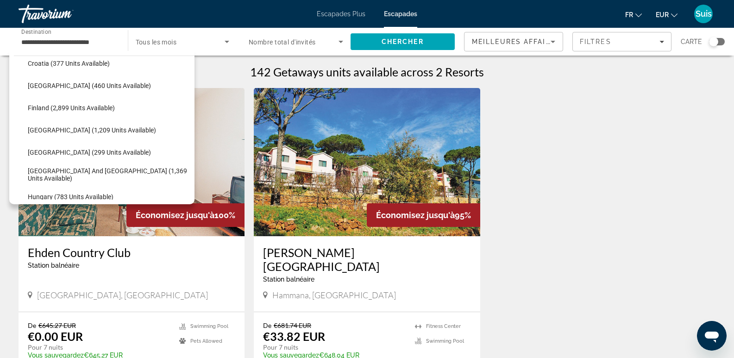
scroll to position [255, 0]
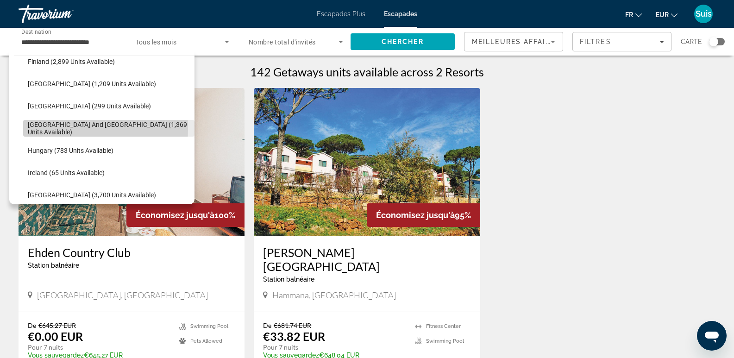
click at [64, 129] on span "Greece and Cyprus (1,369 units available)" at bounding box center [109, 128] width 162 height 15
type input "**********"
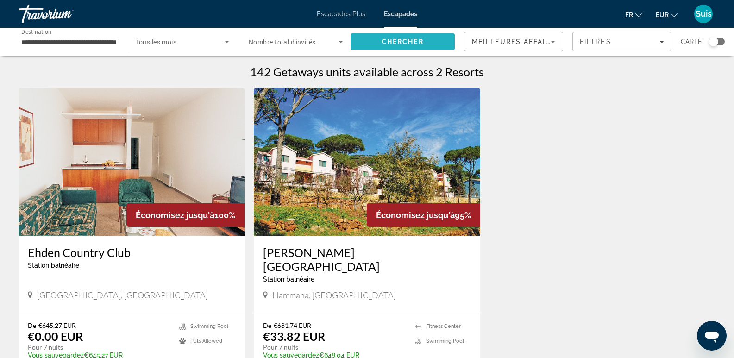
click at [400, 45] on span "Search" at bounding box center [402, 42] width 105 height 22
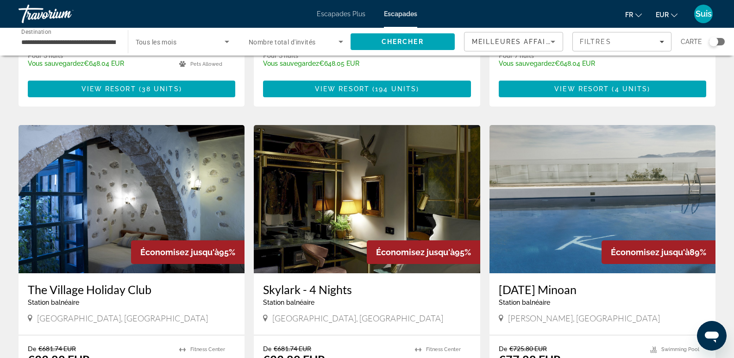
scroll to position [324, 0]
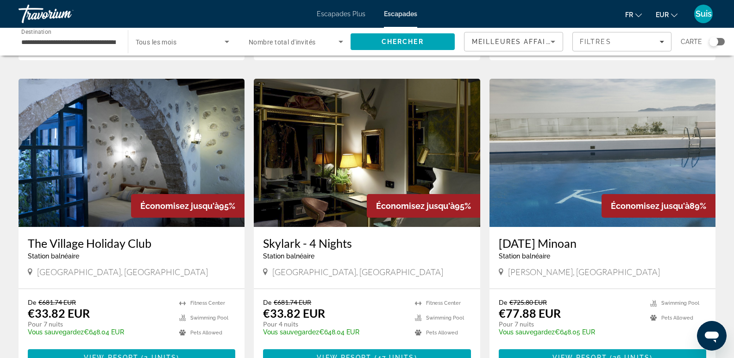
click at [106, 191] on img "Contenu principal" at bounding box center [132, 153] width 226 height 148
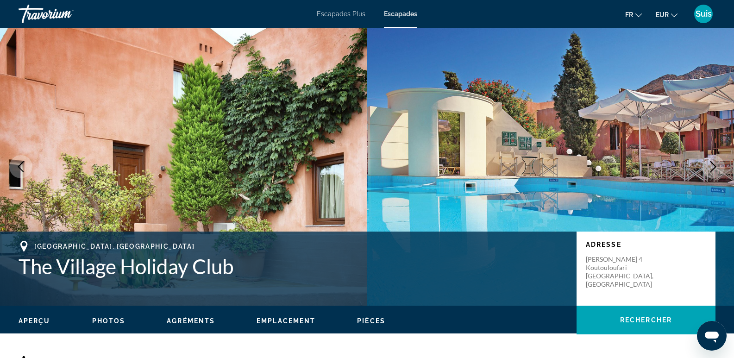
click at [720, 165] on button "Next image" at bounding box center [712, 166] width 23 height 23
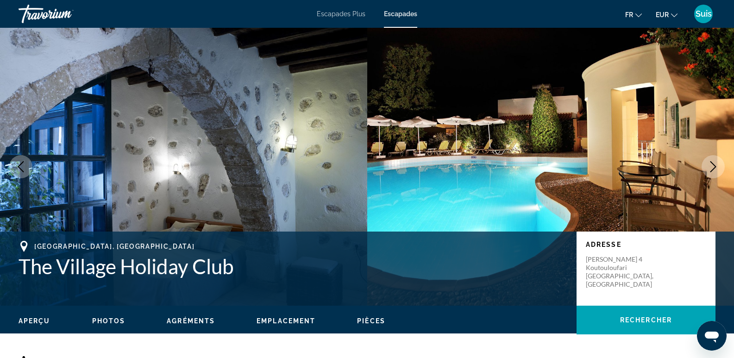
click at [720, 165] on button "Next image" at bounding box center [712, 166] width 23 height 23
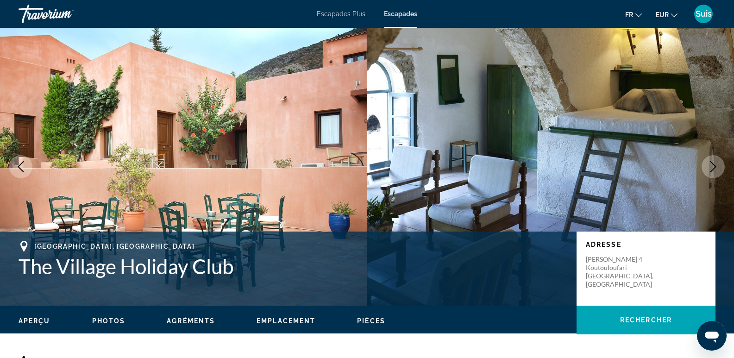
click at [720, 165] on button "Next image" at bounding box center [712, 166] width 23 height 23
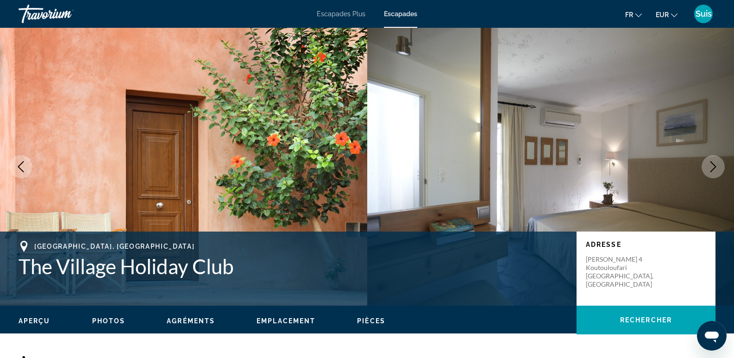
click at [720, 165] on button "Next image" at bounding box center [712, 166] width 23 height 23
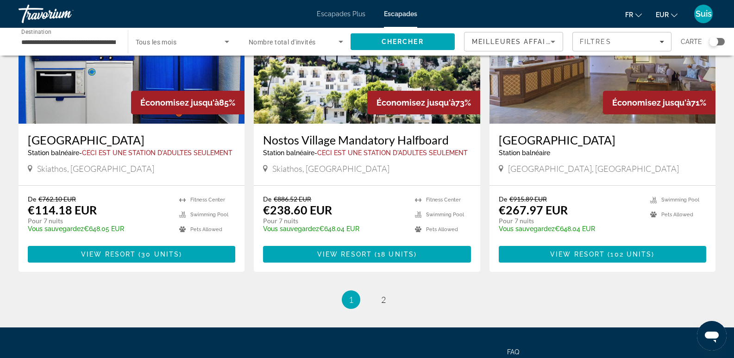
scroll to position [1065, 0]
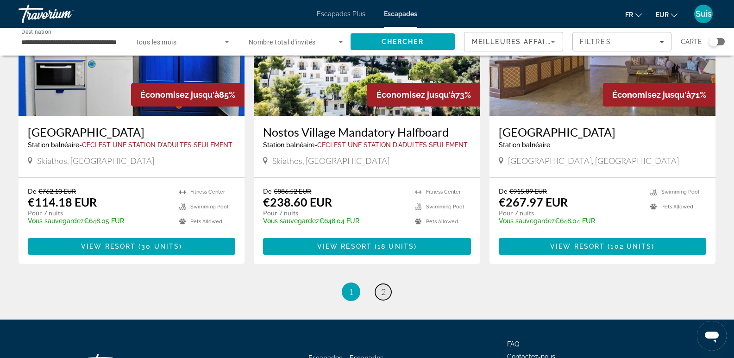
click at [385, 289] on span "2" at bounding box center [383, 292] width 5 height 10
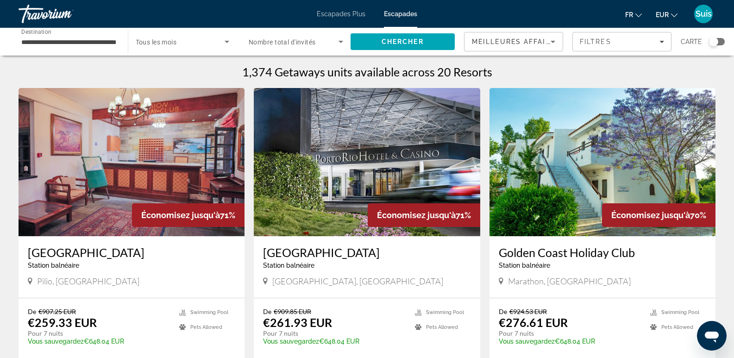
scroll to position [46, 0]
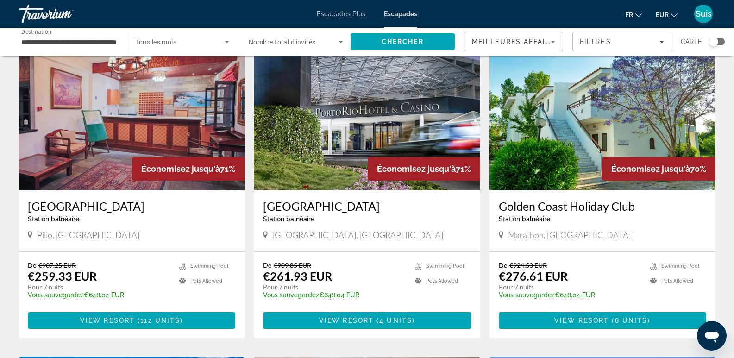
click at [341, 137] on img "Contenu principal" at bounding box center [367, 116] width 226 height 148
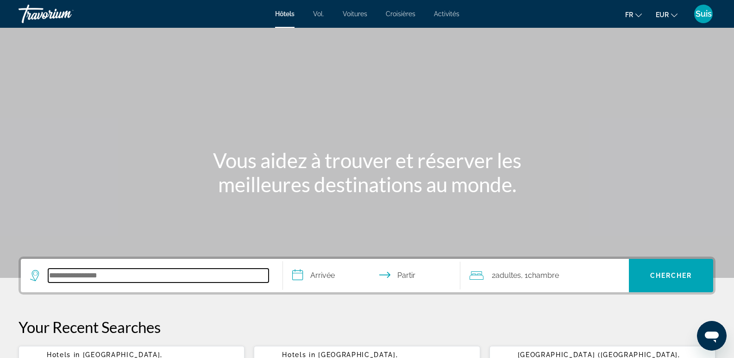
click at [94, 281] on input "Rechercher une destination hôtelière" at bounding box center [158, 276] width 220 height 14
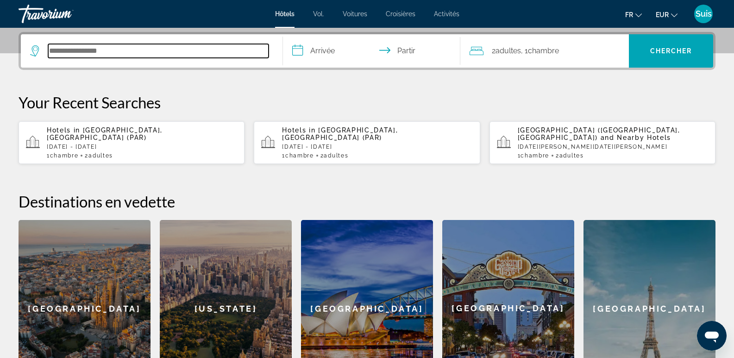
scroll to position [226, 0]
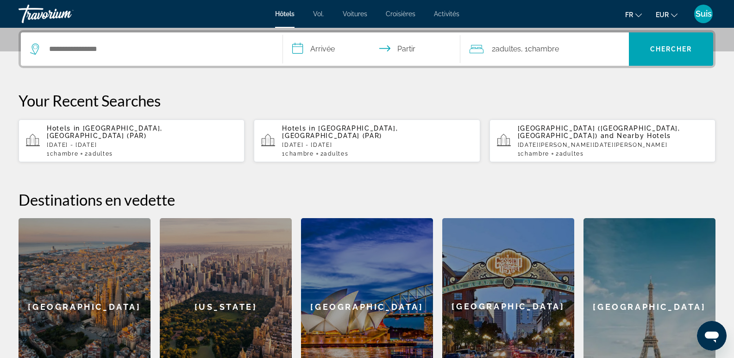
click at [90, 129] on span "[GEOGRAPHIC_DATA], [GEOGRAPHIC_DATA] (PAR)" at bounding box center [105, 132] width 116 height 15
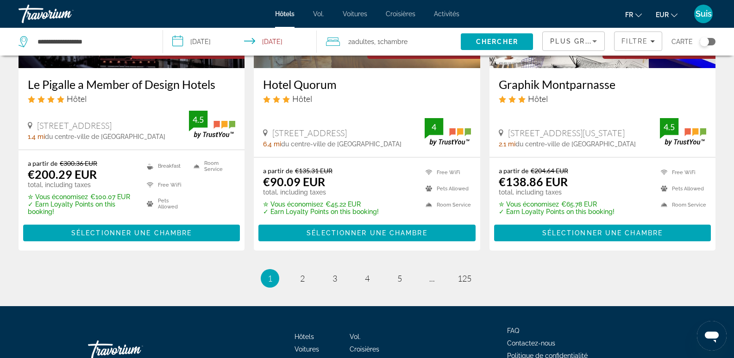
scroll to position [1304, 0]
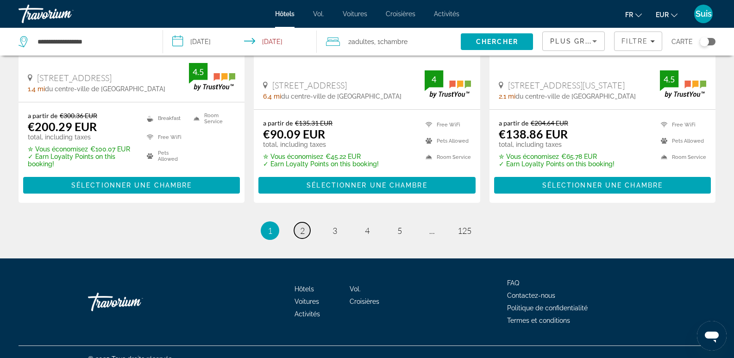
click at [310, 222] on link "page 2" at bounding box center [302, 230] width 16 height 16
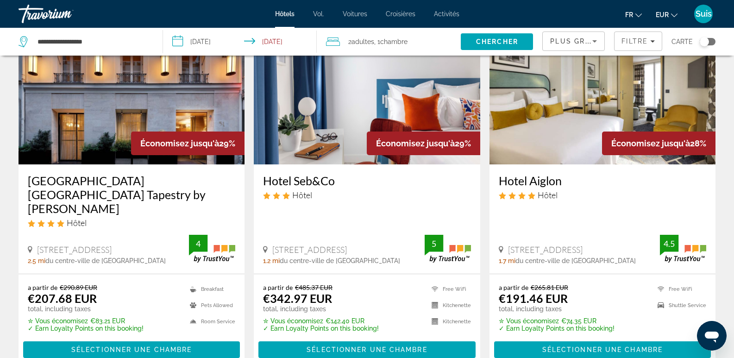
scroll to position [1281, 0]
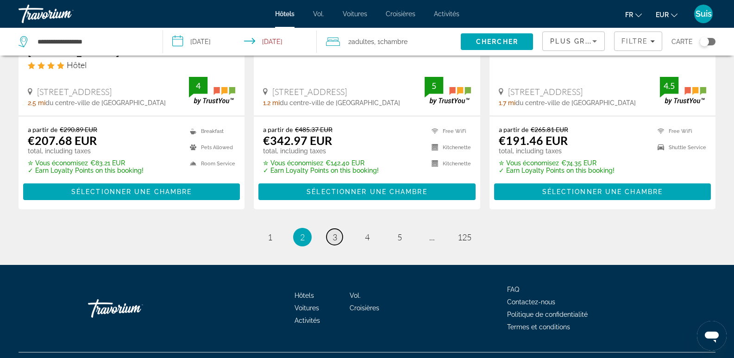
click at [332, 232] on span "3" at bounding box center [334, 237] width 5 height 10
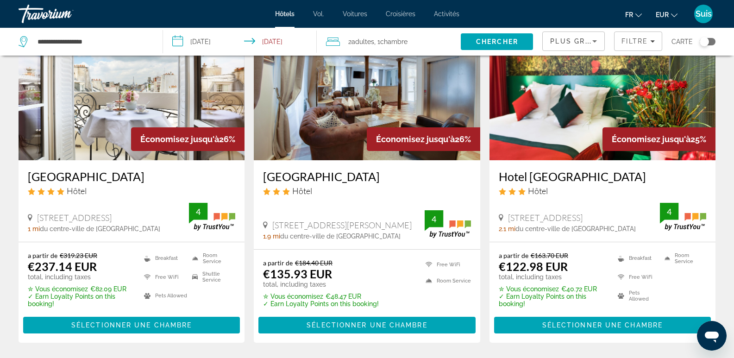
scroll to position [1204, 0]
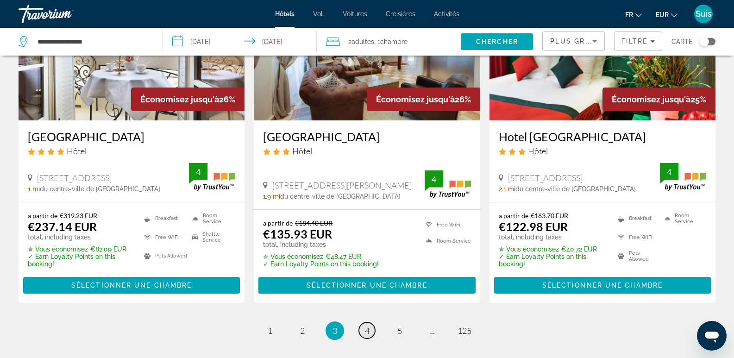
click at [369, 322] on link "page 4" at bounding box center [367, 330] width 16 height 16
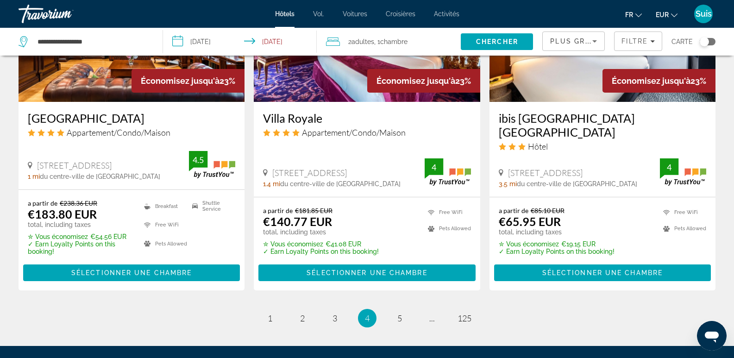
scroll to position [1204, 0]
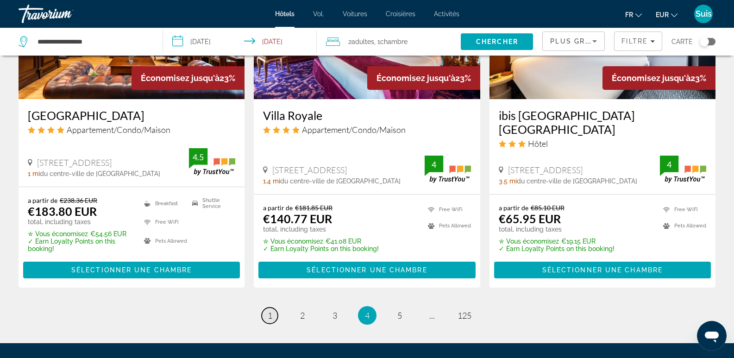
click at [272, 310] on span "1" at bounding box center [270, 315] width 5 height 10
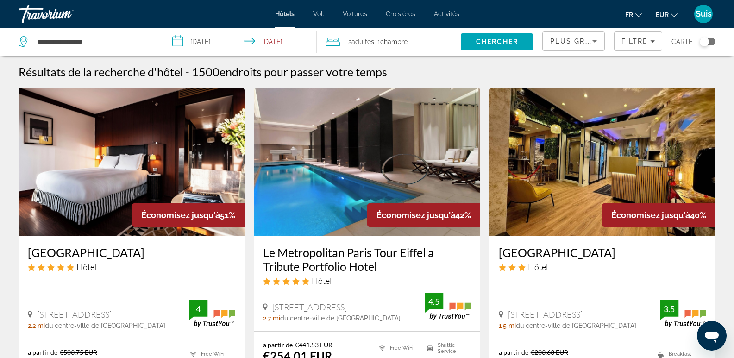
click at [212, 44] on input "**********" at bounding box center [241, 43] width 157 height 31
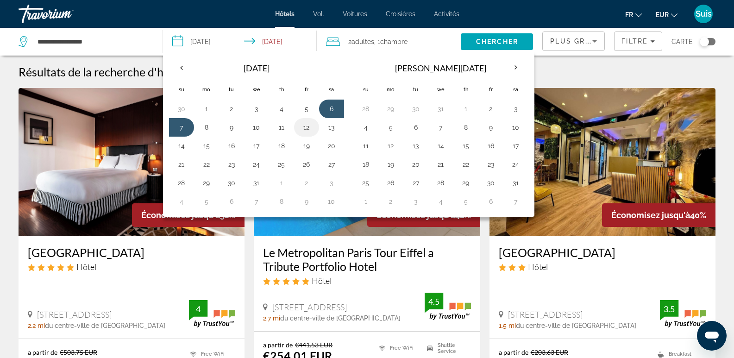
click at [306, 129] on button "12" at bounding box center [306, 127] width 15 height 13
click at [188, 145] on button "14" at bounding box center [181, 145] width 15 height 13
type input "**********"
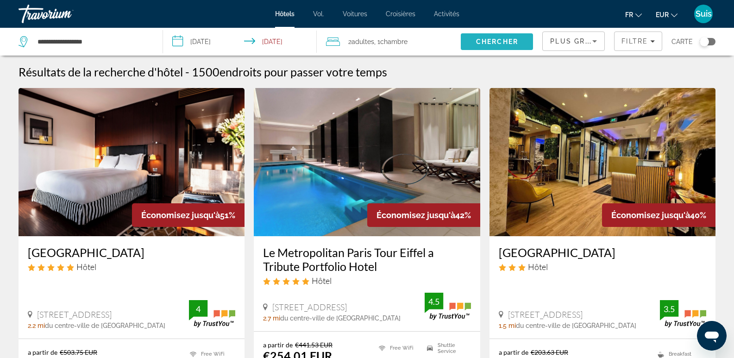
click at [494, 41] on span "Chercher" at bounding box center [497, 41] width 42 height 7
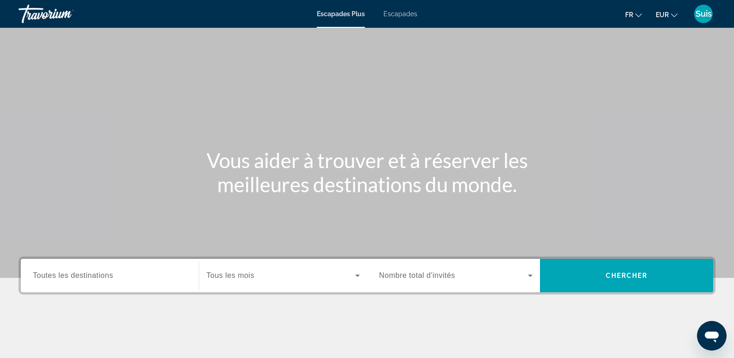
click at [403, 17] on font "Escapades" at bounding box center [400, 13] width 34 height 7
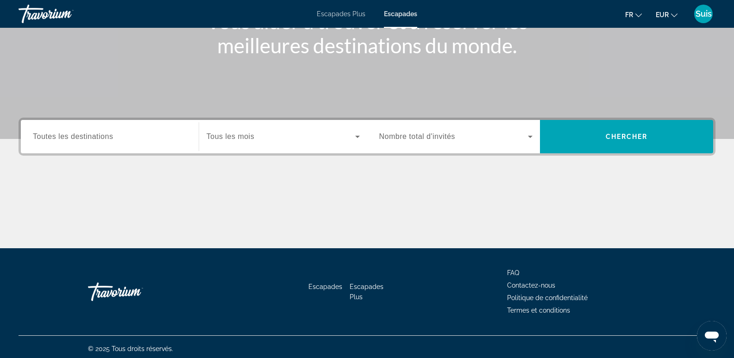
click at [83, 135] on span "Toutes les destinations" at bounding box center [73, 136] width 80 height 8
click at [83, 135] on input "Destination Toutes les destinations" at bounding box center [110, 136] width 154 height 11
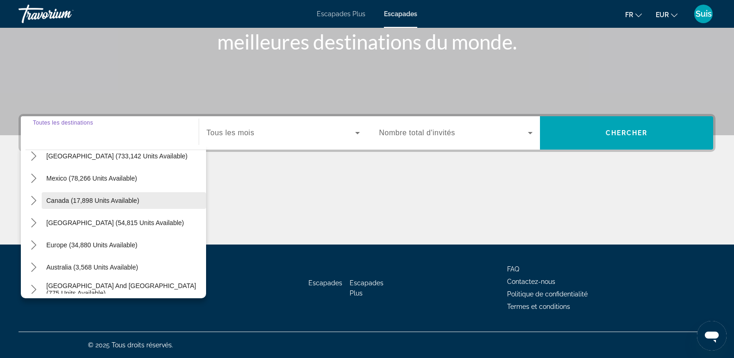
scroll to position [46, 0]
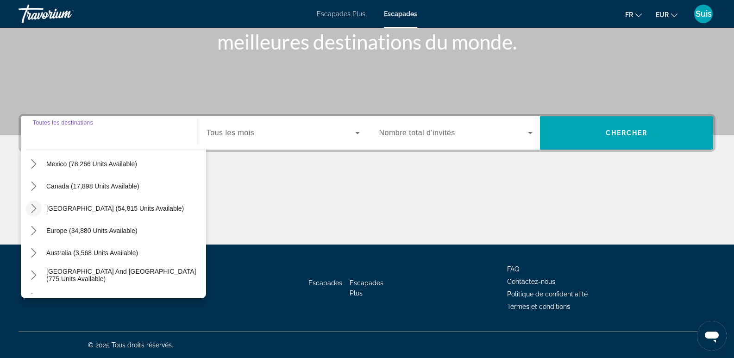
click at [32, 204] on icon "Toggle Caribbean & Atlantic Islands (54,815 units available) submenu" at bounding box center [33, 208] width 5 height 9
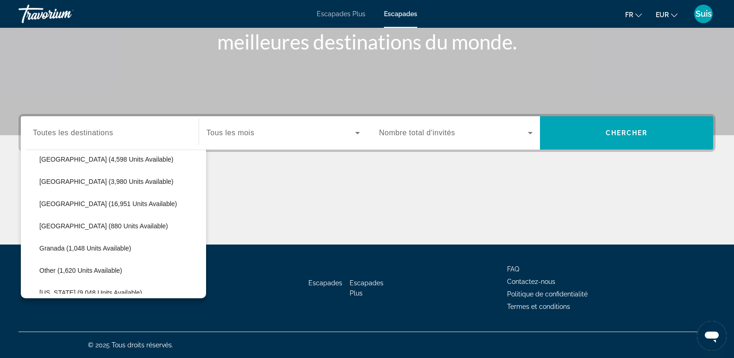
scroll to position [186, 0]
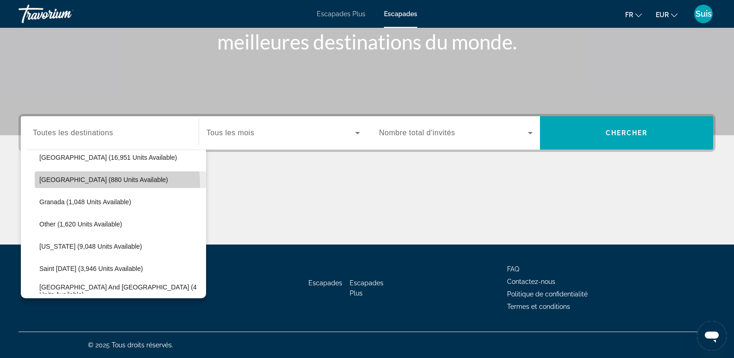
click at [108, 184] on span "Select destination: Dominican Republic (880 units available)" at bounding box center [120, 180] width 171 height 22
type input "**********"
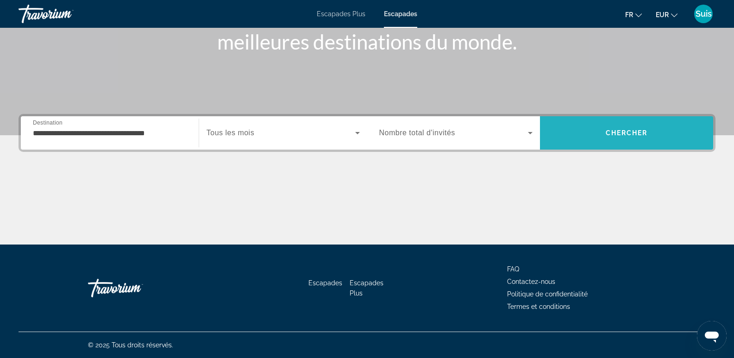
click at [642, 125] on span "Search" at bounding box center [626, 133] width 173 height 22
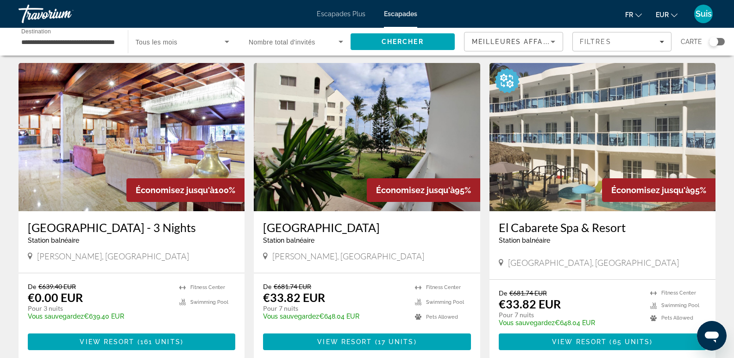
scroll to position [46, 0]
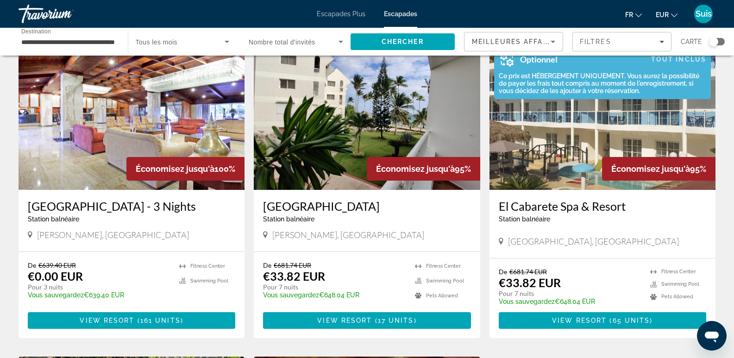
click at [524, 79] on div "Ce prix est HÉBERGEMENT UNIQUEMENT. Vous aurez la possibilité de payer les frai…" at bounding box center [600, 83] width 212 height 22
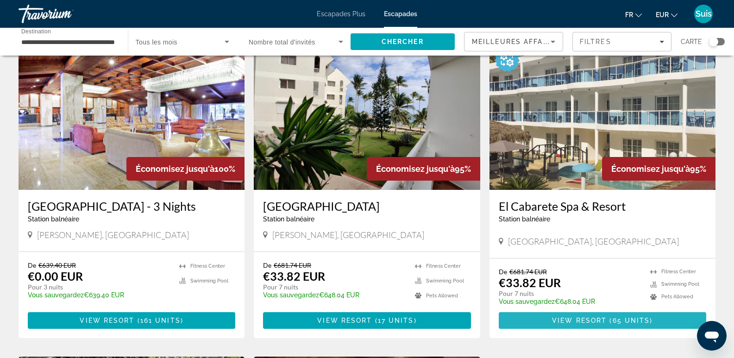
click at [582, 324] on span "View Resort" at bounding box center [579, 320] width 55 height 7
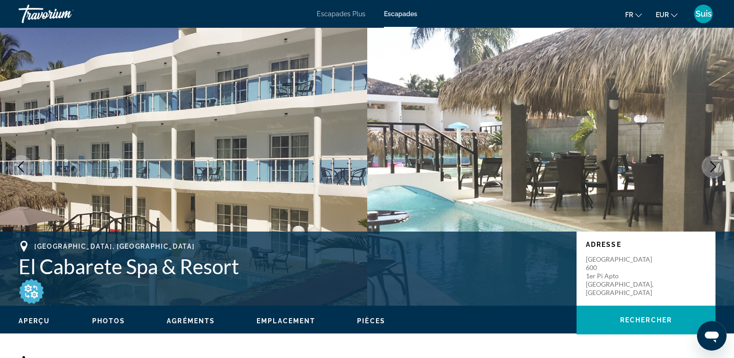
click at [708, 164] on icon "Next image" at bounding box center [712, 166] width 11 height 11
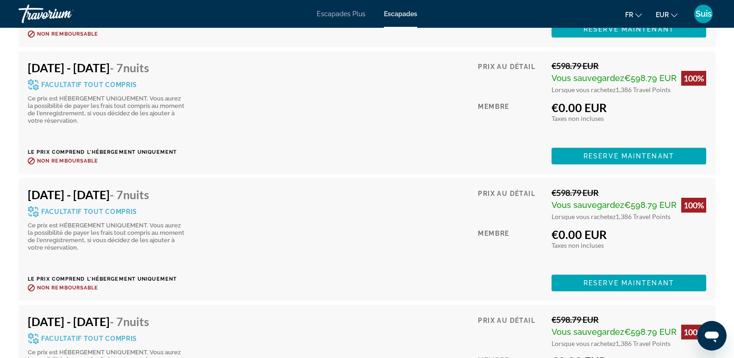
scroll to position [3233, 0]
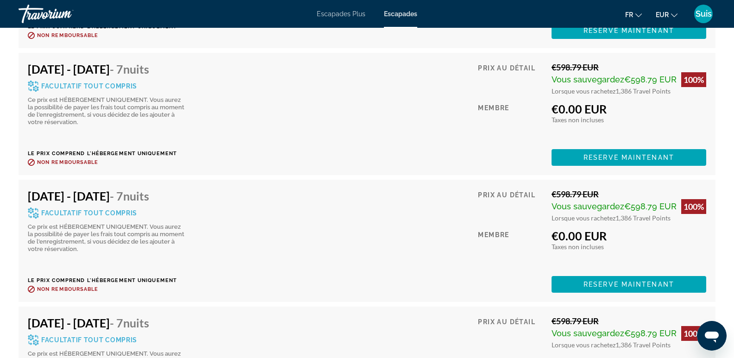
click at [32, 207] on icon "Contenu principal" at bounding box center [33, 212] width 11 height 11
click at [627, 281] on span "Reserve maintenant" at bounding box center [628, 284] width 91 height 7
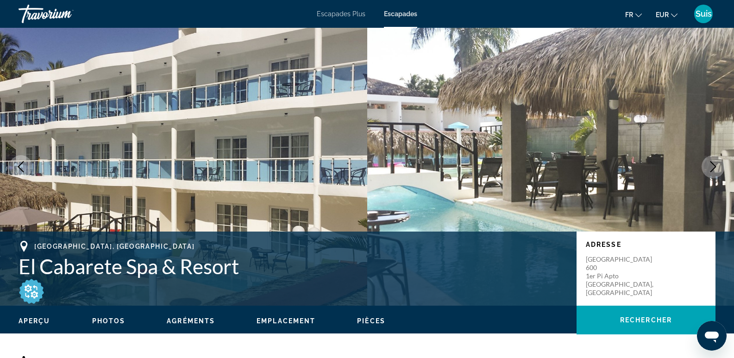
click at [716, 162] on icon "Next image" at bounding box center [712, 166] width 11 height 11
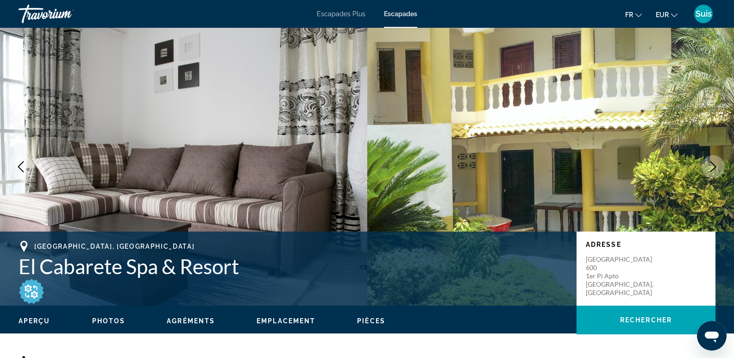
click at [716, 162] on icon "Next image" at bounding box center [712, 166] width 11 height 11
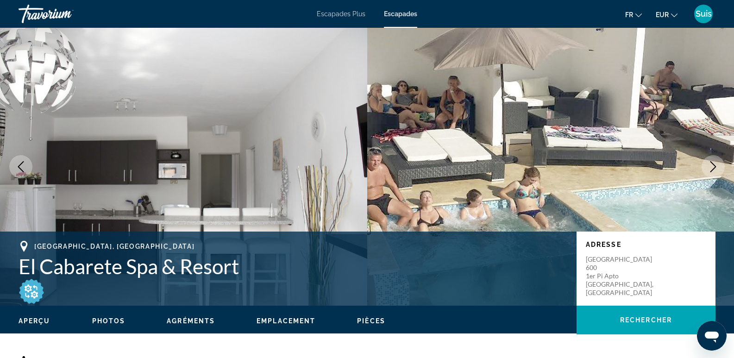
click at [716, 162] on icon "Next image" at bounding box center [712, 166] width 11 height 11
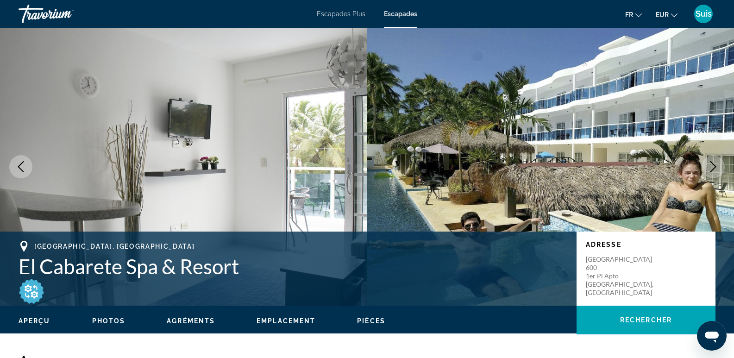
click at [714, 164] on icon "Next image" at bounding box center [712, 166] width 11 height 11
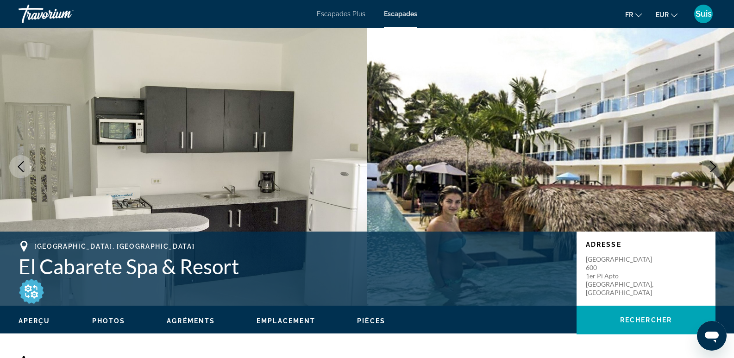
click at [714, 164] on icon "Next image" at bounding box center [712, 166] width 11 height 11
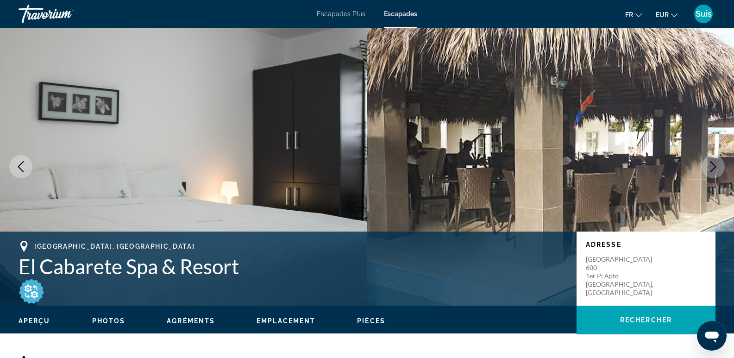
click at [714, 164] on icon "Next image" at bounding box center [712, 166] width 11 height 11
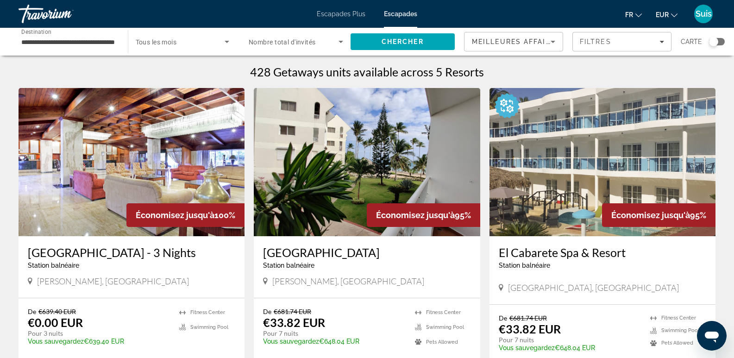
click at [569, 221] on img "Contenu principal" at bounding box center [602, 162] width 226 height 148
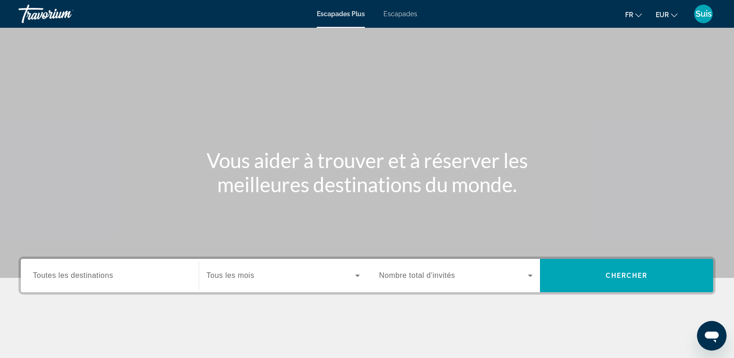
click at [400, 14] on font "Escapades" at bounding box center [400, 13] width 34 height 7
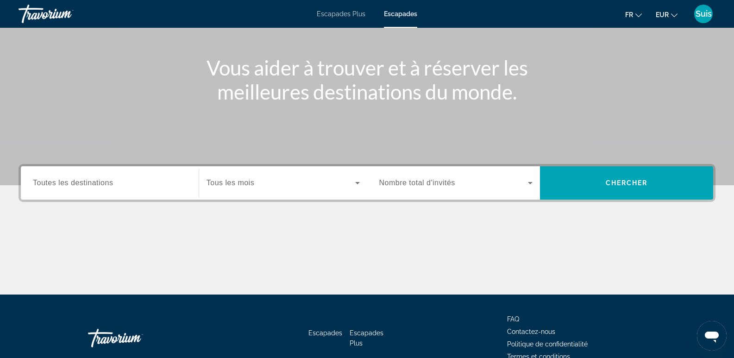
click at [65, 194] on div "Search widget" at bounding box center [110, 183] width 154 height 26
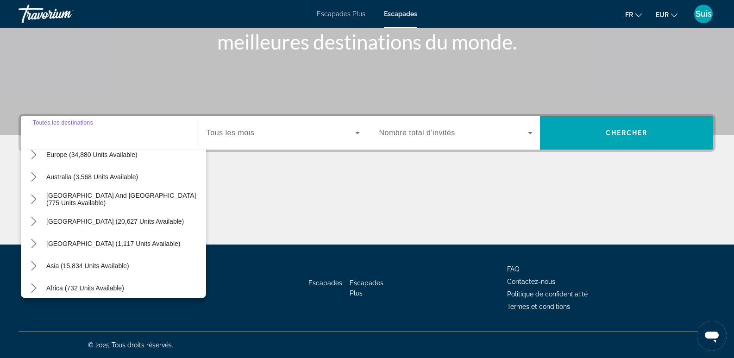
scroll to position [139, 0]
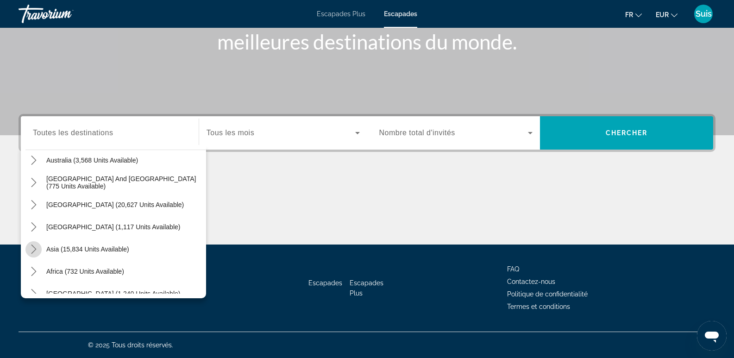
click at [33, 248] on icon "Toggle Asia (15,834 units available) submenu" at bounding box center [33, 248] width 9 height 9
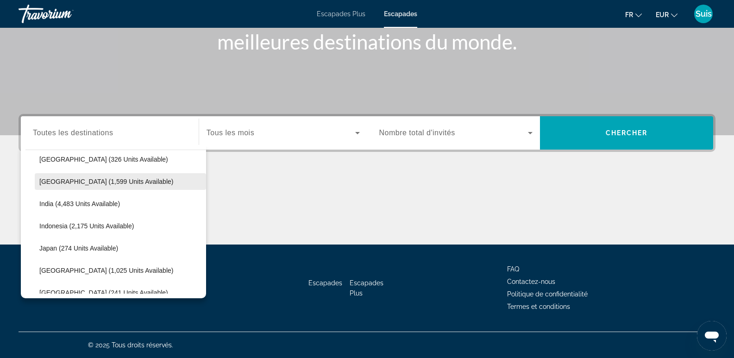
scroll to position [319, 0]
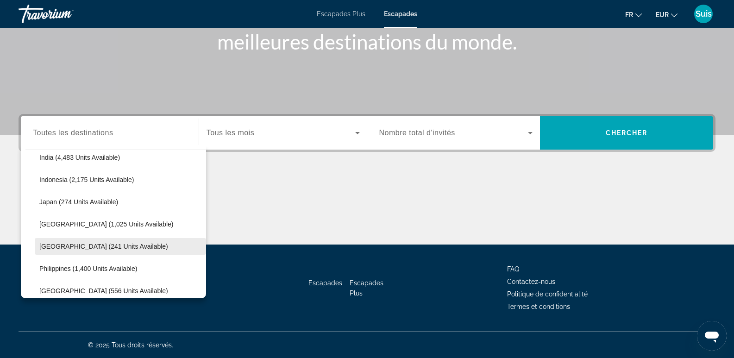
click at [70, 247] on span "[GEOGRAPHIC_DATA] (241 units available)" at bounding box center [103, 246] width 129 height 7
type input "**********"
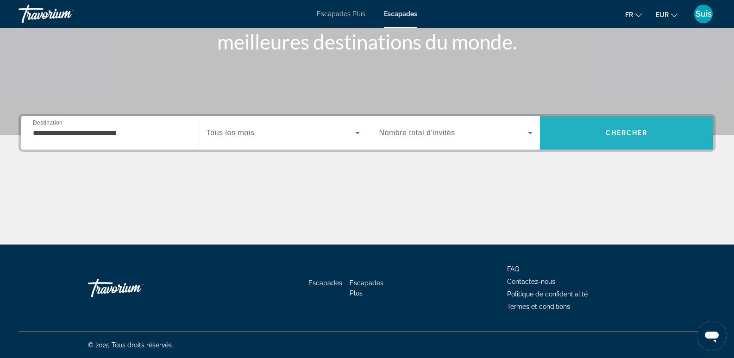
click at [646, 133] on span "Chercher" at bounding box center [627, 132] width 42 height 7
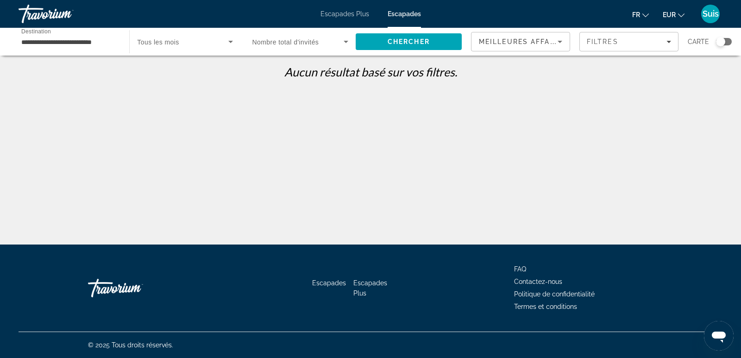
click at [169, 41] on span "Tous les mois" at bounding box center [158, 41] width 42 height 7
click at [284, 44] on div at bounding box center [370, 179] width 741 height 358
click at [301, 38] on span "Nombre total d'invités" at bounding box center [285, 41] width 67 height 7
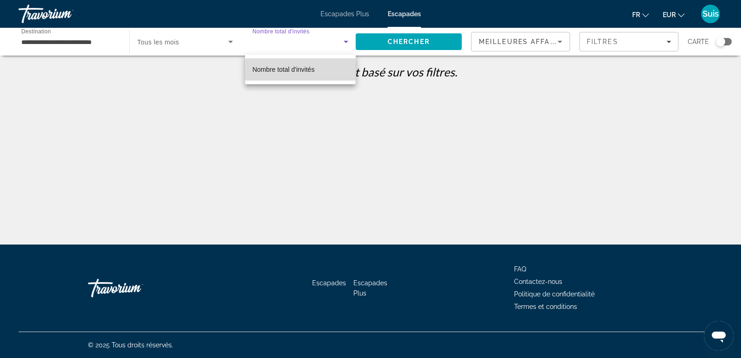
click at [293, 68] on font "Nombre total d'invités" at bounding box center [283, 69] width 62 height 7
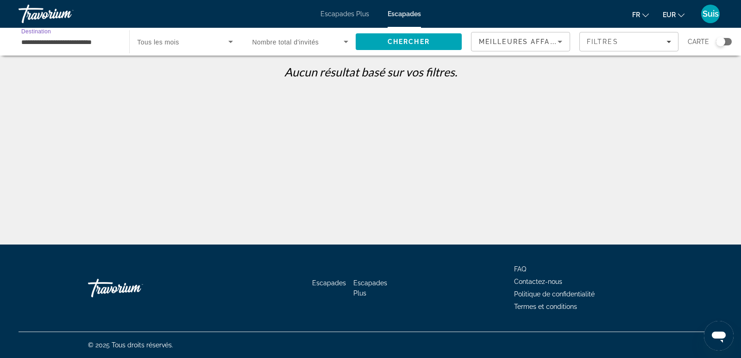
click at [96, 40] on input "**********" at bounding box center [69, 42] width 96 height 11
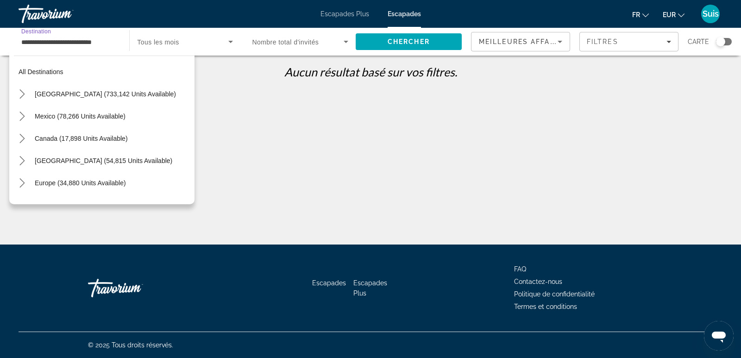
scroll to position [344, 0]
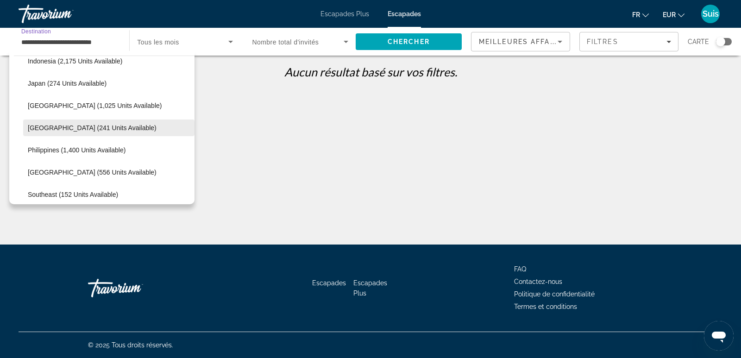
click at [37, 122] on span "Select destination: Maldives (241 units available)" at bounding box center [108, 128] width 171 height 22
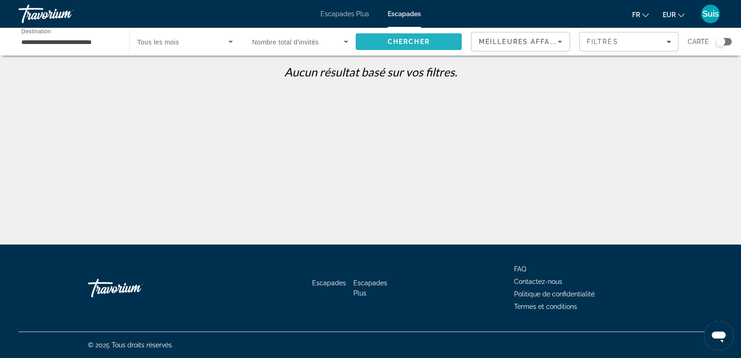
click at [398, 37] on span "Search" at bounding box center [409, 42] width 106 height 22
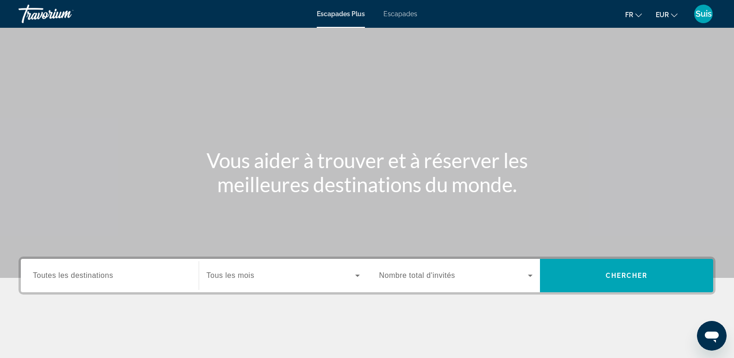
click at [94, 282] on div "Widget de recherche" at bounding box center [110, 275] width 154 height 26
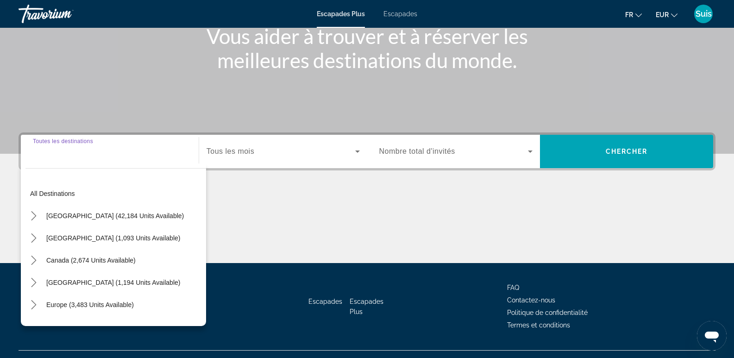
scroll to position [143, 0]
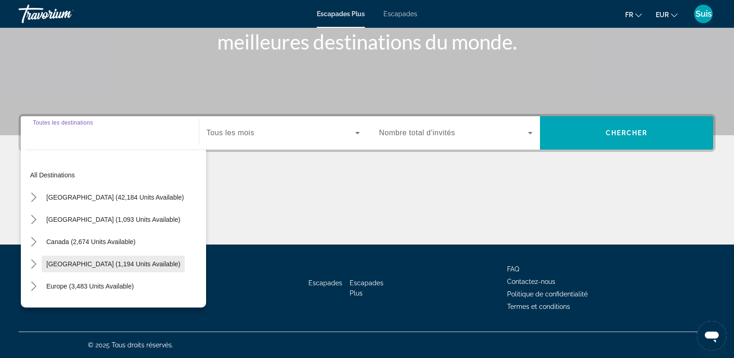
click at [63, 268] on span "Caribbean & Atlantic Islands (1,194 units available)" at bounding box center [113, 263] width 134 height 7
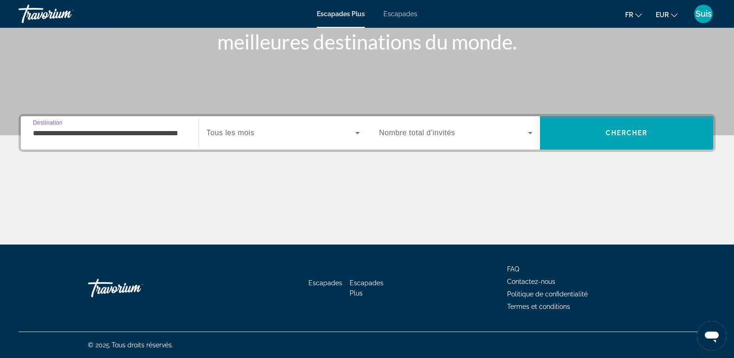
click at [92, 134] on input "**********" at bounding box center [110, 133] width 154 height 11
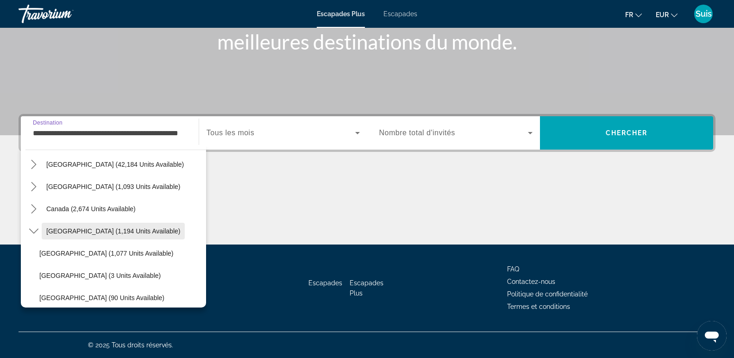
scroll to position [79, 0]
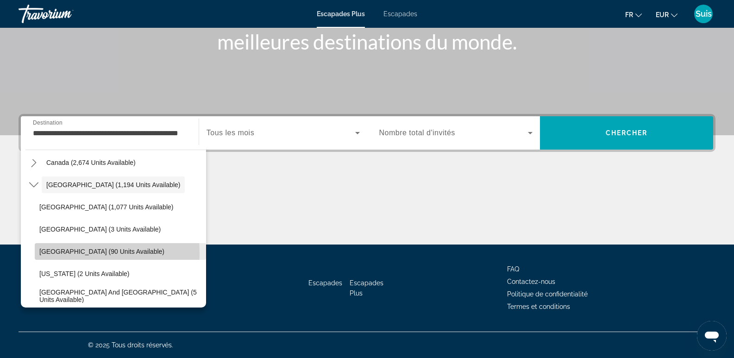
click at [49, 253] on span "Dominican Republic (90 units available)" at bounding box center [101, 251] width 125 height 7
type input "**********"
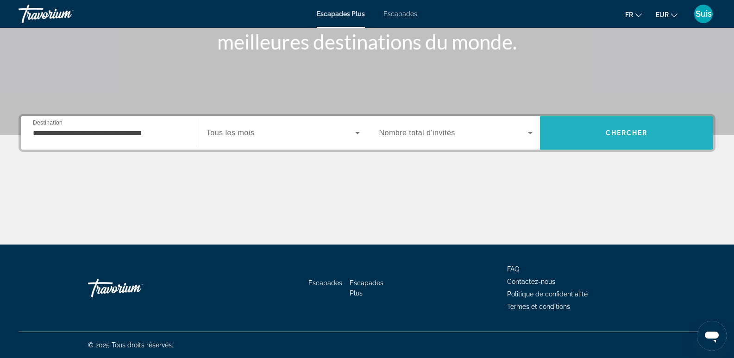
click at [623, 131] on span "Chercher" at bounding box center [627, 132] width 42 height 7
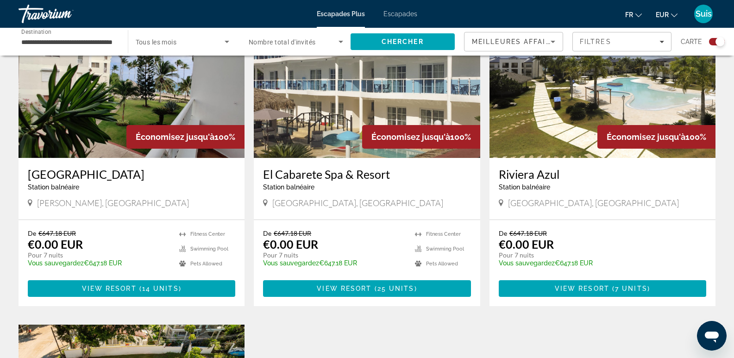
scroll to position [370, 0]
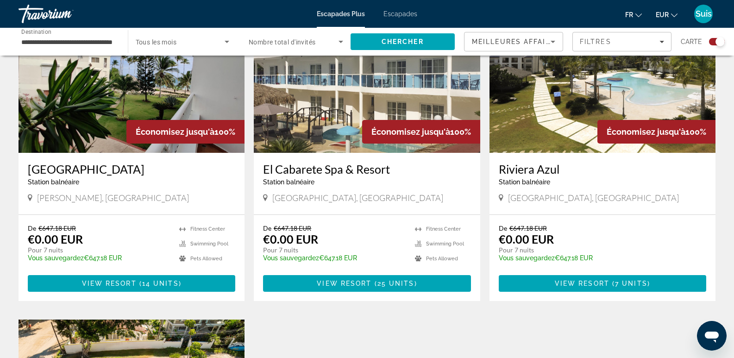
click at [331, 170] on h3 "El Cabarete Spa & Resort" at bounding box center [366, 169] width 207 height 14
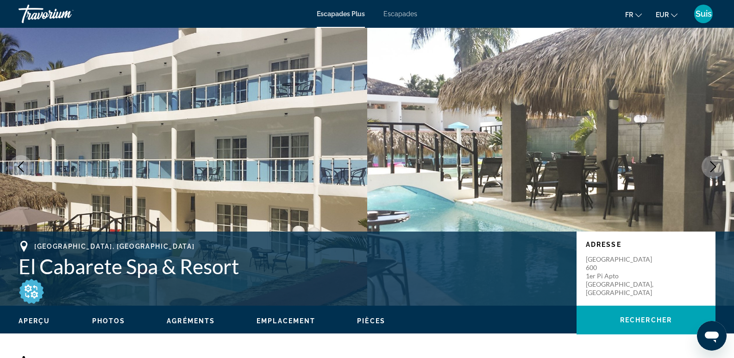
click at [718, 163] on button "Next image" at bounding box center [712, 166] width 23 height 23
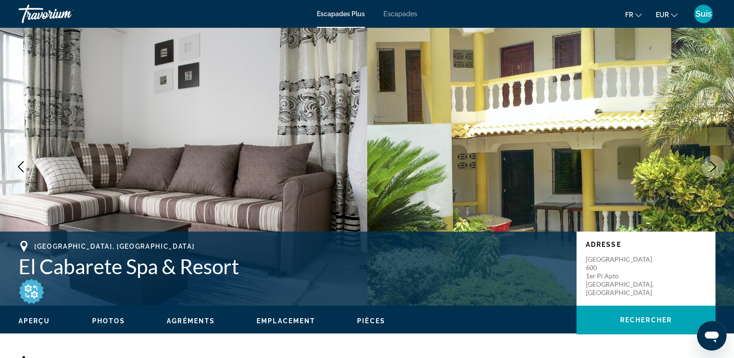
click at [718, 163] on button "Next image" at bounding box center [712, 166] width 23 height 23
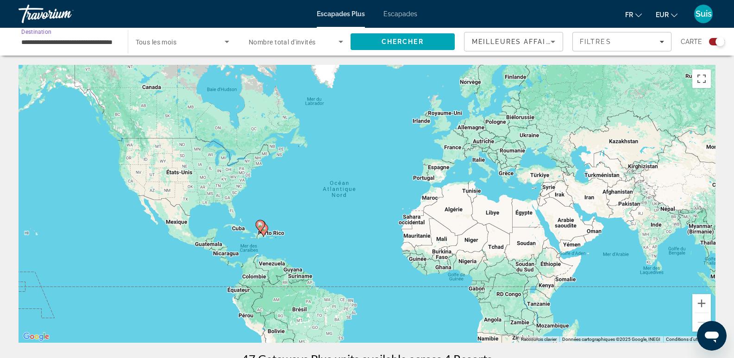
click at [42, 46] on input "**********" at bounding box center [68, 42] width 94 height 11
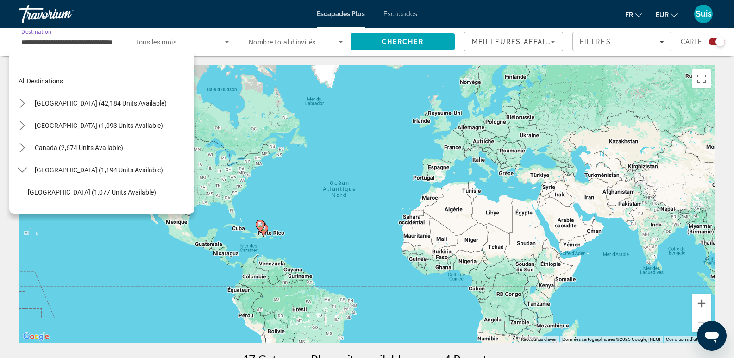
scroll to position [100, 0]
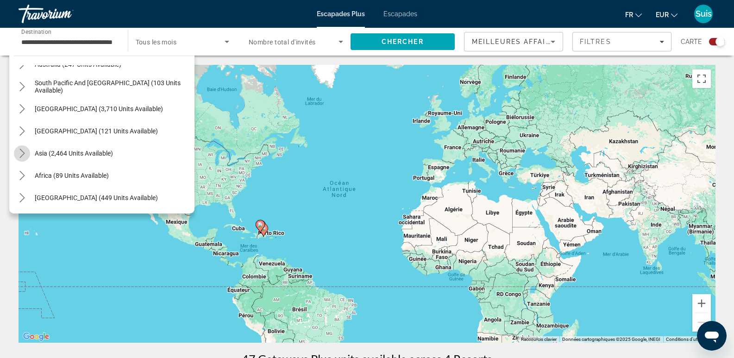
click at [23, 151] on icon "Toggle Asia (2,464 units available) submenu" at bounding box center [21, 153] width 5 height 9
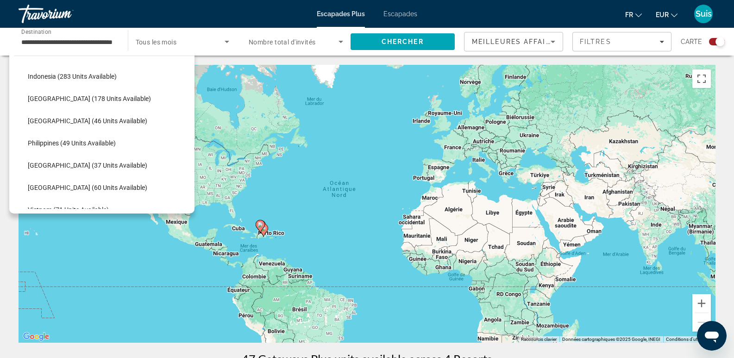
scroll to position [453, 0]
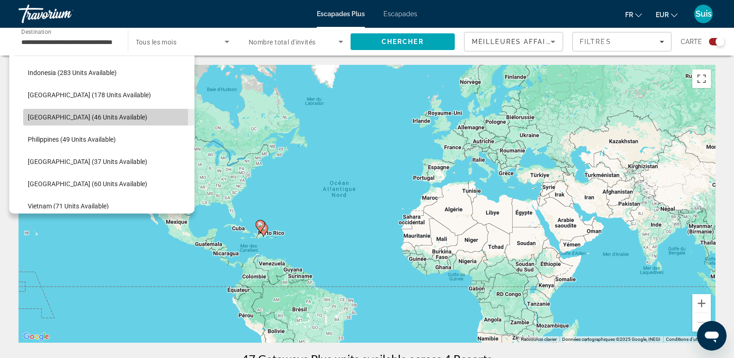
click at [52, 117] on span "Maldives (46 units available)" at bounding box center [87, 116] width 119 height 7
type input "**********"
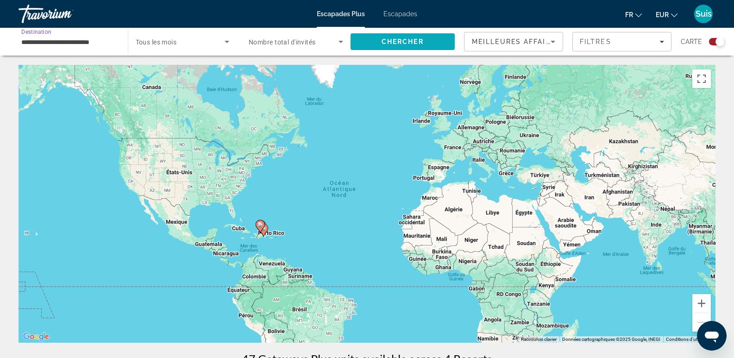
click at [386, 45] on span "Chercher" at bounding box center [402, 41] width 42 height 7
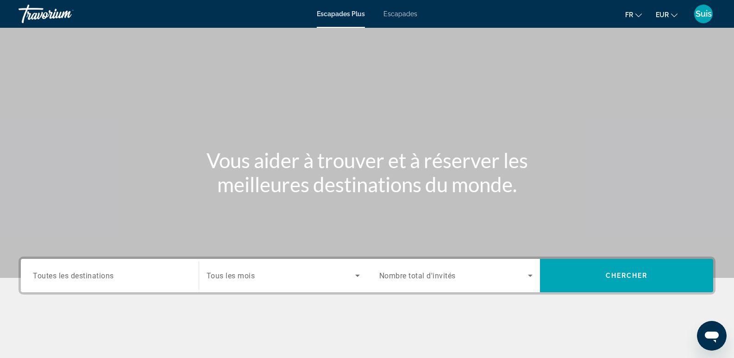
drag, startPoint x: 110, startPoint y: 289, endPoint x: 114, endPoint y: 285, distance: 6.2
click at [110, 289] on div "Destination Toutes les destinations" at bounding box center [109, 275] width 169 height 33
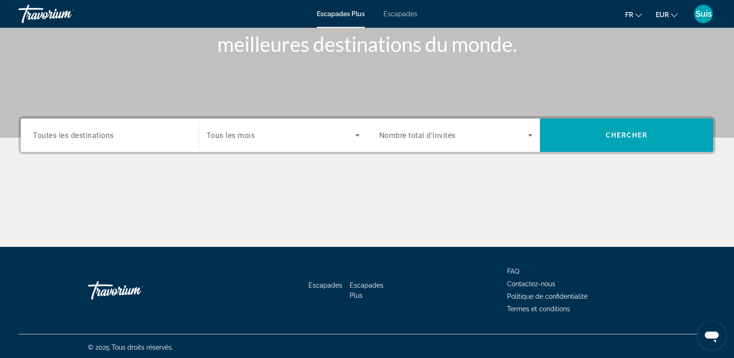
scroll to position [143, 0]
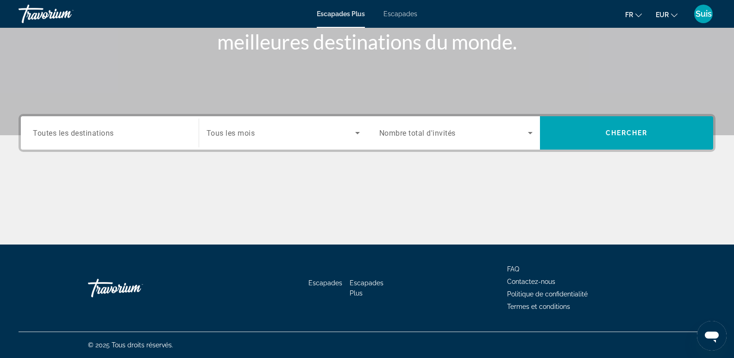
click at [132, 134] on input "Destination Toutes les destinations" at bounding box center [110, 133] width 154 height 11
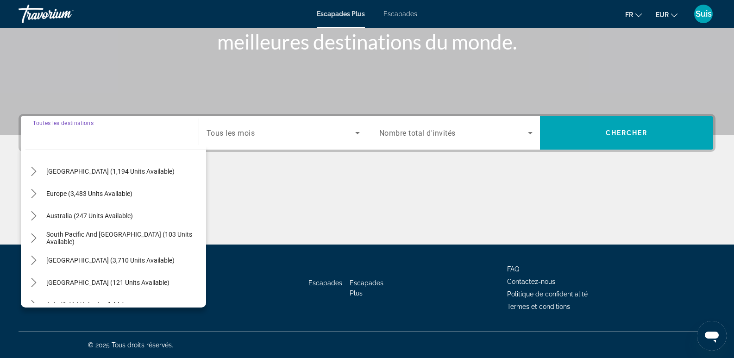
scroll to position [139, 0]
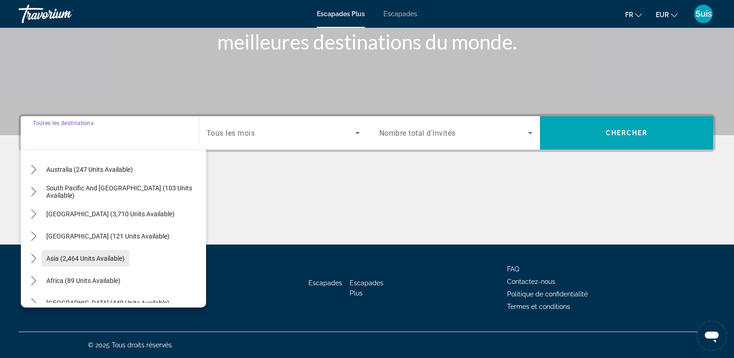
click at [56, 258] on span "Asia (2,464 units available)" at bounding box center [85, 258] width 78 height 7
type input "**********"
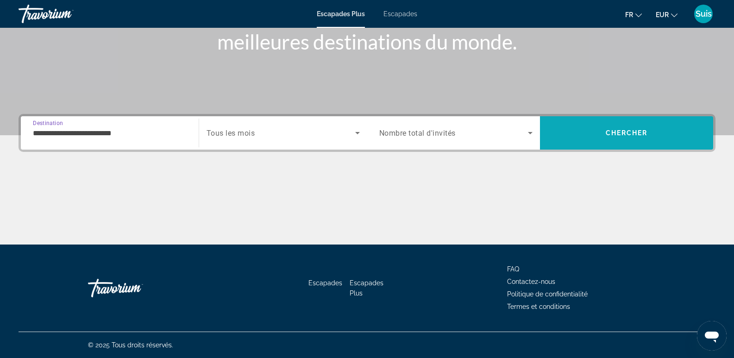
click at [607, 129] on span "Search" at bounding box center [626, 133] width 173 height 22
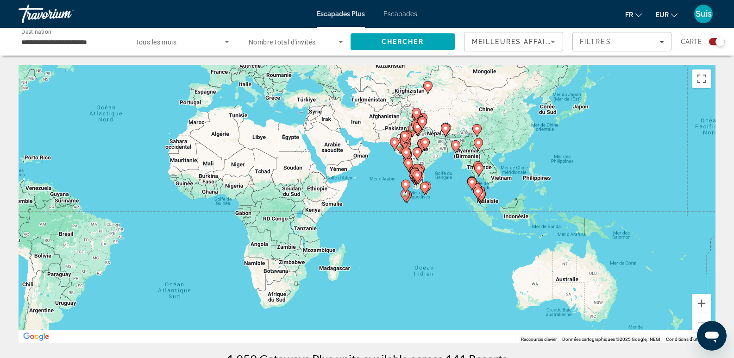
drag, startPoint x: 670, startPoint y: 303, endPoint x: 435, endPoint y: 228, distance: 247.0
click at [435, 228] on div "Pour activer le glissement avec le clavier, appuyez sur Alt+Entrée. Une fois ce…" at bounding box center [367, 204] width 697 height 278
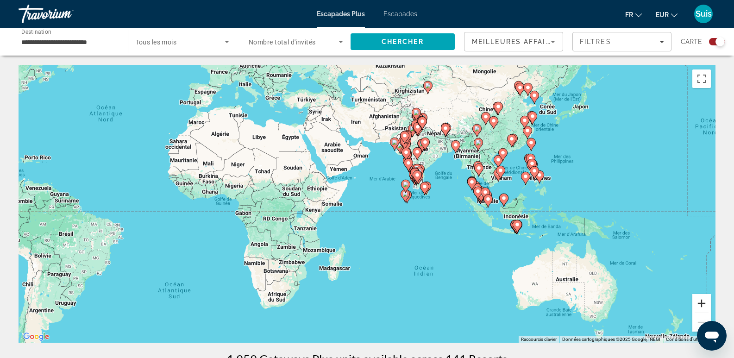
click at [705, 306] on button "Zoom avant" at bounding box center [701, 303] width 19 height 19
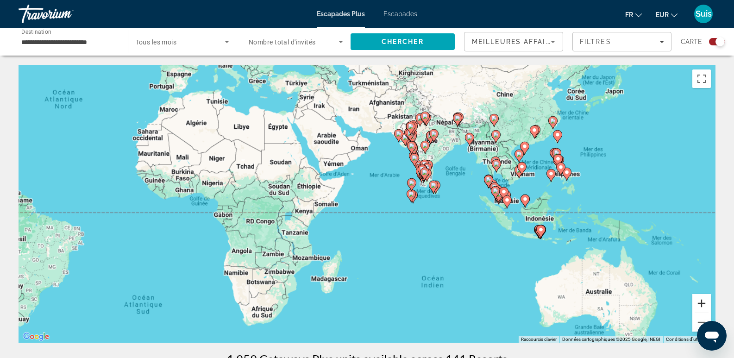
click at [705, 306] on button "Zoom avant" at bounding box center [701, 303] width 19 height 19
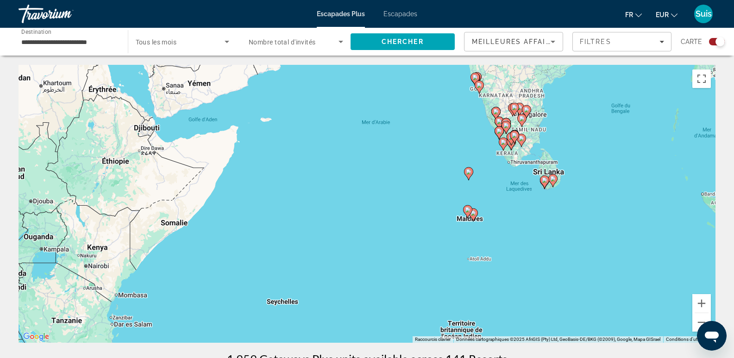
drag, startPoint x: 654, startPoint y: 207, endPoint x: 568, endPoint y: 237, distance: 91.4
click at [568, 237] on div "Pour activer le glissement avec le clavier, appuyez sur Alt+Entrée. Une fois ce…" at bounding box center [367, 204] width 697 height 278
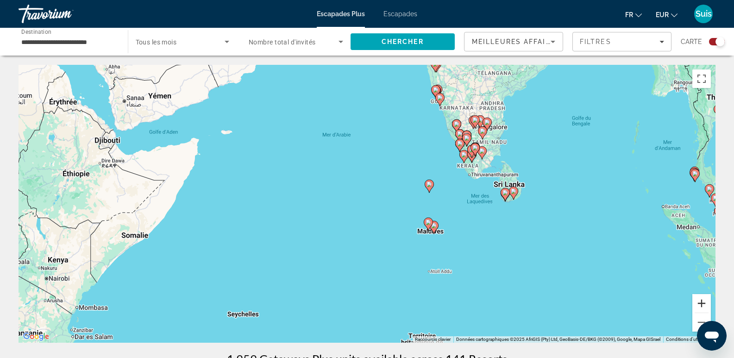
click at [701, 300] on button "Zoom avant" at bounding box center [701, 303] width 19 height 19
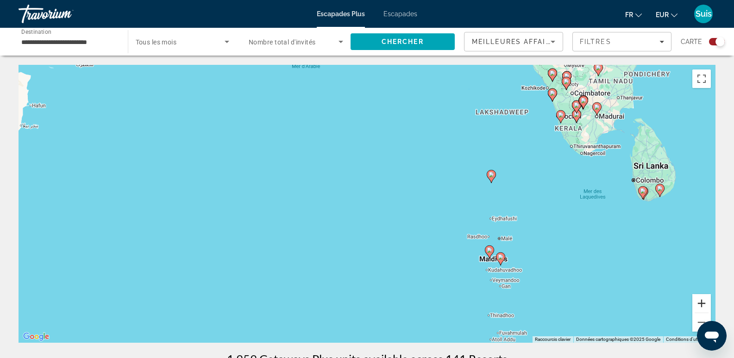
click at [701, 300] on button "Zoom avant" at bounding box center [701, 303] width 19 height 19
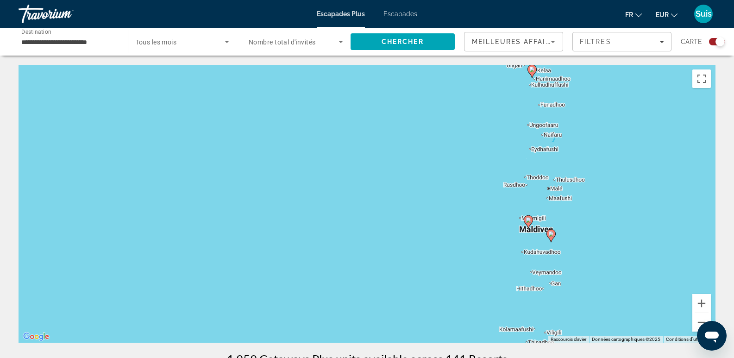
drag, startPoint x: 628, startPoint y: 276, endPoint x: 505, endPoint y: 163, distance: 167.8
click at [505, 163] on div "Pour activer le glissement avec le clavier, appuyez sur Alt+Entrée. Une fois ce…" at bounding box center [367, 204] width 697 height 278
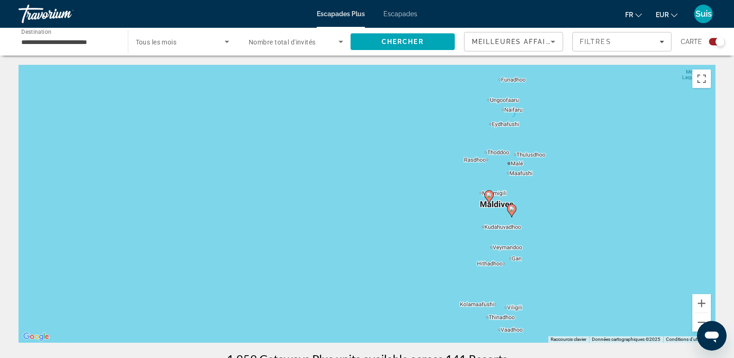
click at [488, 197] on image "Contenu principal" at bounding box center [489, 195] width 6 height 6
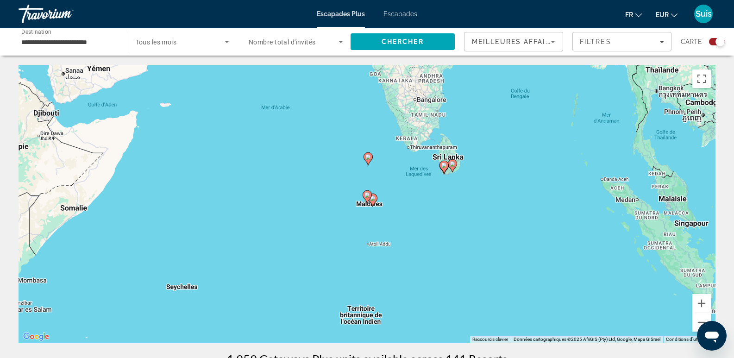
click at [367, 194] on image "Contenu principal" at bounding box center [367, 195] width 6 height 6
type input "**********"
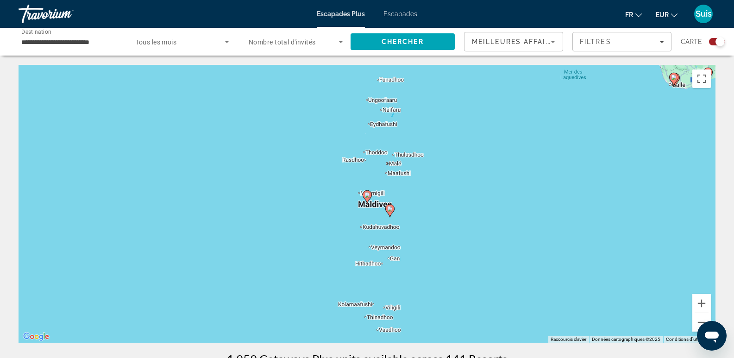
click at [367, 194] on image "Contenu principal" at bounding box center [367, 195] width 6 height 6
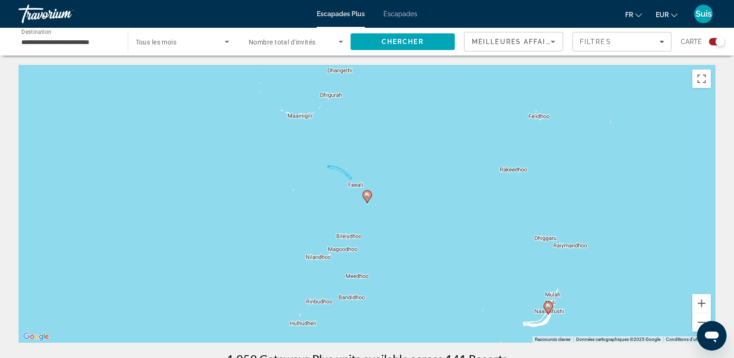
click at [367, 194] on image "Contenu principal" at bounding box center [367, 195] width 6 height 6
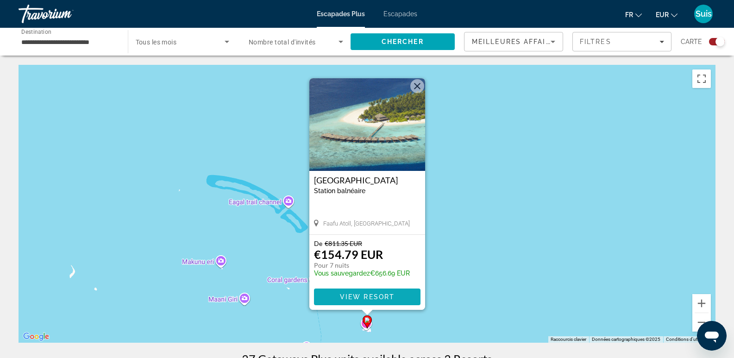
click at [375, 298] on span "View Resort" at bounding box center [366, 296] width 55 height 7
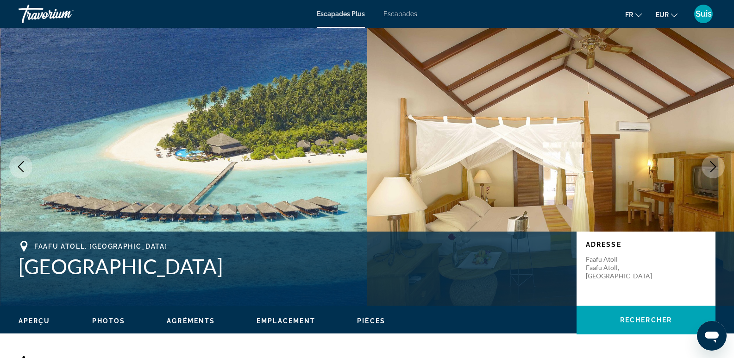
click at [714, 166] on icon "Next image" at bounding box center [712, 166] width 11 height 11
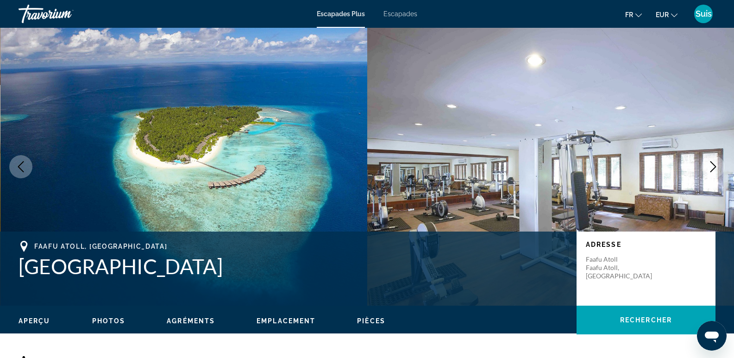
click at [714, 166] on icon "Next image" at bounding box center [712, 166] width 11 height 11
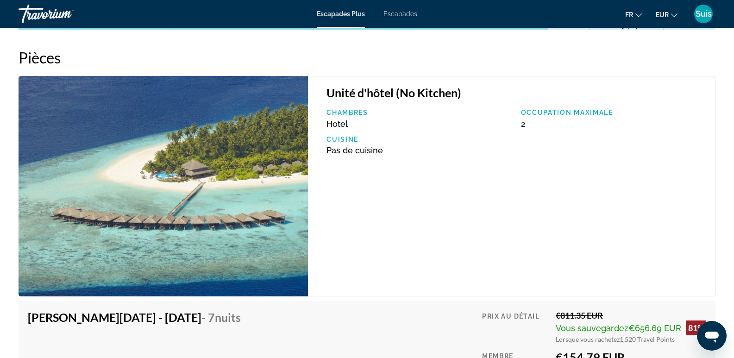
scroll to position [1620, 0]
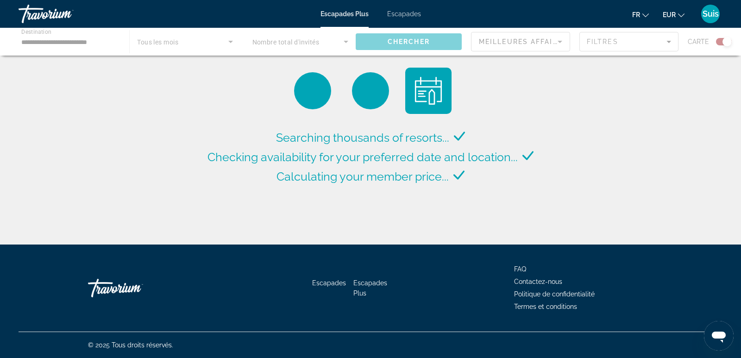
click at [401, 16] on font "Escapades" at bounding box center [404, 13] width 34 height 7
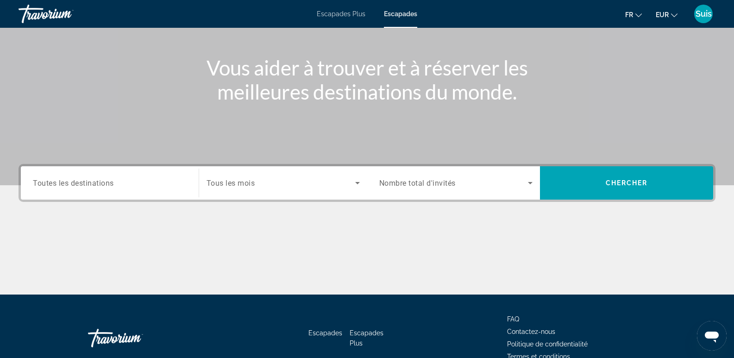
click at [82, 182] on span "Toutes les destinations" at bounding box center [73, 182] width 81 height 9
click at [82, 182] on input "Destination Toutes les destinations" at bounding box center [110, 183] width 154 height 11
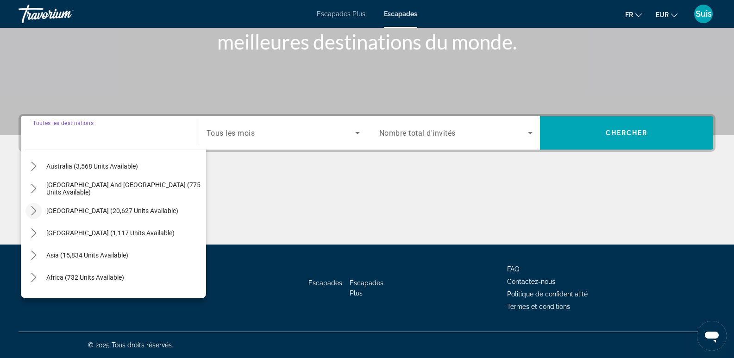
scroll to position [139, 0]
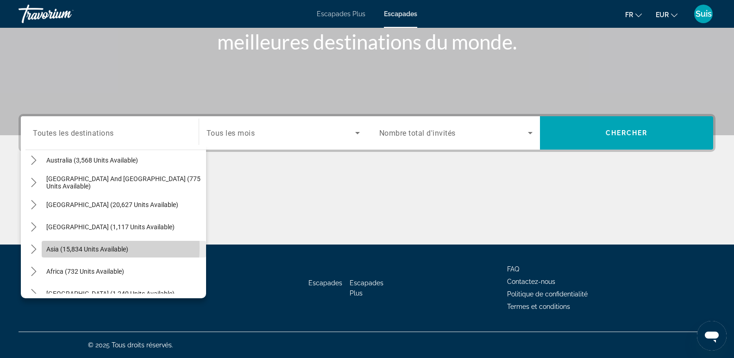
click at [58, 247] on span "Asia (15,834 units available)" at bounding box center [87, 248] width 82 height 7
type input "**********"
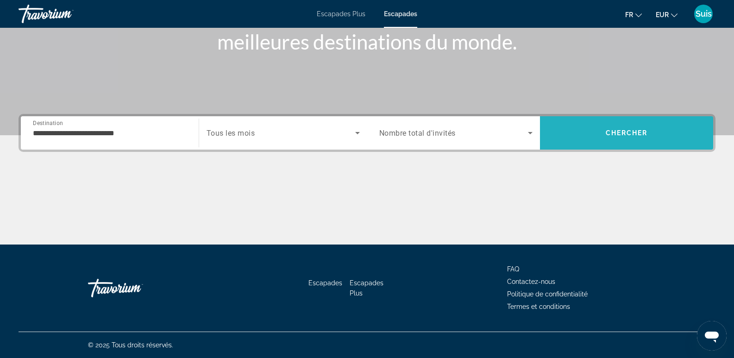
click at [608, 127] on span "Search" at bounding box center [626, 133] width 173 height 22
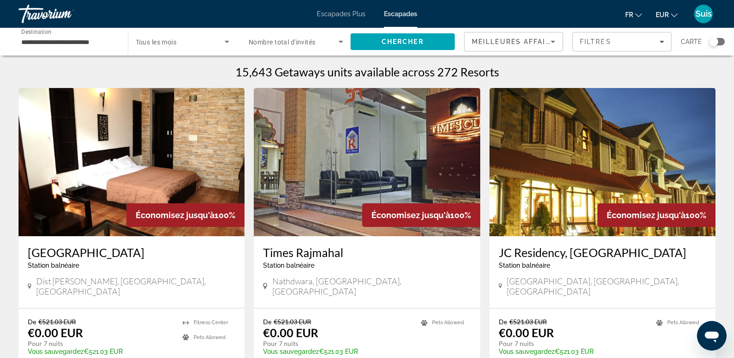
click at [721, 43] on div "Search widget" at bounding box center [717, 41] width 16 height 7
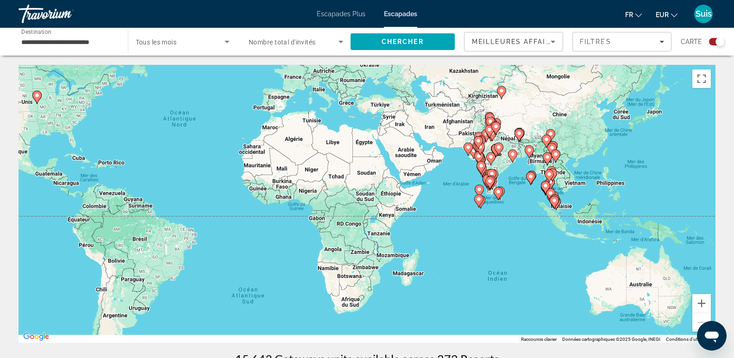
drag, startPoint x: 623, startPoint y: 283, endPoint x: 443, endPoint y: 207, distance: 195.3
click at [443, 207] on div "Pour activer le glissement avec le clavier, appuyez sur Alt+Entrée. Une fois ce…" at bounding box center [367, 204] width 697 height 278
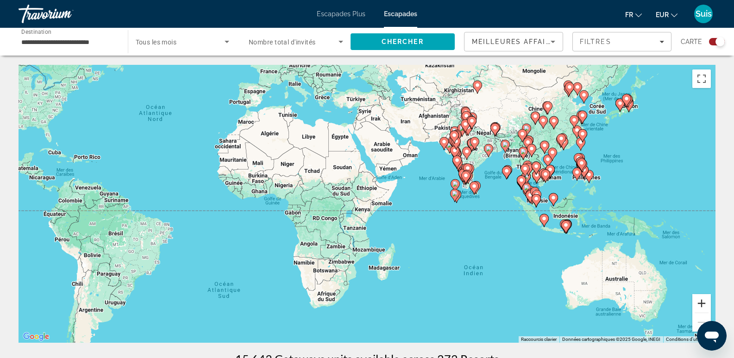
click at [700, 302] on button "Zoom avant" at bounding box center [701, 303] width 19 height 19
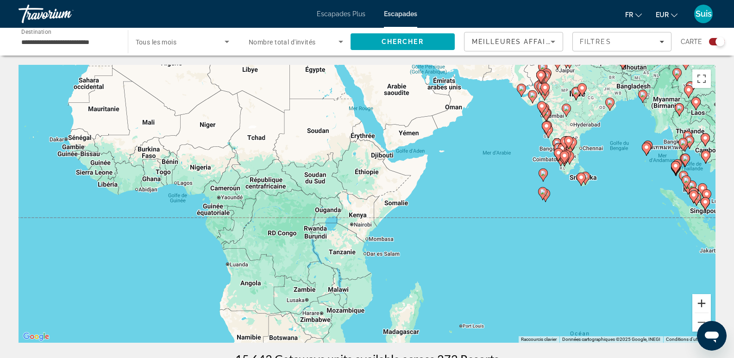
click at [700, 302] on button "Zoom avant" at bounding box center [701, 303] width 19 height 19
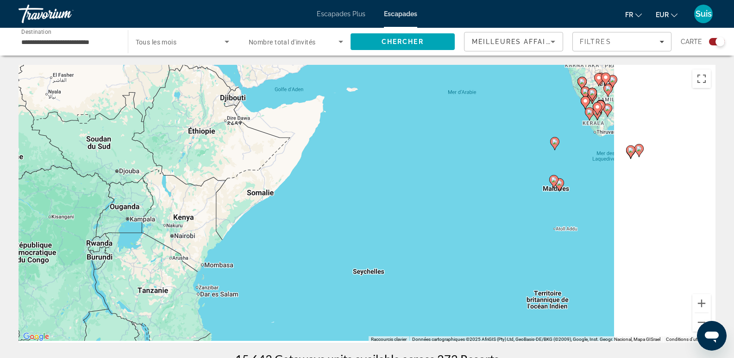
drag, startPoint x: 675, startPoint y: 252, endPoint x: 493, endPoint y: 238, distance: 182.4
click at [493, 238] on div "Pour activer le glissement avec le clavier, appuyez sur Alt+Entrée. Une fois ce…" at bounding box center [367, 204] width 697 height 278
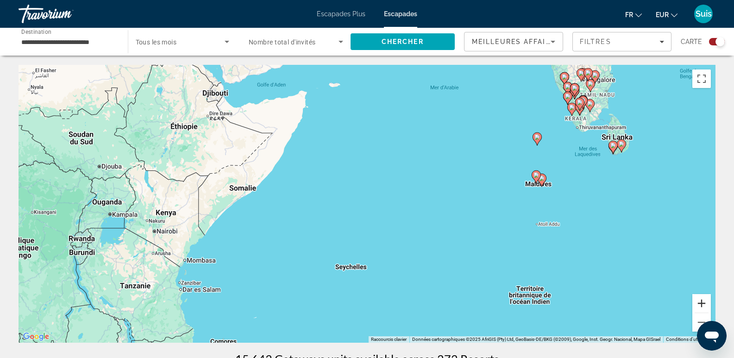
click at [701, 300] on button "Zoom avant" at bounding box center [701, 303] width 19 height 19
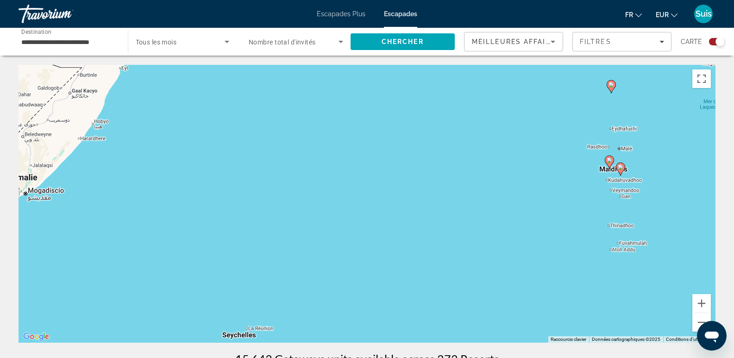
drag, startPoint x: 560, startPoint y: 260, endPoint x: 500, endPoint y: 260, distance: 60.2
click at [500, 260] on div "Pour activer le glissement avec le clavier, appuyez sur Alt+Entrée. Une fois ce…" at bounding box center [367, 204] width 697 height 278
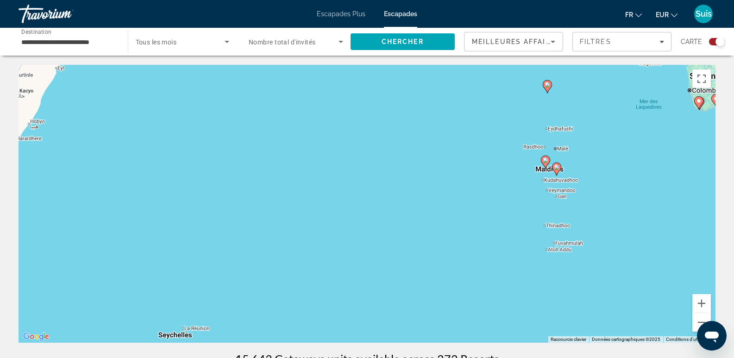
click at [555, 166] on image "Contenu principal" at bounding box center [557, 167] width 6 height 6
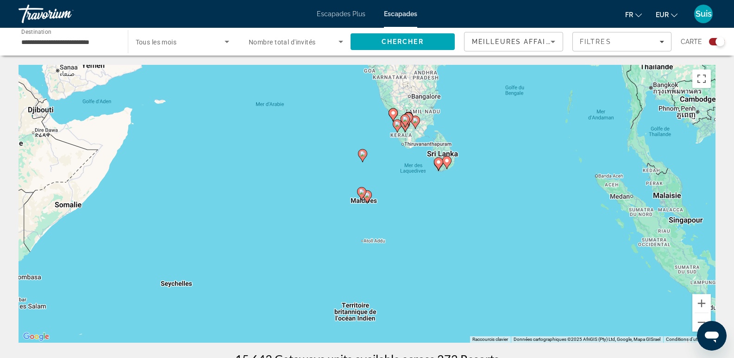
click at [365, 193] on icon "Contenu principal" at bounding box center [361, 193] width 8 height 12
type input "**********"
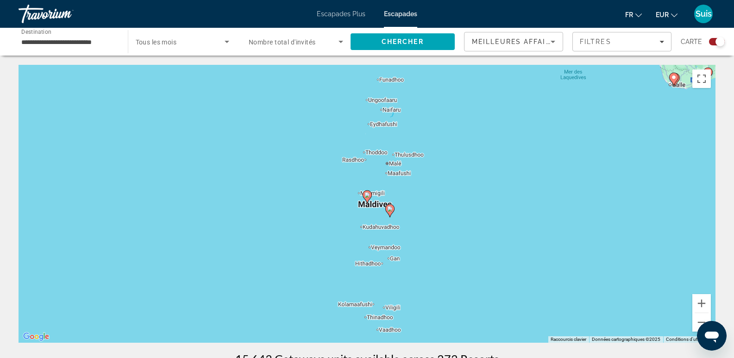
click at [391, 208] on image "Contenu principal" at bounding box center [390, 209] width 6 height 6
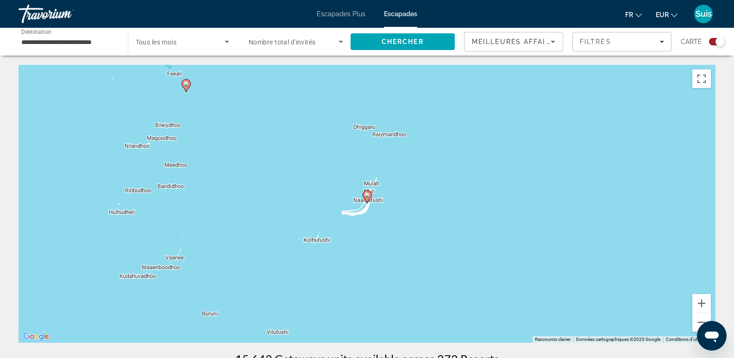
click at [366, 194] on image "Contenu principal" at bounding box center [367, 195] width 6 height 6
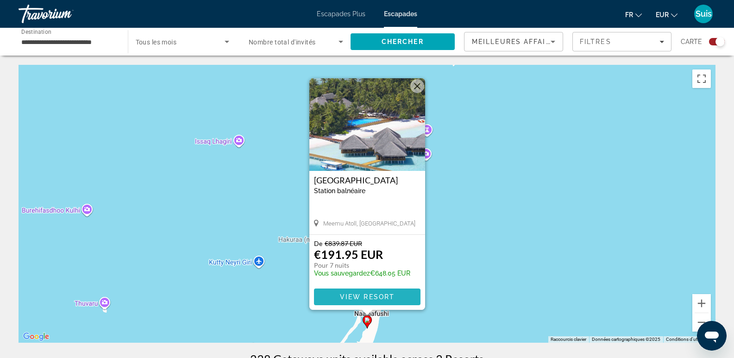
click at [369, 295] on span "View Resort" at bounding box center [366, 296] width 55 height 7
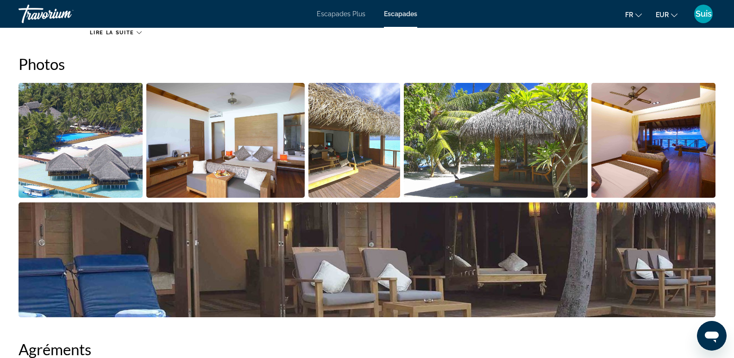
scroll to position [126, 0]
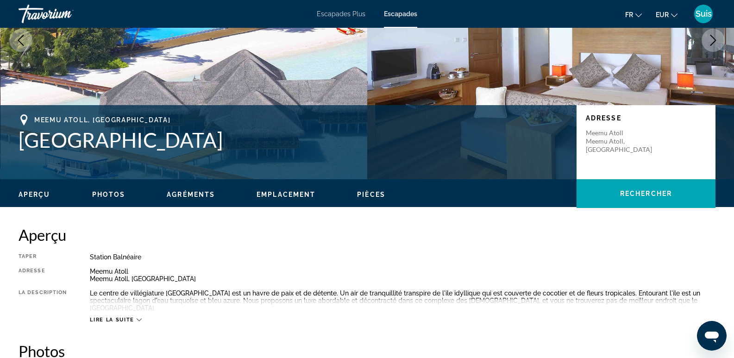
drag, startPoint x: 19, startPoint y: 139, endPoint x: 252, endPoint y: 143, distance: 233.4
click at [252, 143] on h1 "Medhufushi Island Resort" at bounding box center [293, 140] width 549 height 24
copy h1 "Medhufushi Island Resort"
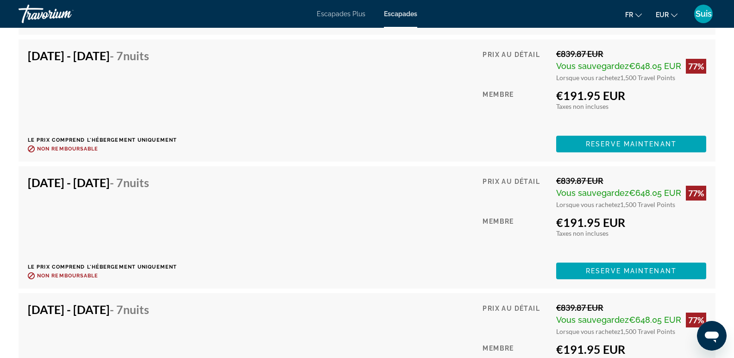
scroll to position [3691, 0]
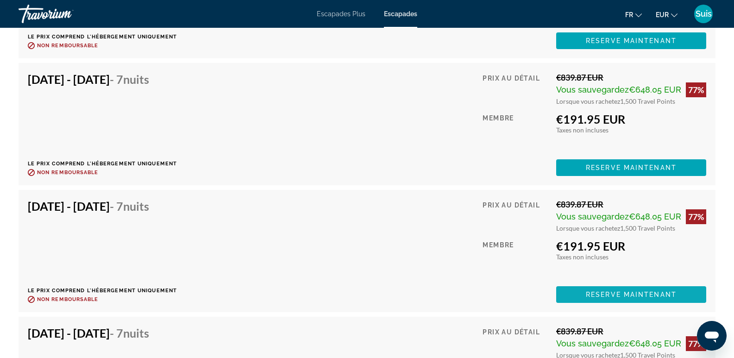
click at [640, 291] on span "Reserve maintenant" at bounding box center [631, 294] width 91 height 7
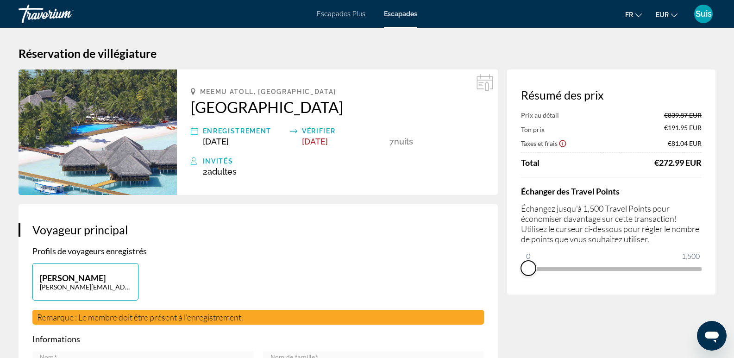
drag, startPoint x: 697, startPoint y: 277, endPoint x: 527, endPoint y: 277, distance: 170.4
click at [527, 277] on div "Résumé des prix Prix au détail €839.87 EUR Ton prix €191.95 EUR Taxes et frais …" at bounding box center [611, 181] width 208 height 225
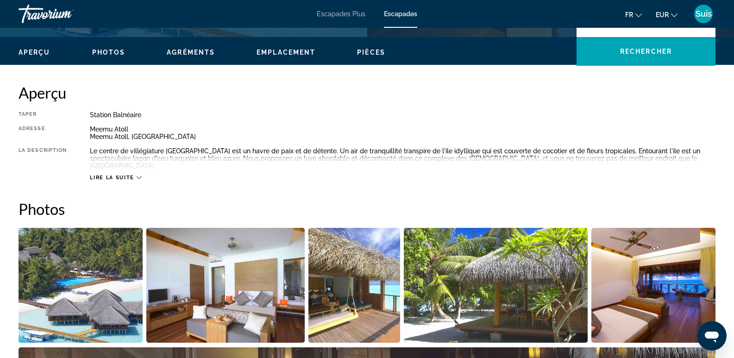
scroll to position [231, 0]
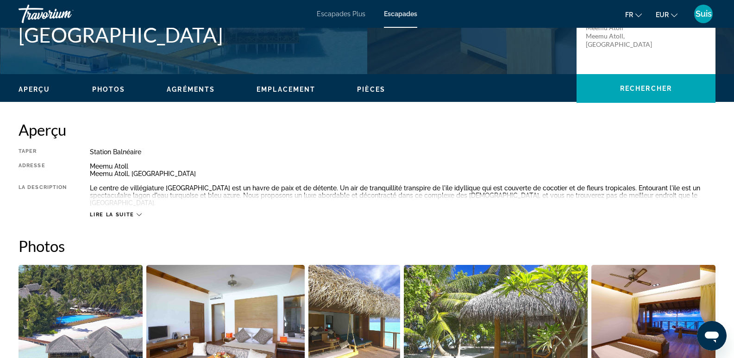
click at [128, 214] on span "Lire la suite" at bounding box center [112, 215] width 44 height 6
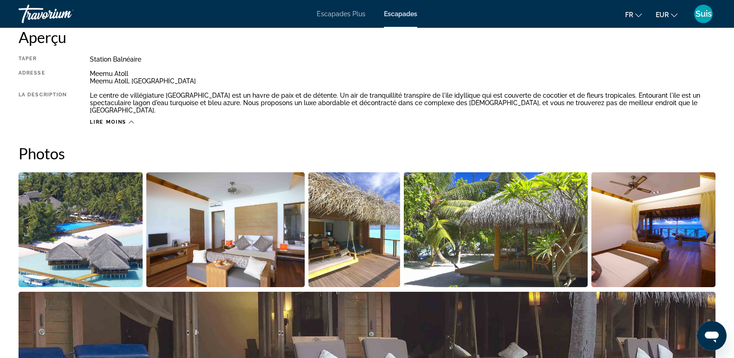
scroll to position [0, 0]
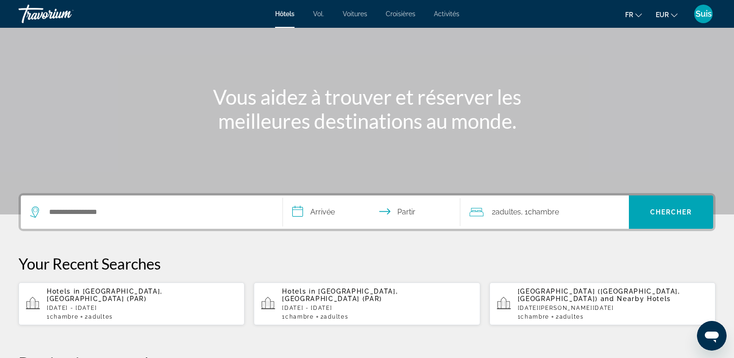
scroll to position [93, 0]
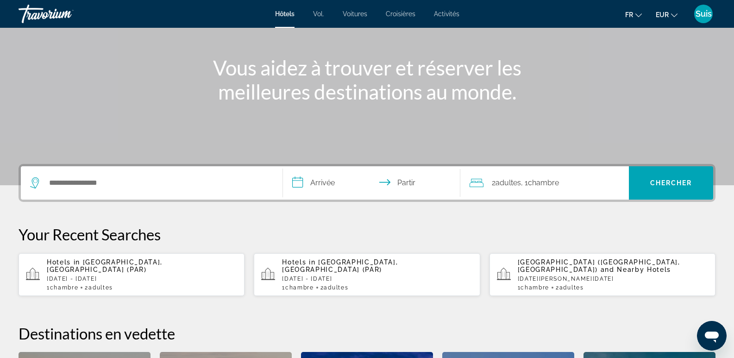
click at [136, 175] on div "Widget de recherche" at bounding box center [151, 182] width 243 height 33
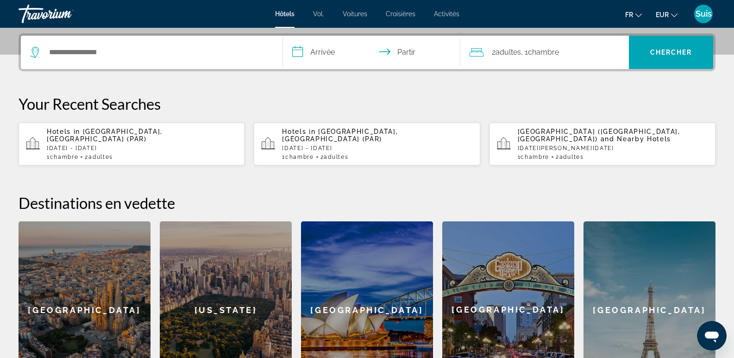
scroll to position [226, 0]
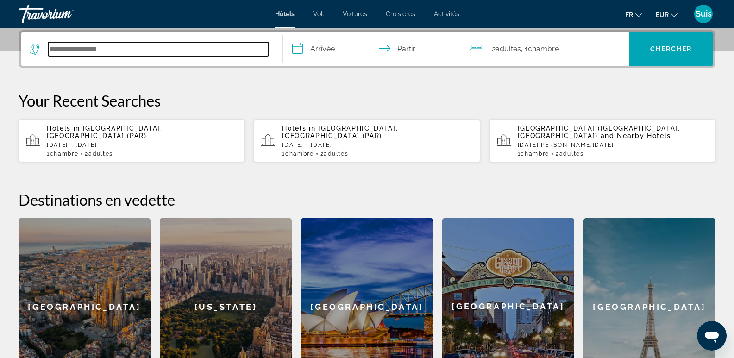
click at [110, 47] on input "Rechercher une destination hôtelière" at bounding box center [158, 49] width 220 height 14
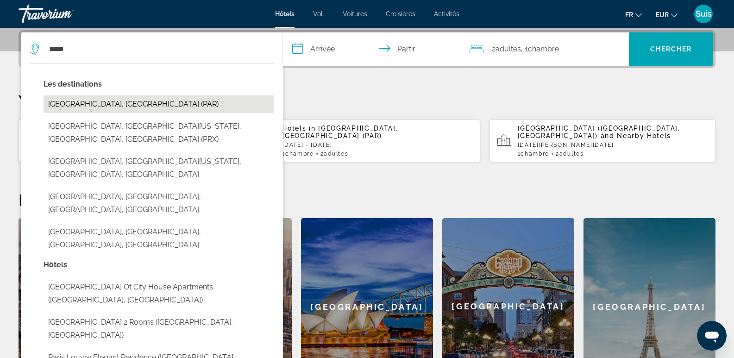
click at [59, 108] on button "[GEOGRAPHIC_DATA], [GEOGRAPHIC_DATA] (PAR)" at bounding box center [159, 104] width 230 height 18
type input "**********"
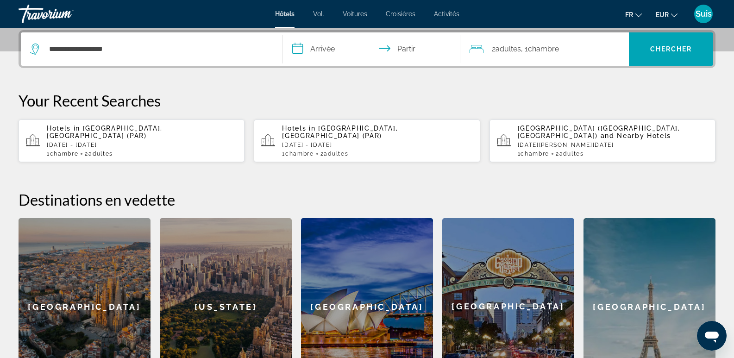
click at [314, 49] on input "**********" at bounding box center [373, 50] width 181 height 36
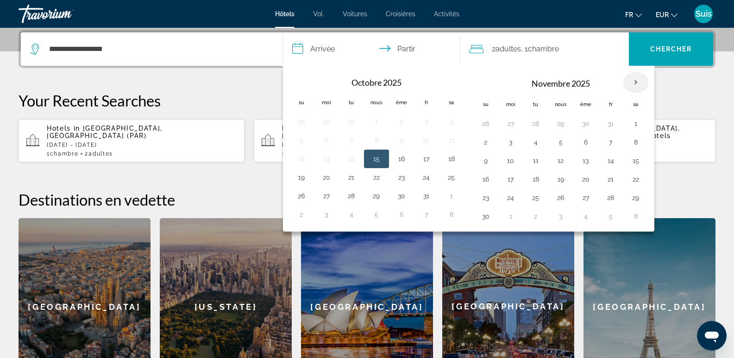
click at [632, 82] on th "Mois prochain" at bounding box center [635, 82] width 25 height 20
click at [670, 16] on button "EUR USD ($) MXN ([GEOGRAPHIC_DATA]$) CAD ($ CA) GBP (£) EUR (€) AUD (A$) NZD (N…" at bounding box center [667, 14] width 22 height 13
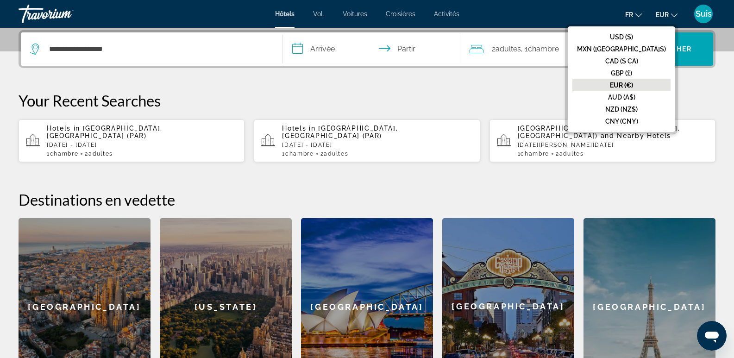
click at [629, 15] on font "fr" at bounding box center [629, 14] width 8 height 7
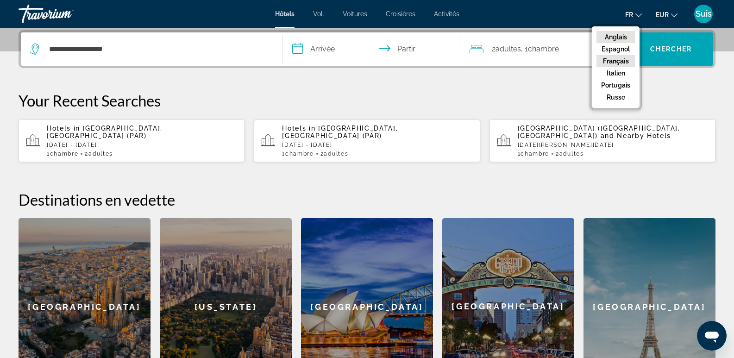
click at [623, 34] on font "Anglais" at bounding box center [616, 36] width 22 height 7
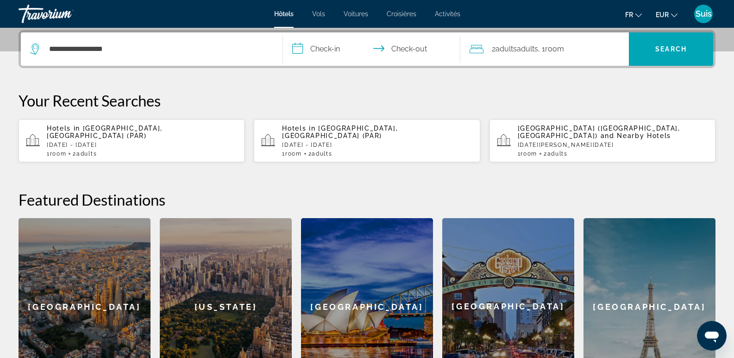
click at [324, 49] on input "**********" at bounding box center [373, 50] width 181 height 36
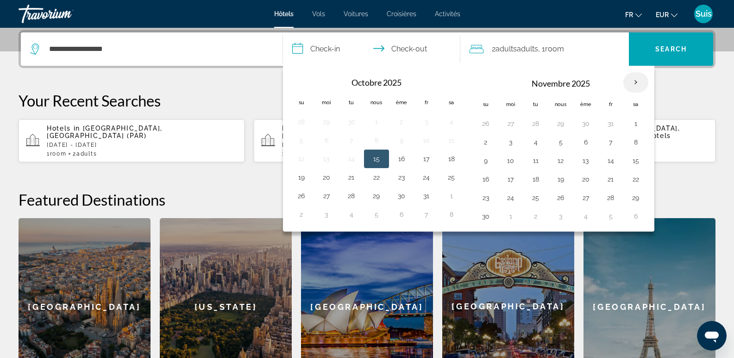
click at [636, 77] on th "Mois prochain" at bounding box center [635, 82] width 25 height 20
click at [581, 162] on button "13" at bounding box center [585, 160] width 15 height 13
click at [636, 161] on button "15" at bounding box center [635, 160] width 15 height 13
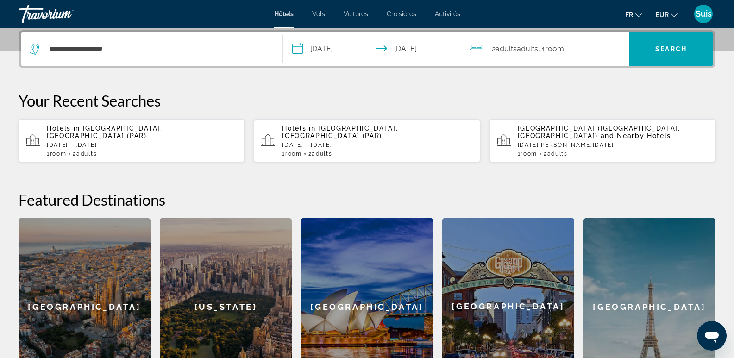
click at [369, 45] on input "**********" at bounding box center [373, 50] width 181 height 36
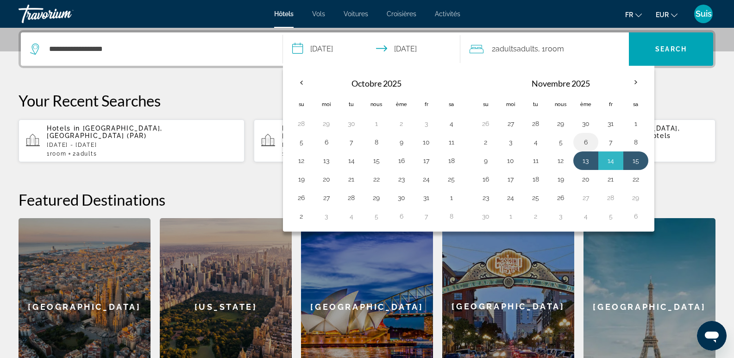
click at [586, 138] on button "6" at bounding box center [585, 142] width 15 height 13
click at [631, 138] on button "8" at bounding box center [635, 142] width 15 height 13
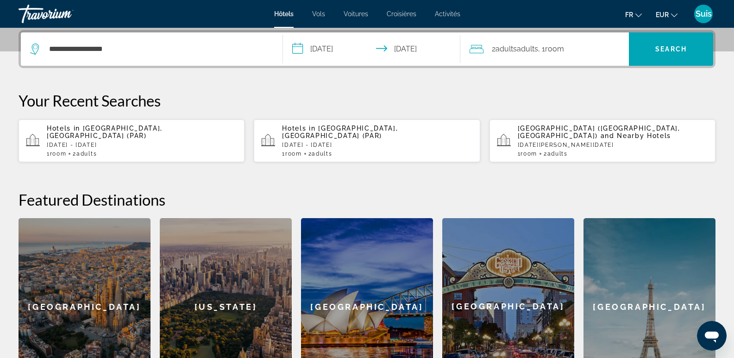
click at [327, 46] on input "**********" at bounding box center [373, 50] width 181 height 36
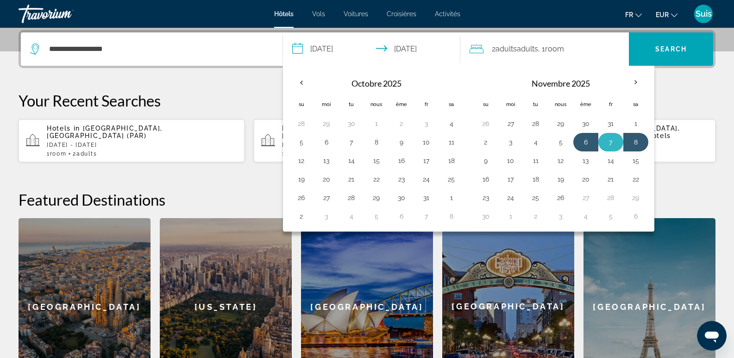
click at [606, 139] on button "7" at bounding box center [610, 142] width 15 height 13
click at [486, 164] on button "9" at bounding box center [485, 160] width 15 height 13
type input "**********"
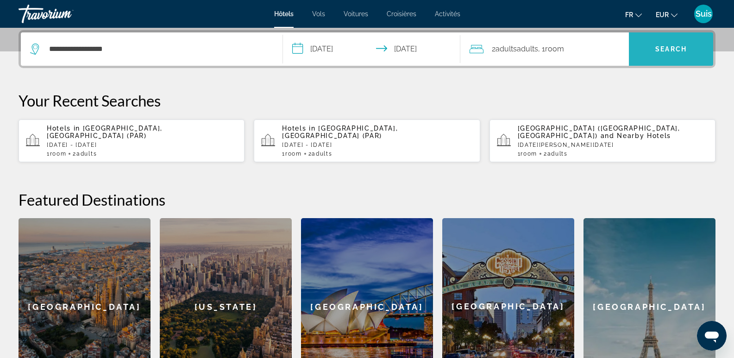
click at [678, 42] on span "Recherche" at bounding box center [671, 49] width 84 height 22
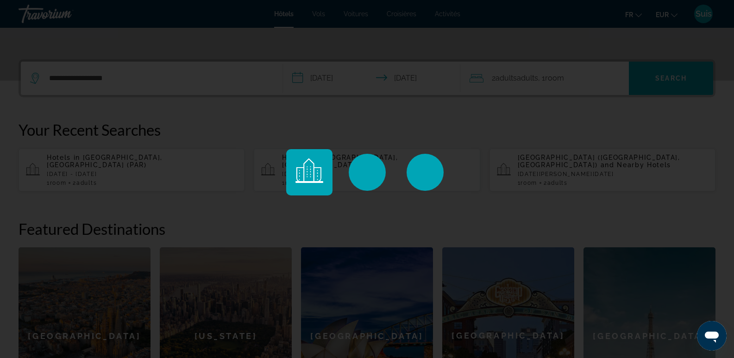
scroll to position [208, 0]
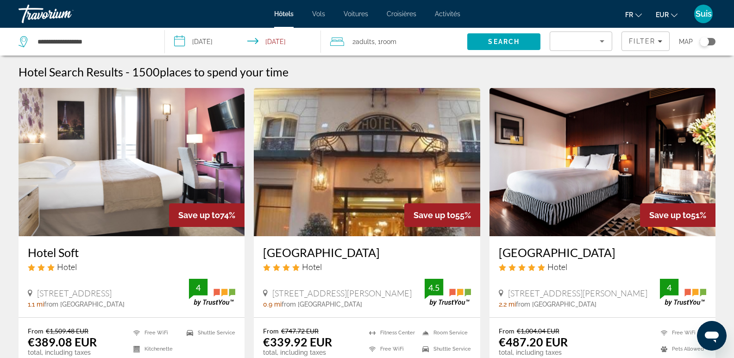
scroll to position [46, 0]
